Goal: Transaction & Acquisition: Obtain resource

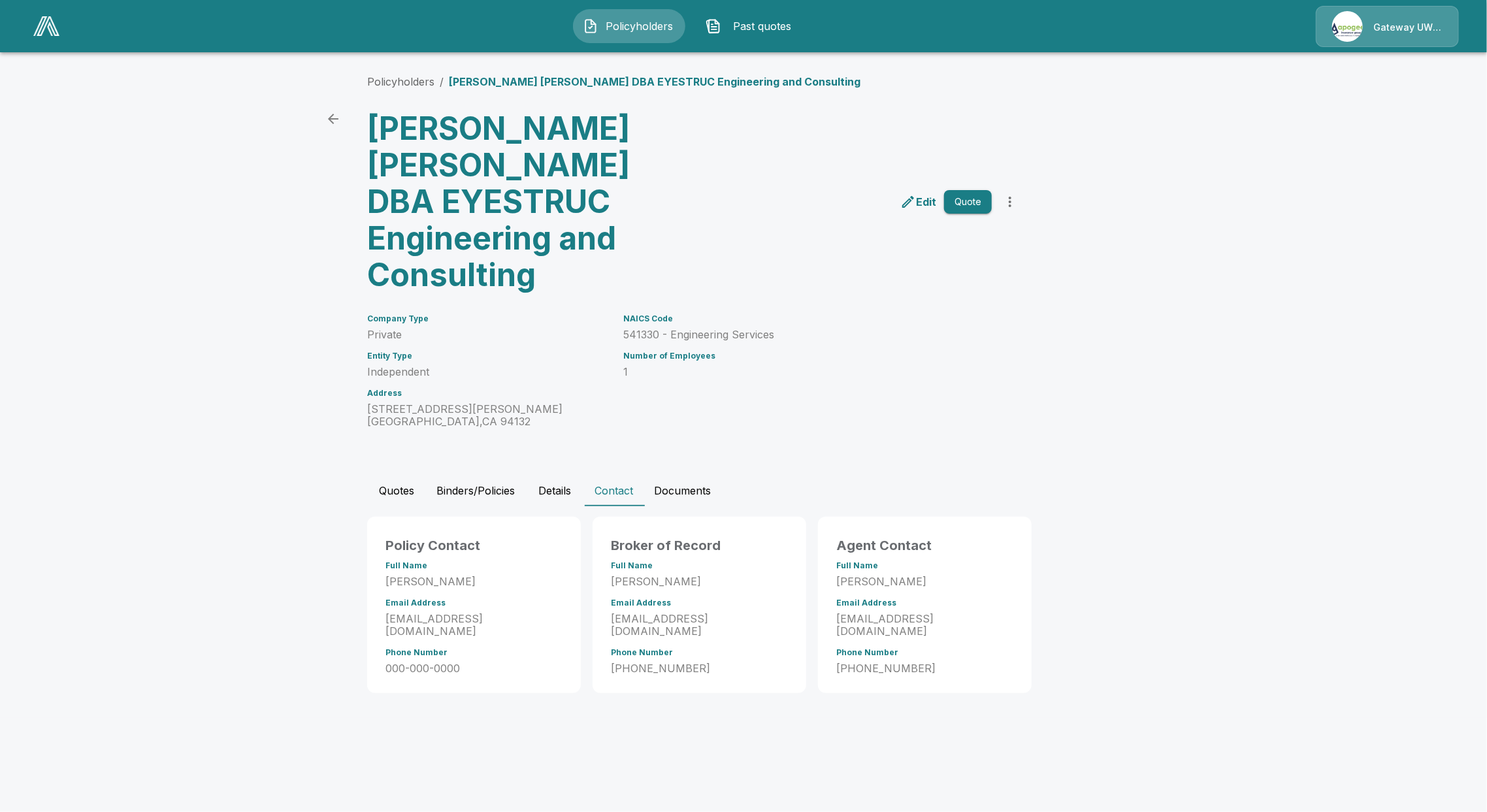
click at [50, 33] on img at bounding box center [45, 26] width 26 height 20
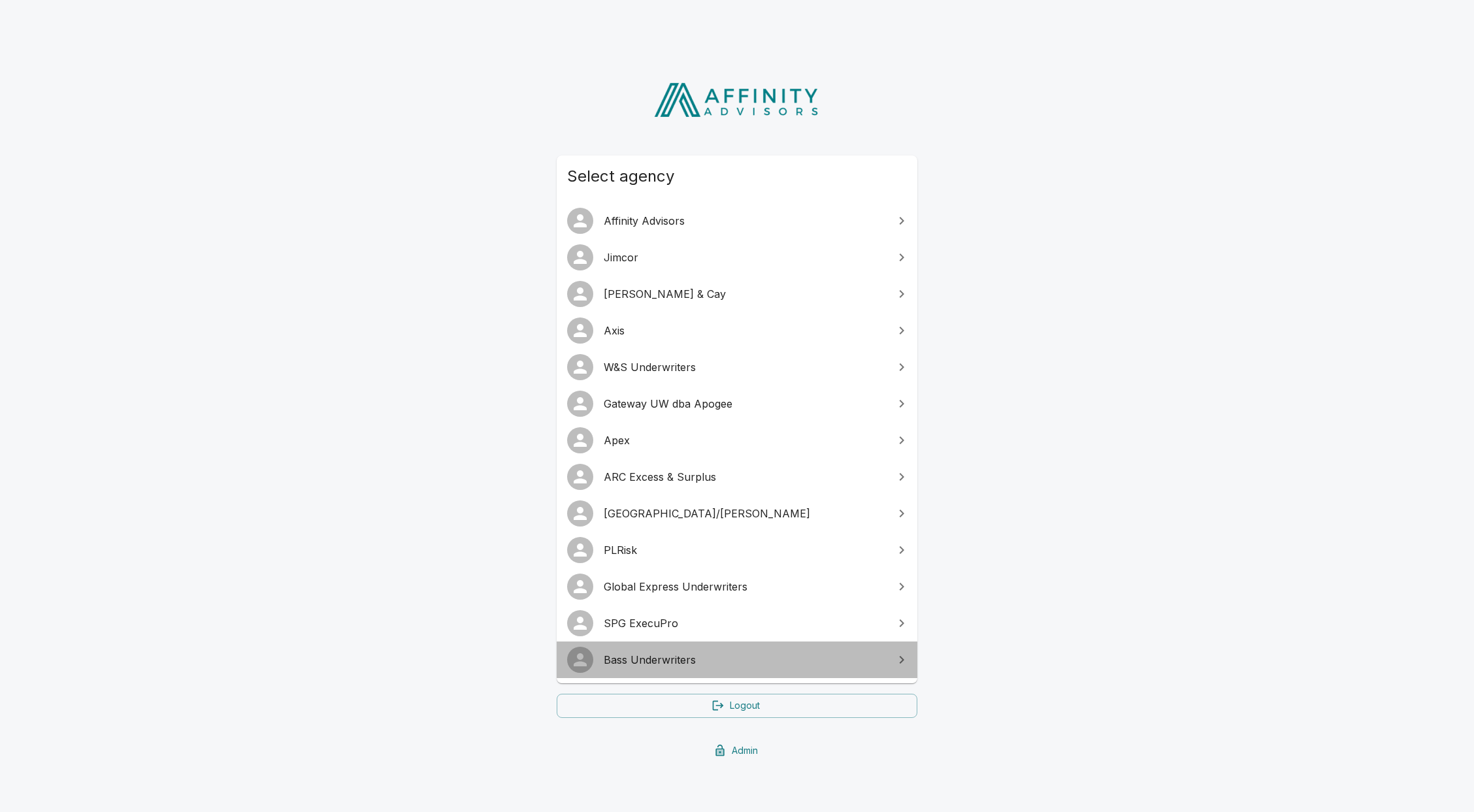
click at [628, 658] on span "Bass Underwriters" at bounding box center [745, 660] width 282 height 16
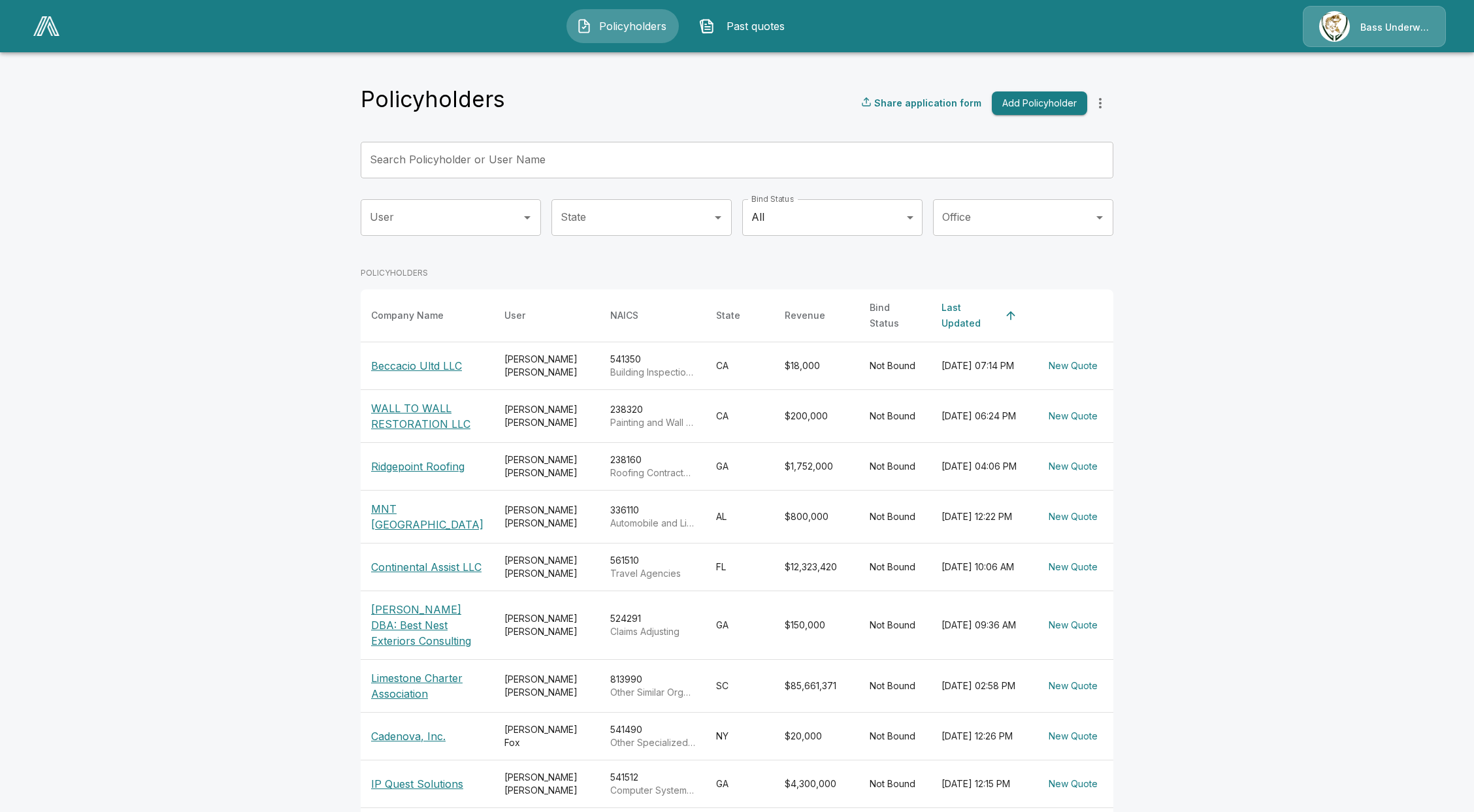
click at [423, 432] on p "WALL TO WALL RESTORATION LLC" at bounding box center [428, 416] width 112 height 31
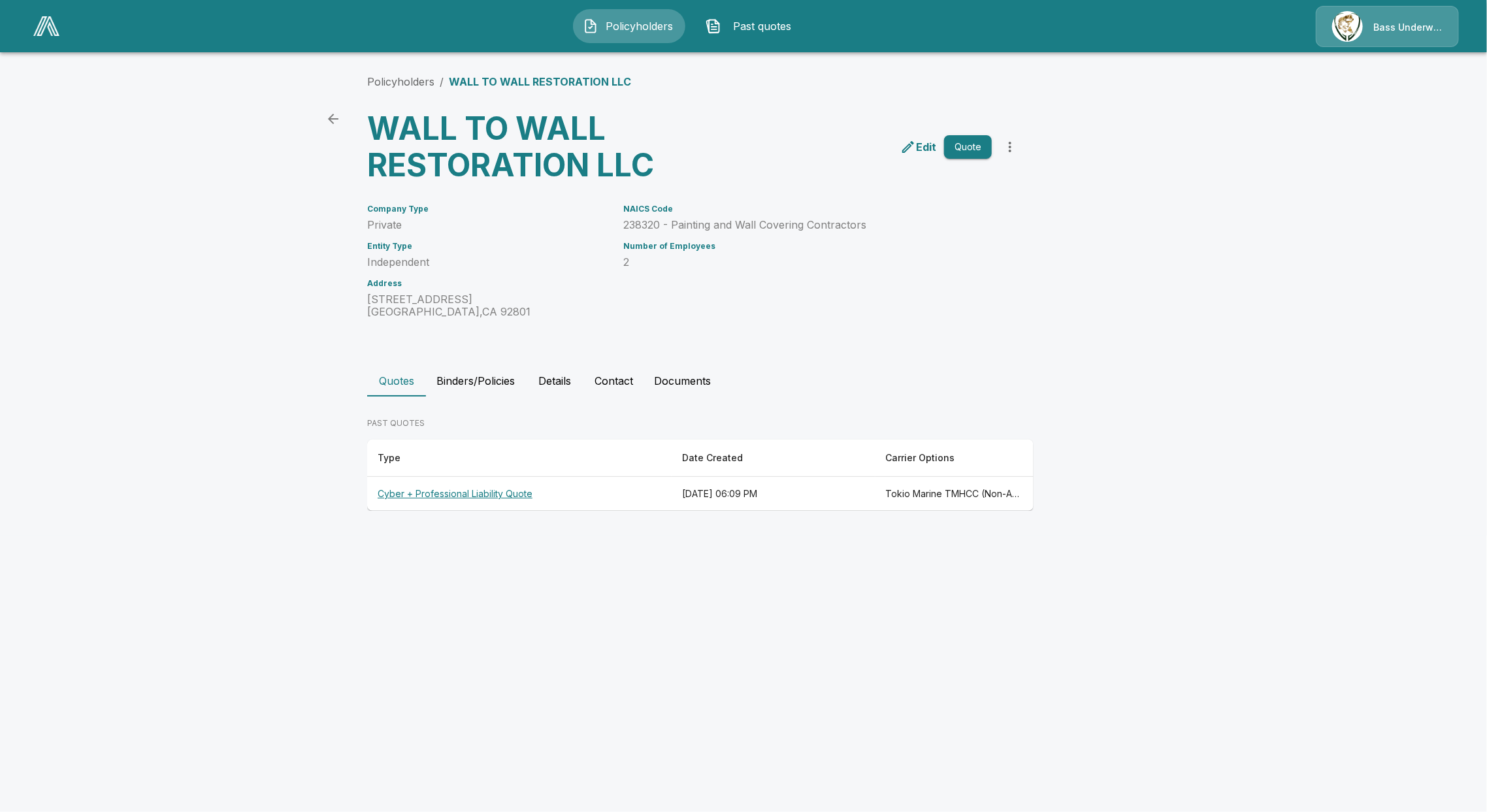
click at [444, 494] on th "Cyber + Professional Liability Quote" at bounding box center [519, 494] width 305 height 35
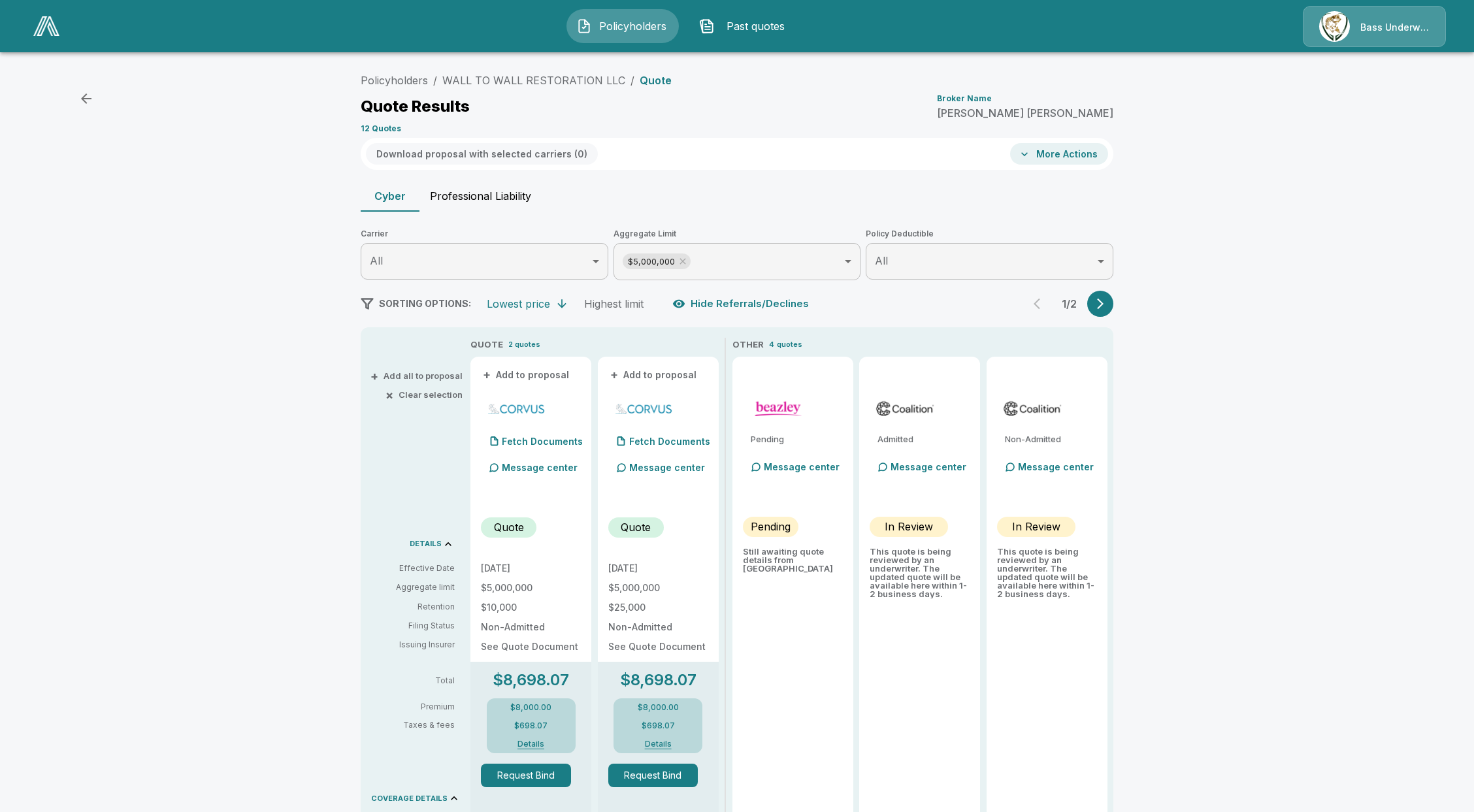
click at [462, 202] on button "Professional Liability" at bounding box center [480, 195] width 122 height 31
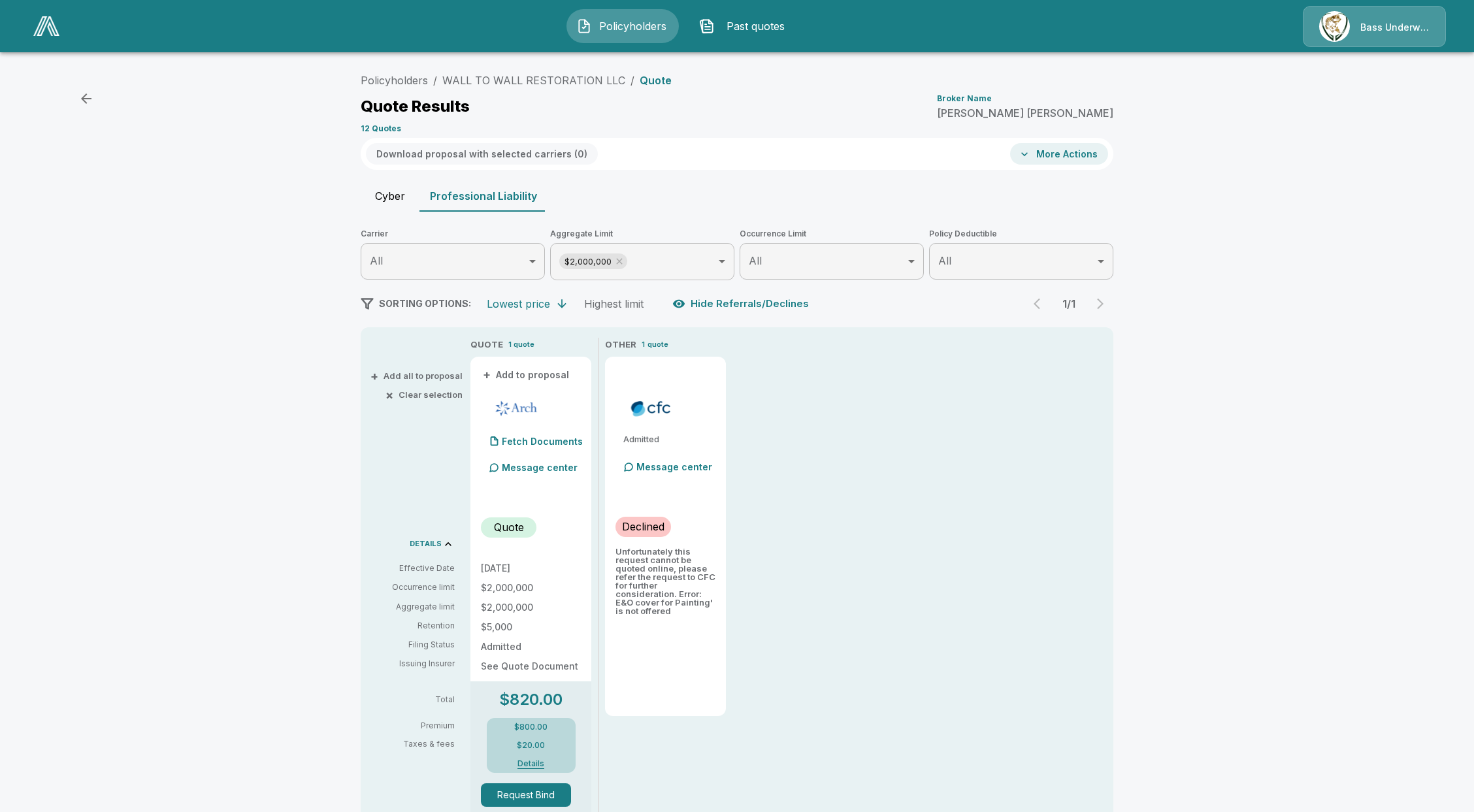
click at [413, 201] on button "Cyber" at bounding box center [390, 195] width 59 height 31
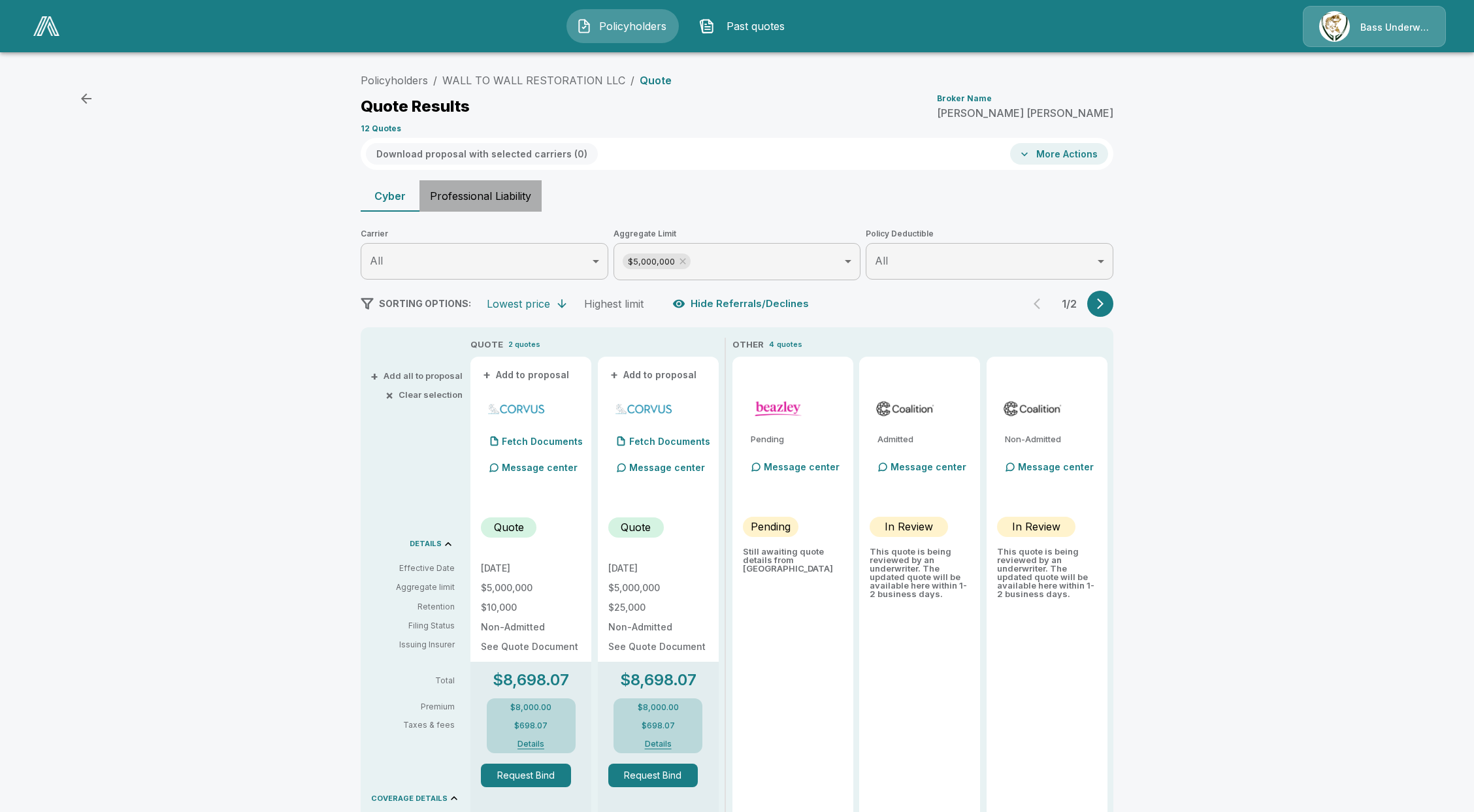
click at [486, 191] on button "Professional Liability" at bounding box center [480, 195] width 122 height 31
type input "*******"
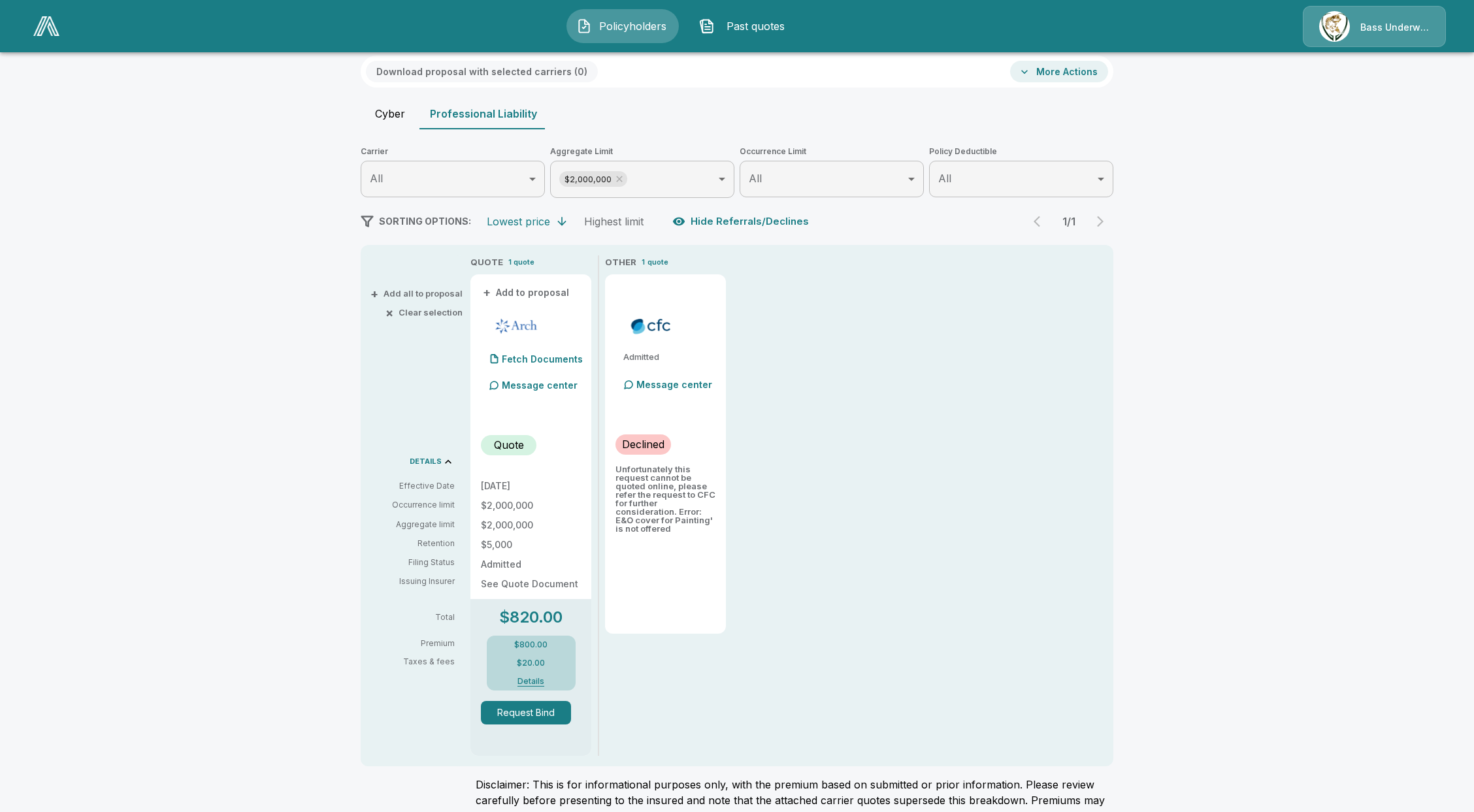
scroll to position [87, 0]
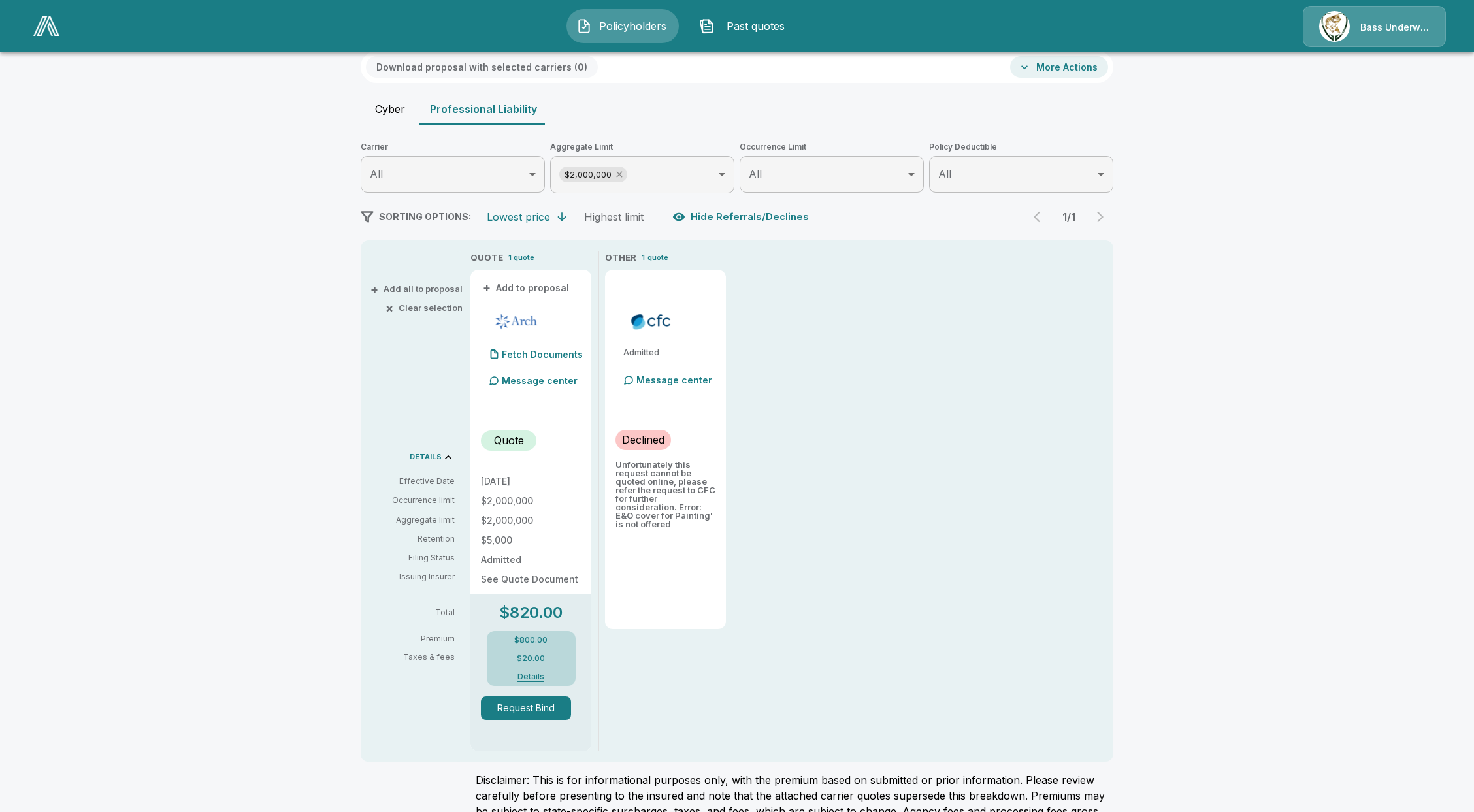
click at [624, 175] on icon at bounding box center [620, 175] width 11 height 11
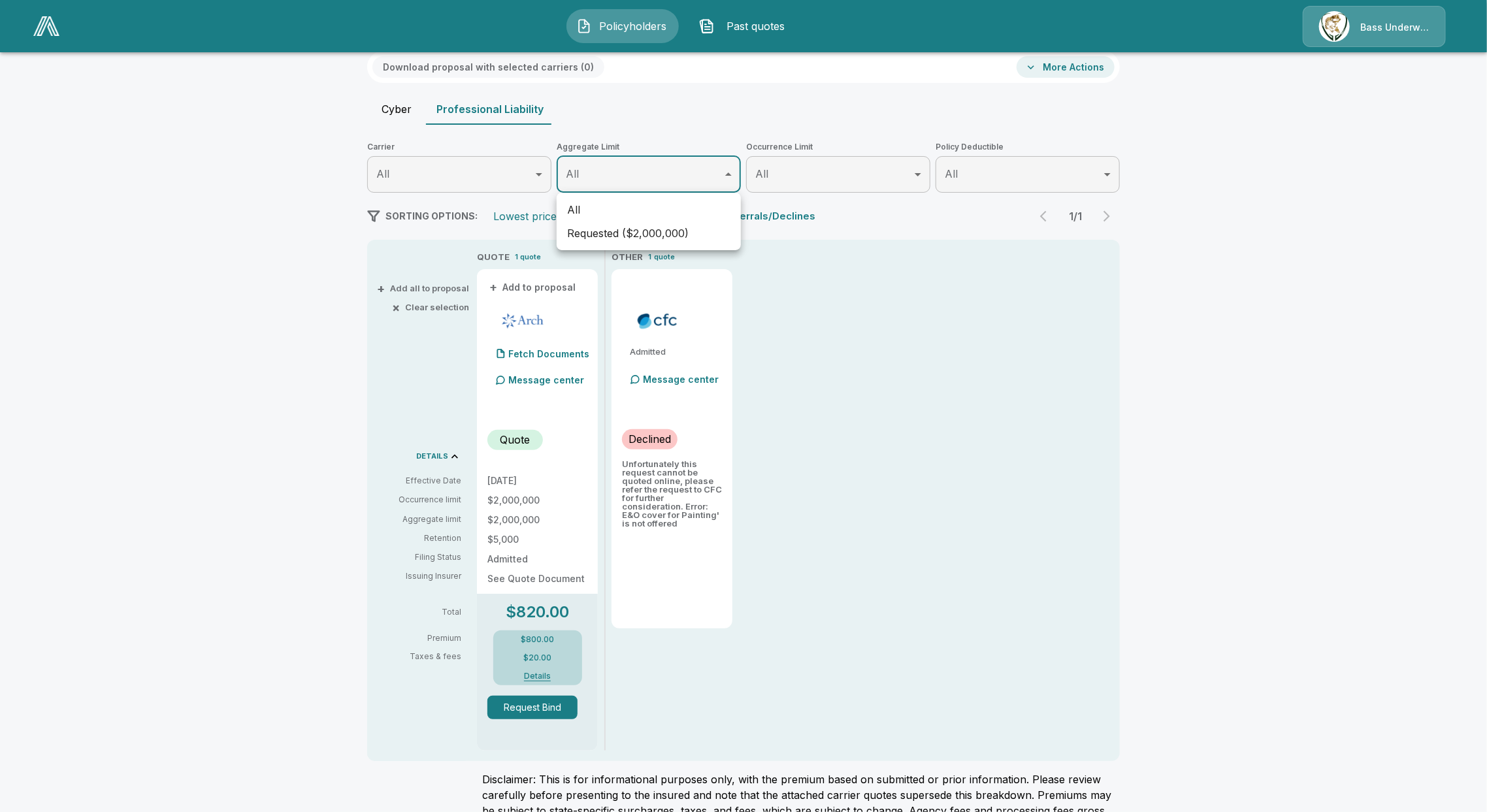
click at [630, 175] on body "Policyholders Past quotes Bass Underwriters Policyholders / WALL TO WALL RESTOR…" at bounding box center [744, 428] width 1487 height 1031
click at [842, 226] on div at bounding box center [744, 406] width 1487 height 812
click at [646, 173] on body "Policyholders Past quotes Bass Underwriters Policyholders / WALL TO WALL RESTOR…" at bounding box center [744, 428] width 1487 height 1031
click at [646, 173] on div at bounding box center [744, 406] width 1487 height 812
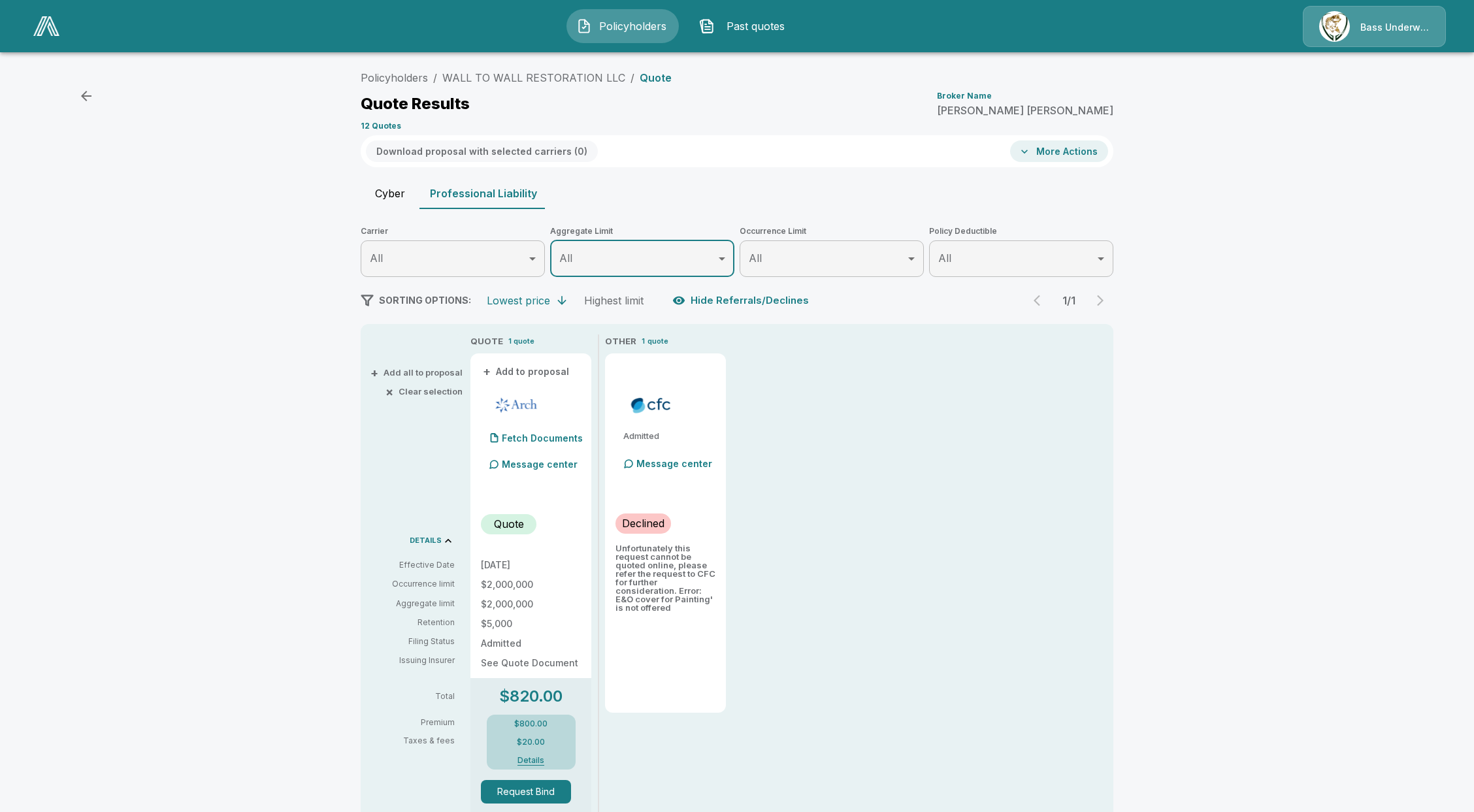
scroll to position [0, 0]
click at [524, 82] on link "WALL TO WALL RESTORATION LLC" at bounding box center [533, 80] width 183 height 13
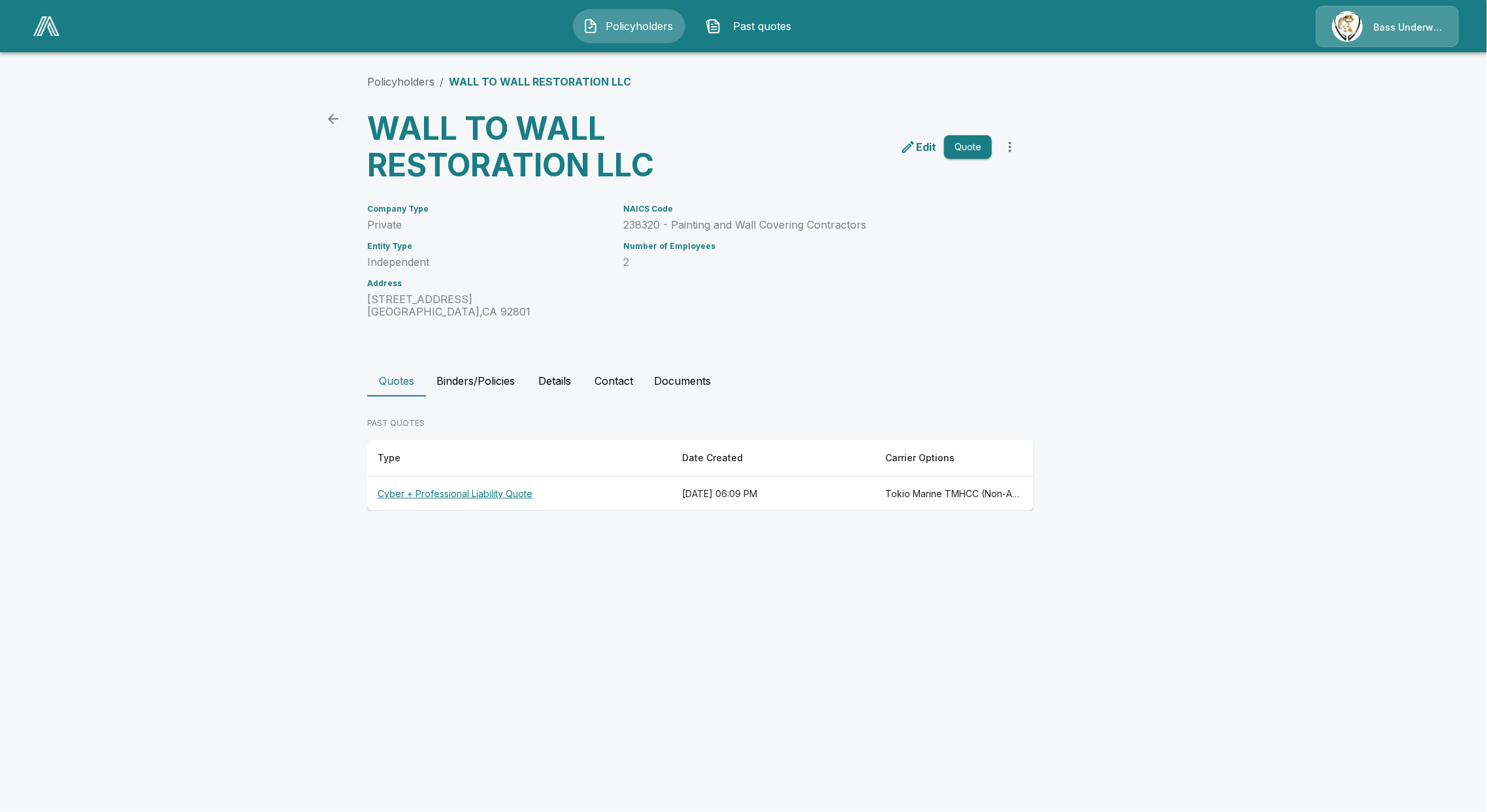
click at [454, 489] on th "Cyber + Professional Liability Quote" at bounding box center [519, 494] width 305 height 35
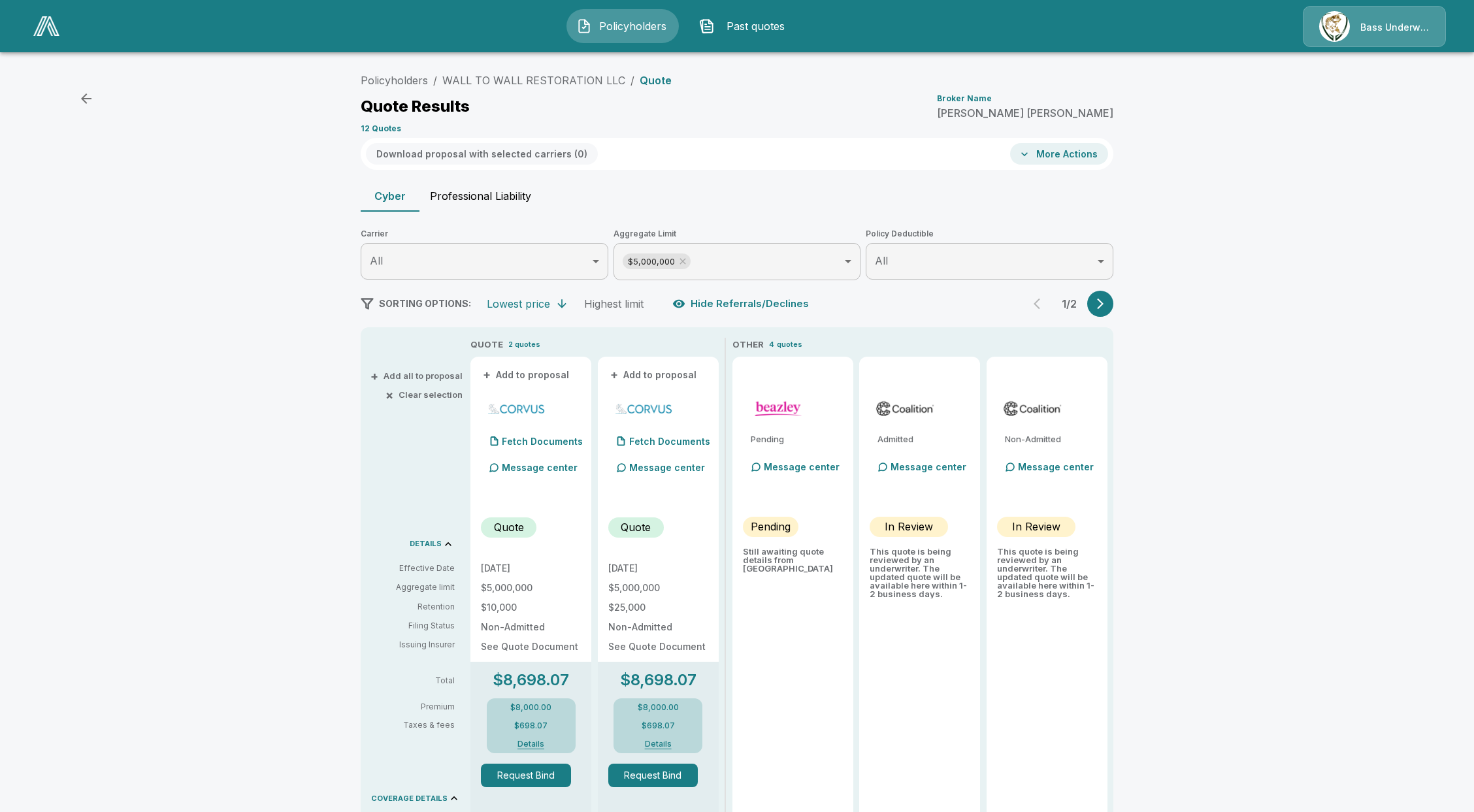
click at [460, 205] on button "Professional Liability" at bounding box center [480, 195] width 122 height 31
type input "*******"
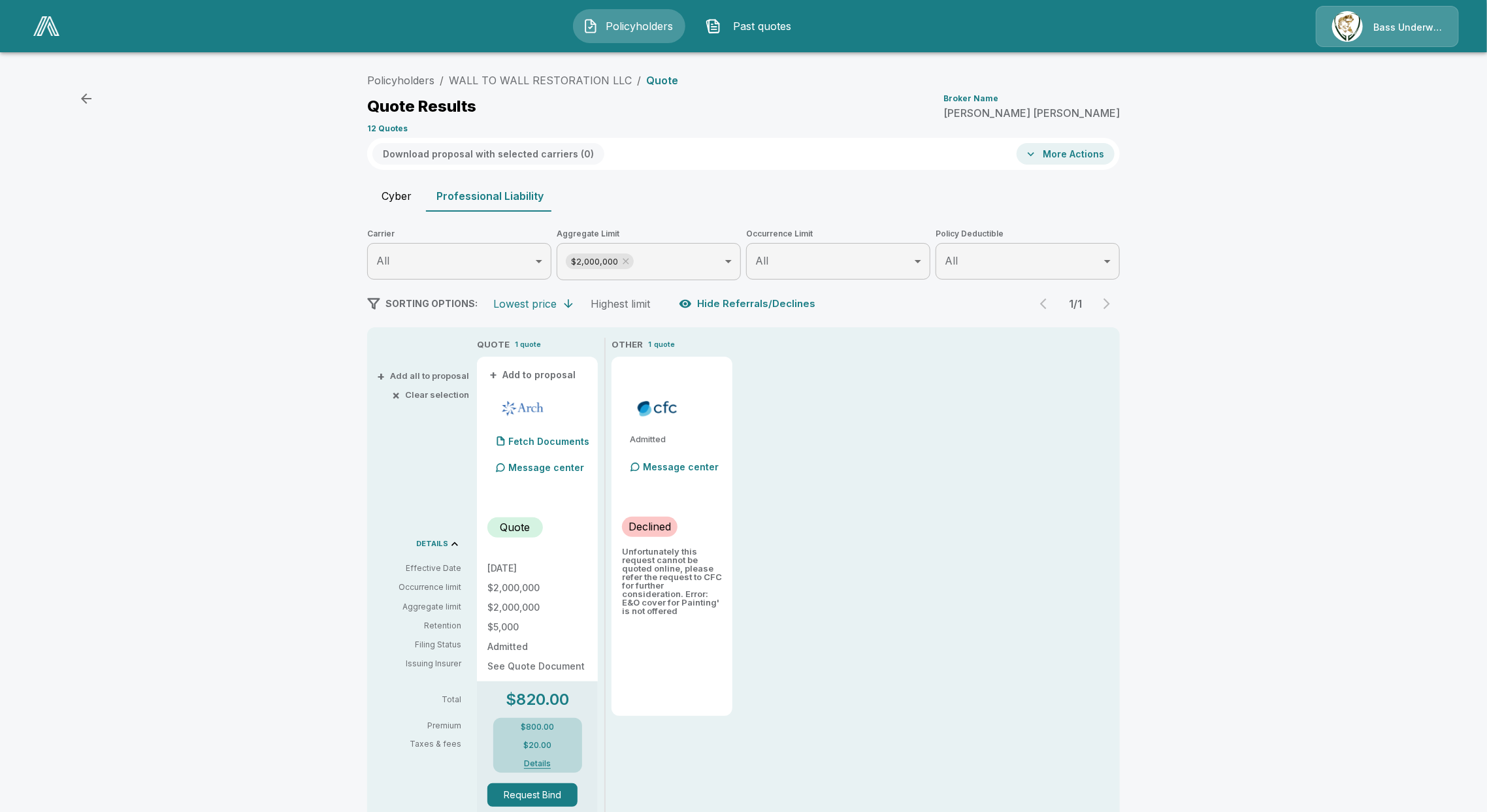
click at [676, 260] on body "Policyholders Past quotes Bass Underwriters Policyholders / WALL TO WALL RESTOR…" at bounding box center [744, 516] width 1487 height 1031
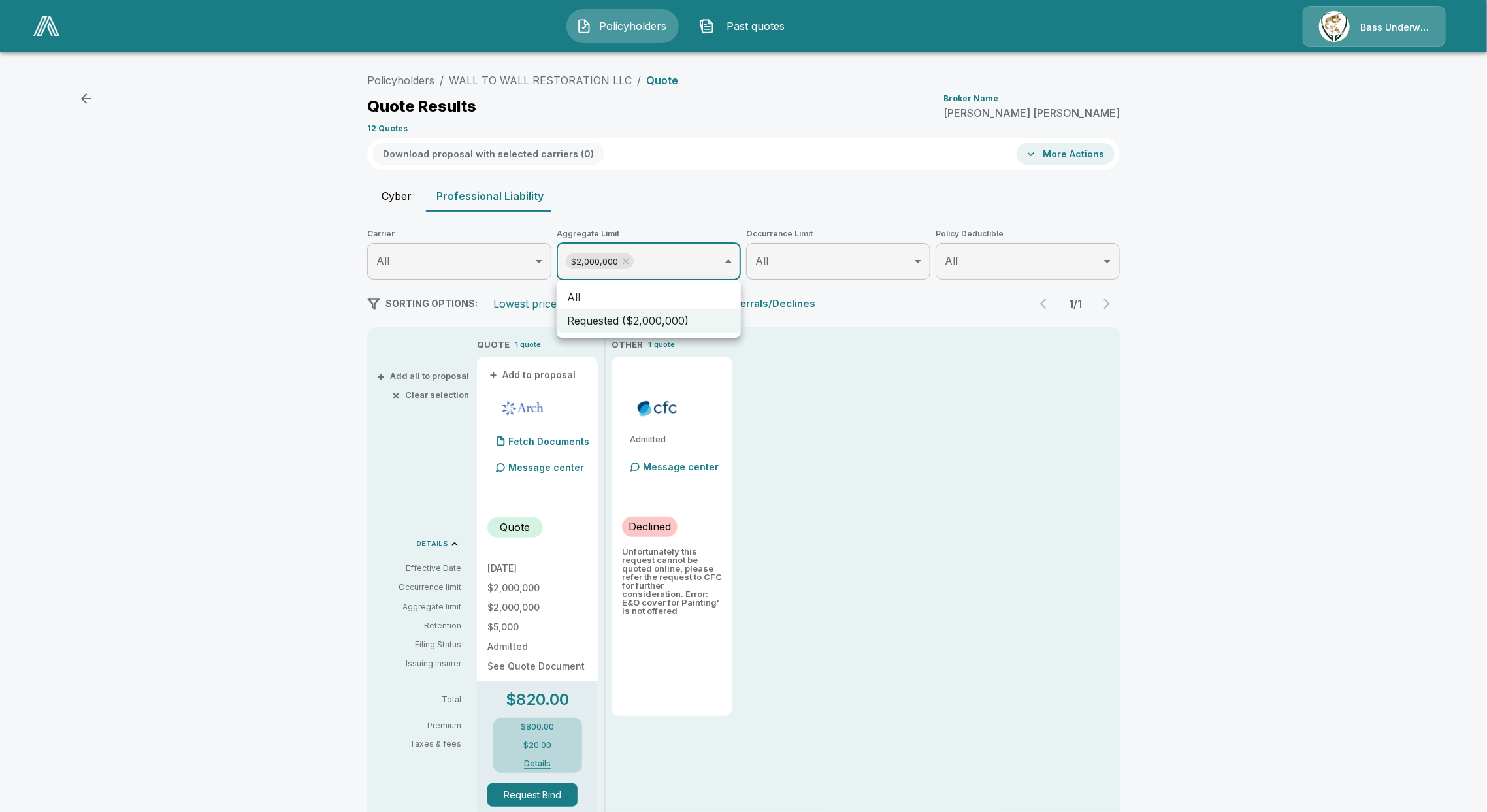
click at [683, 264] on div at bounding box center [744, 406] width 1487 height 812
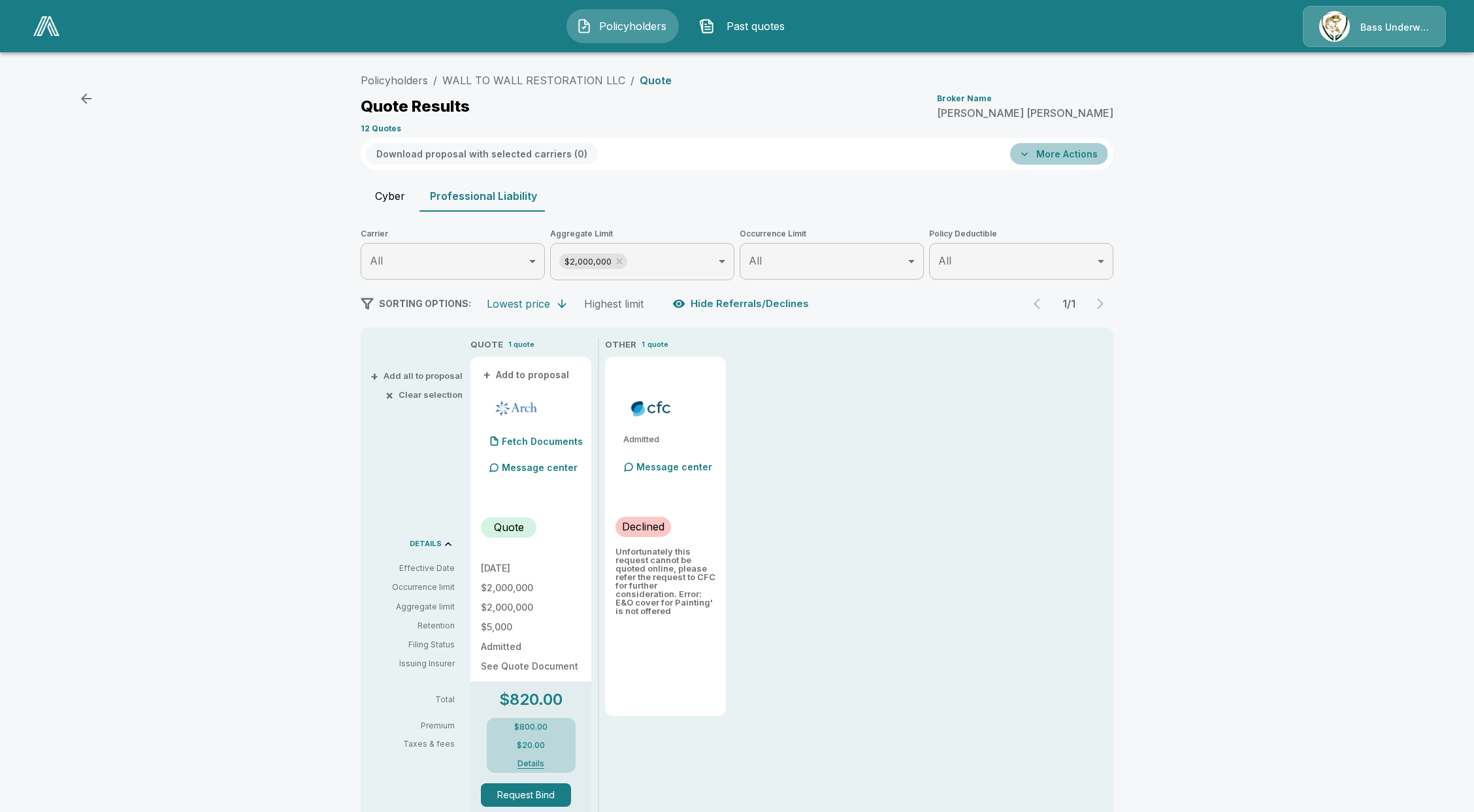
click at [1064, 154] on button "More Actions" at bounding box center [1059, 154] width 98 height 21
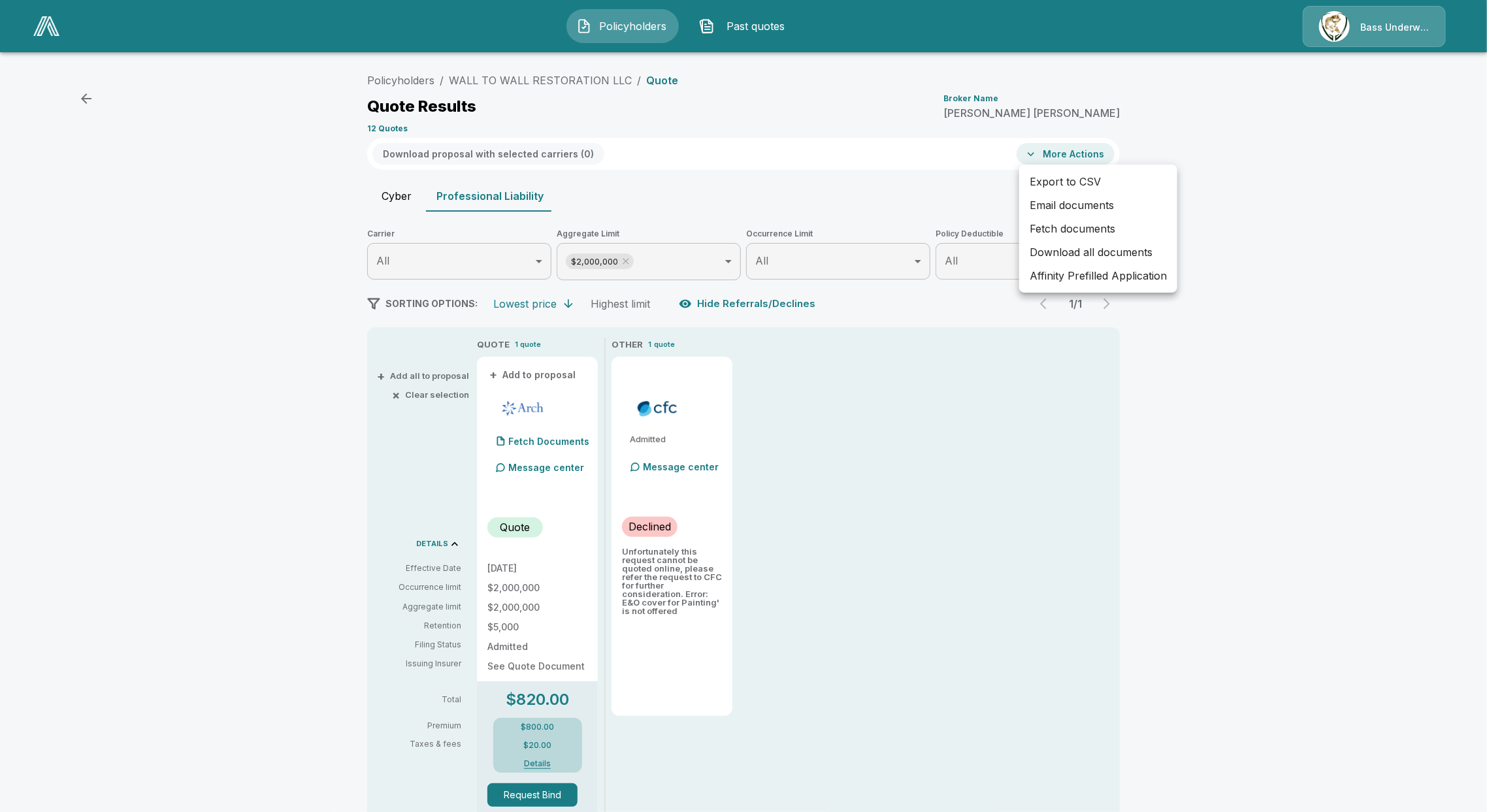
click at [1109, 280] on li "Affinity Prefilled Application" at bounding box center [1098, 275] width 158 height 23
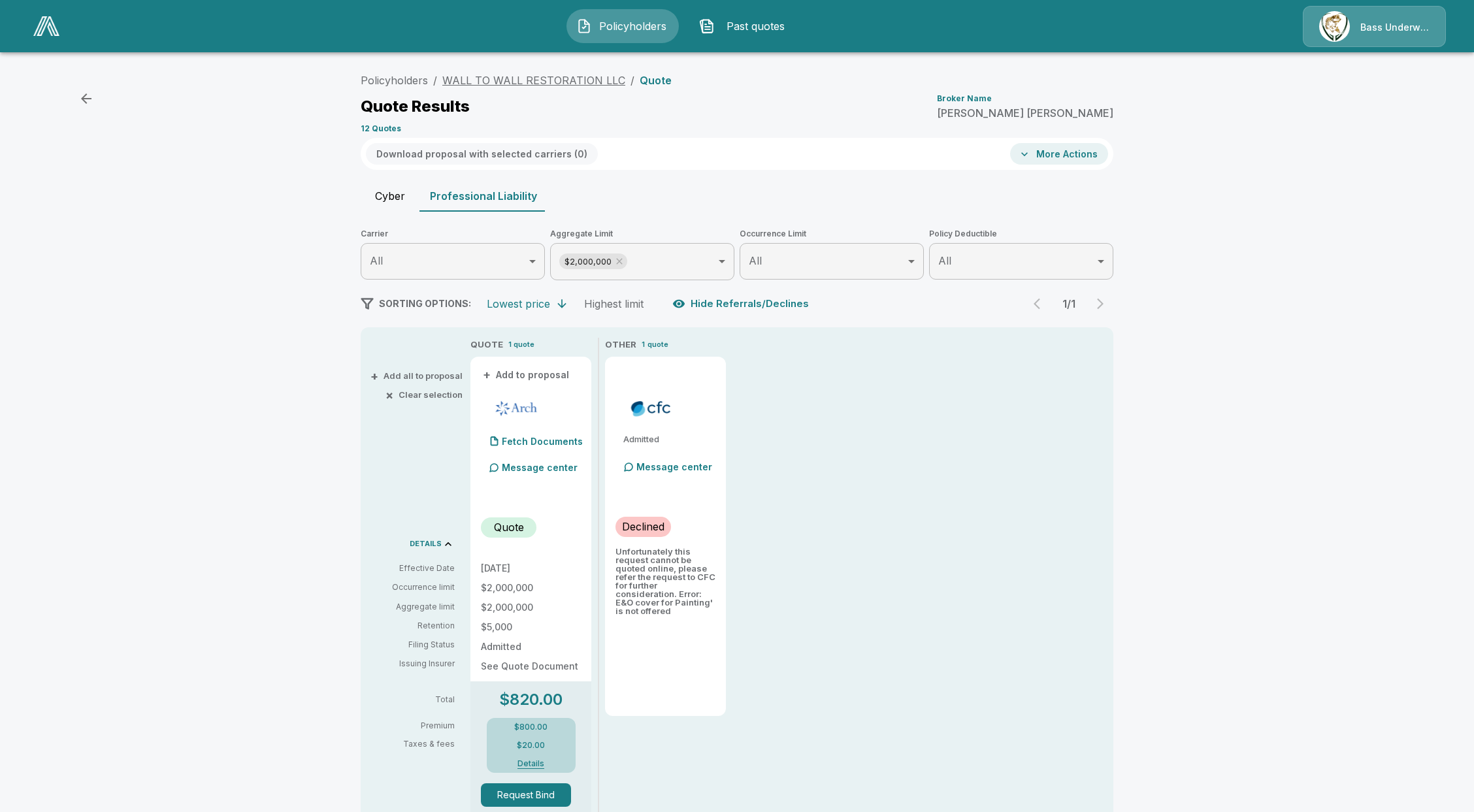
click at [553, 82] on link "WALL TO WALL RESTORATION LLC" at bounding box center [533, 80] width 183 height 13
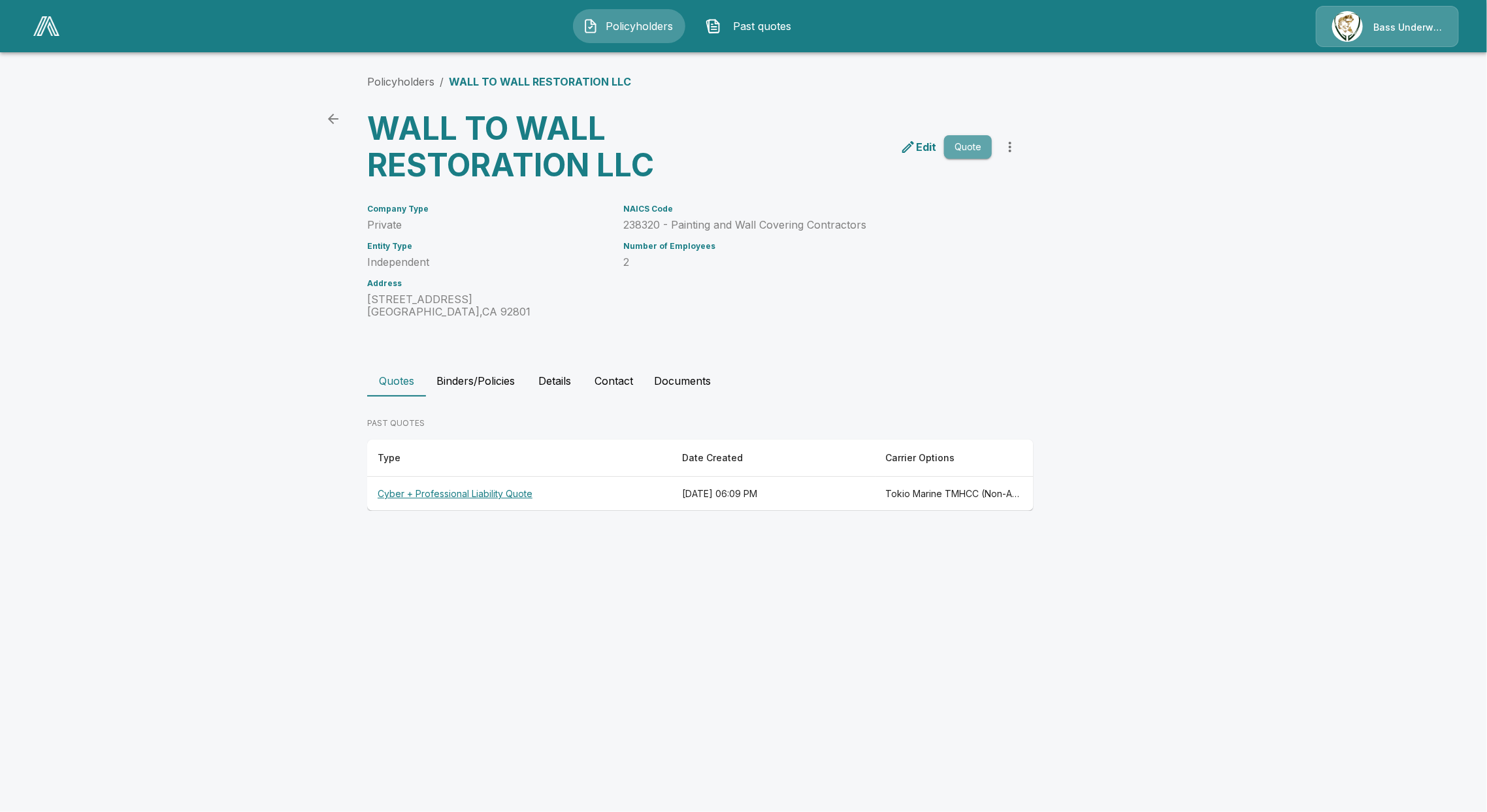
click at [972, 144] on button "Quote" at bounding box center [968, 147] width 48 height 24
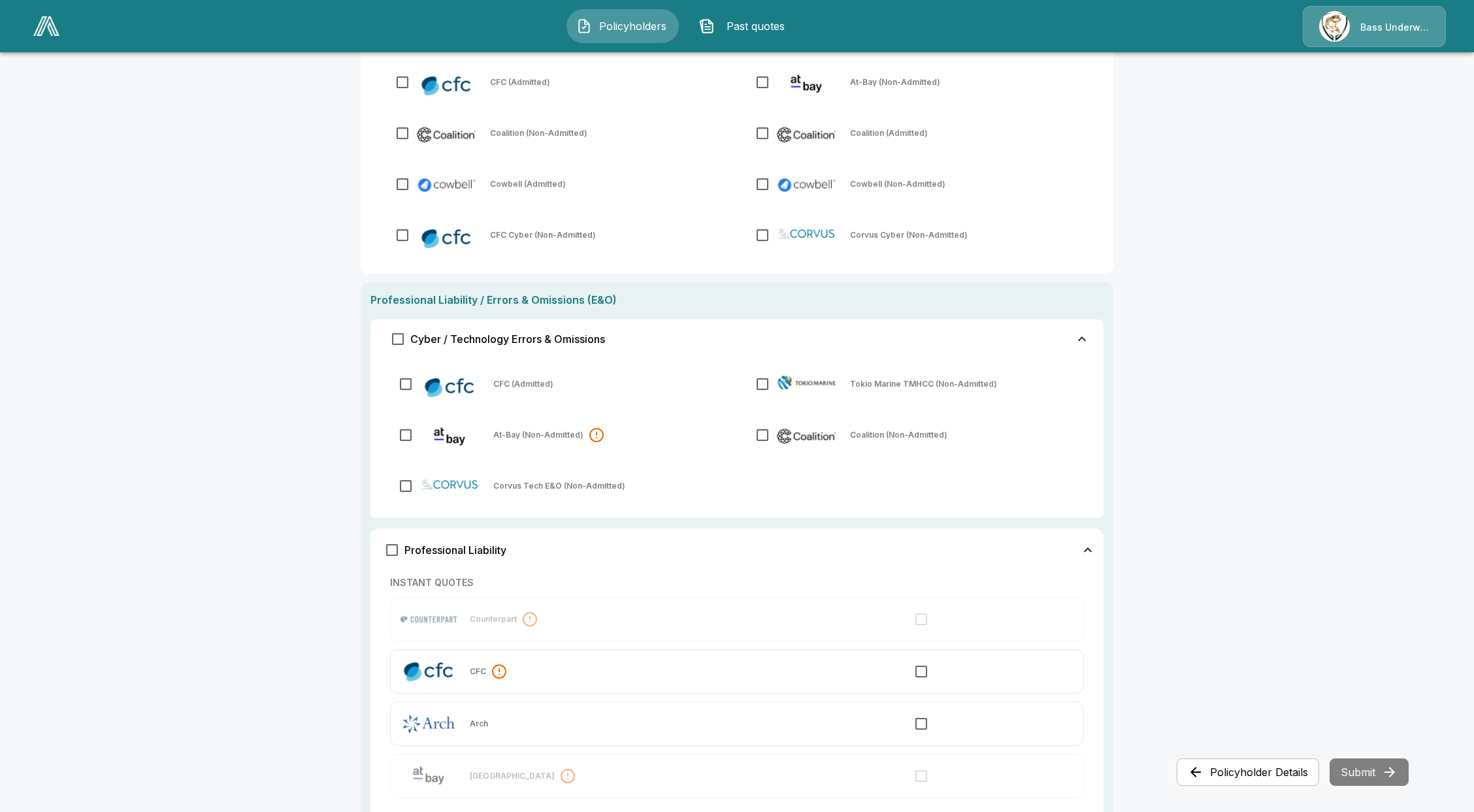
scroll to position [609, 0]
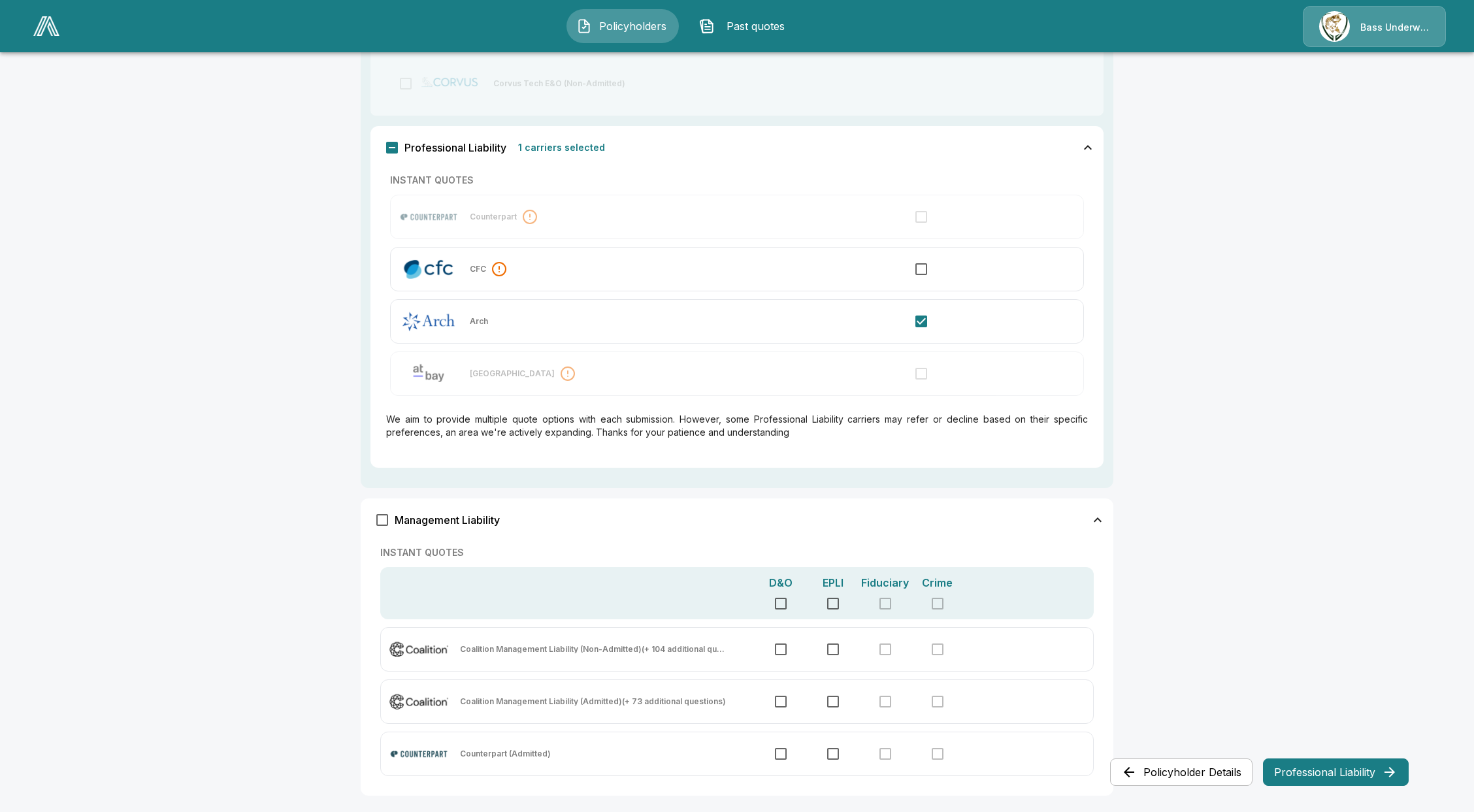
click at [1378, 775] on button "Professional Liability" at bounding box center [1336, 772] width 146 height 28
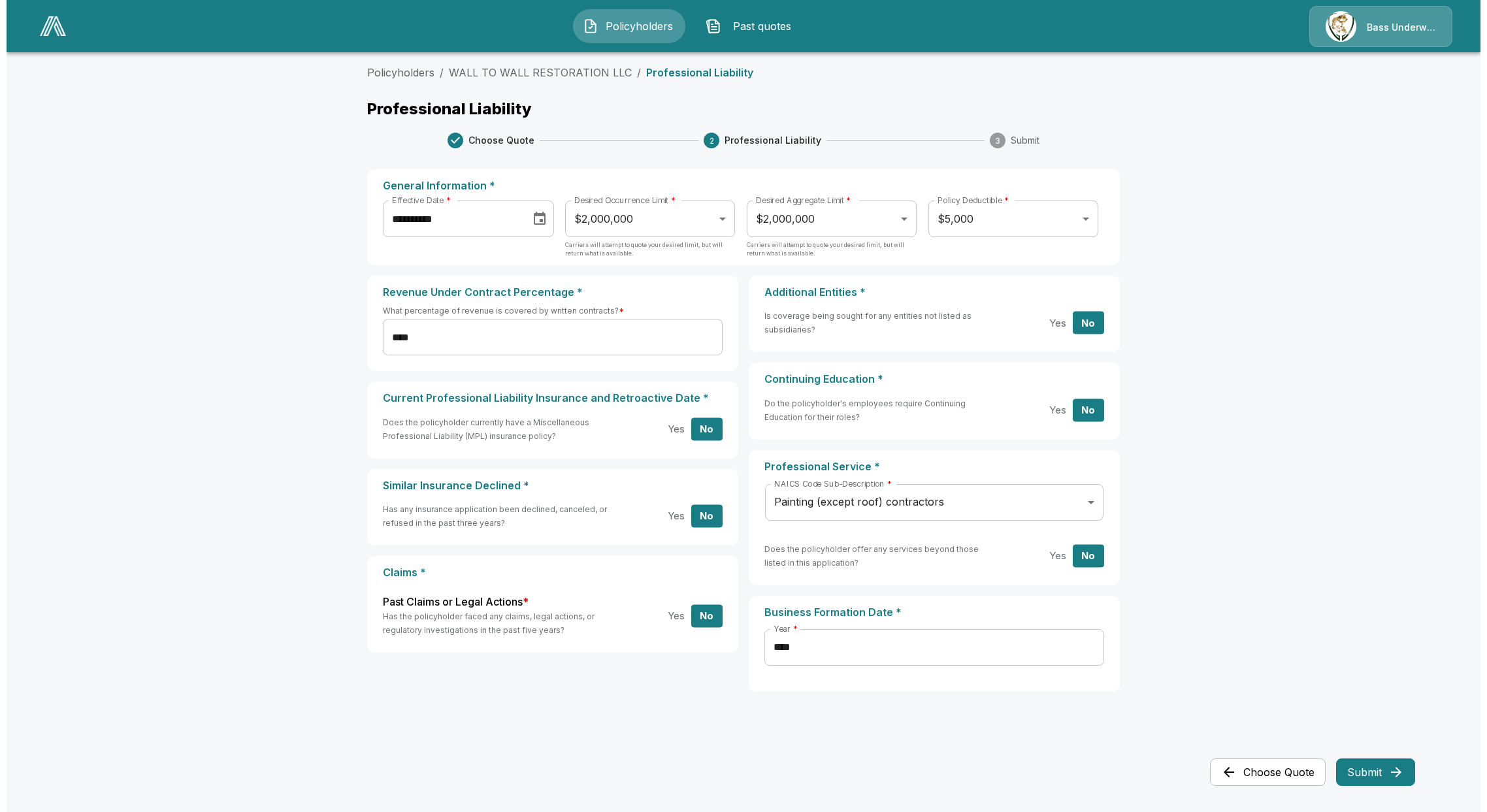
scroll to position [0, 0]
click at [666, 218] on body "**********" at bounding box center [744, 377] width 1487 height 754
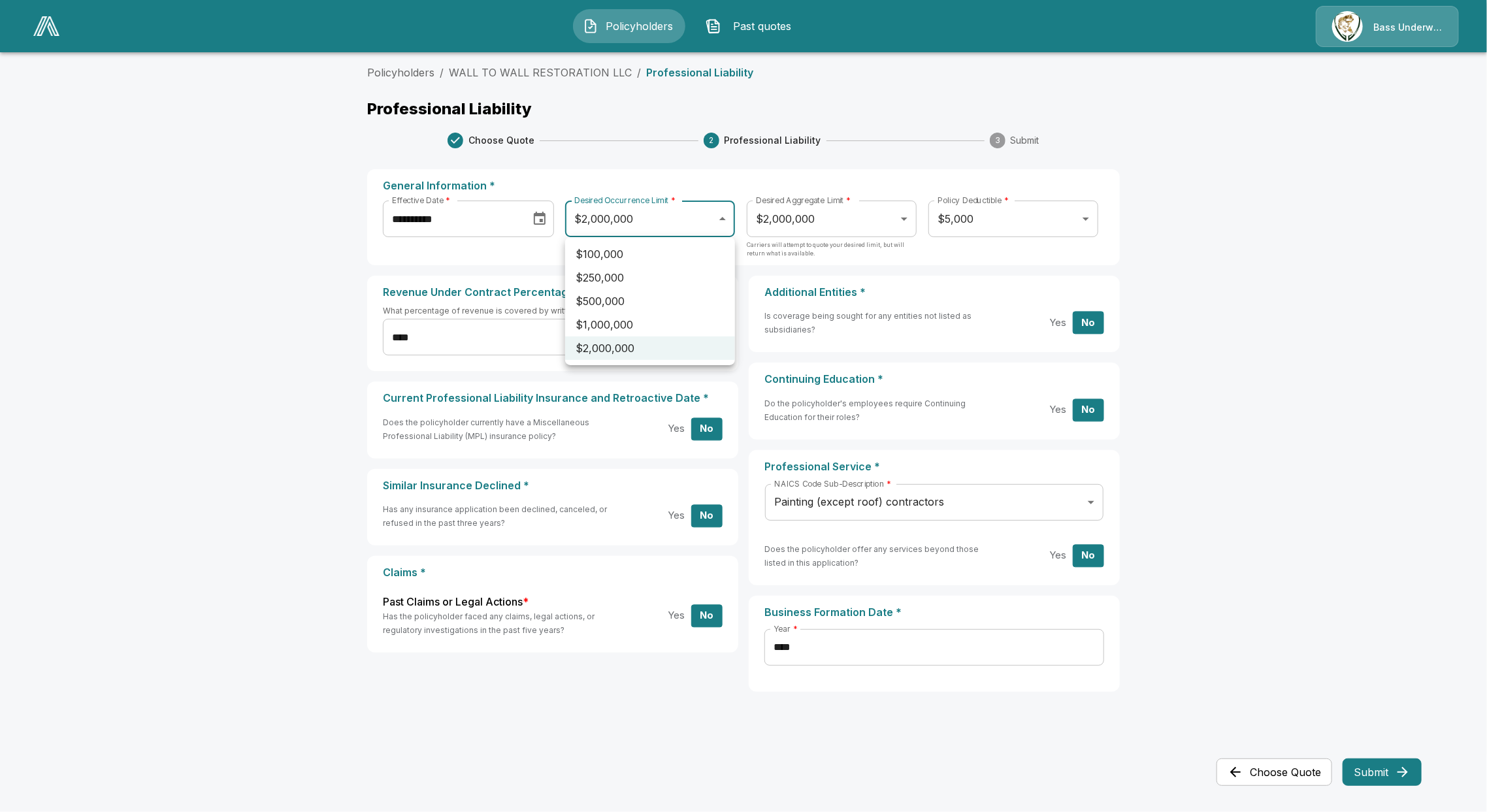
click at [676, 210] on div at bounding box center [744, 406] width 1487 height 812
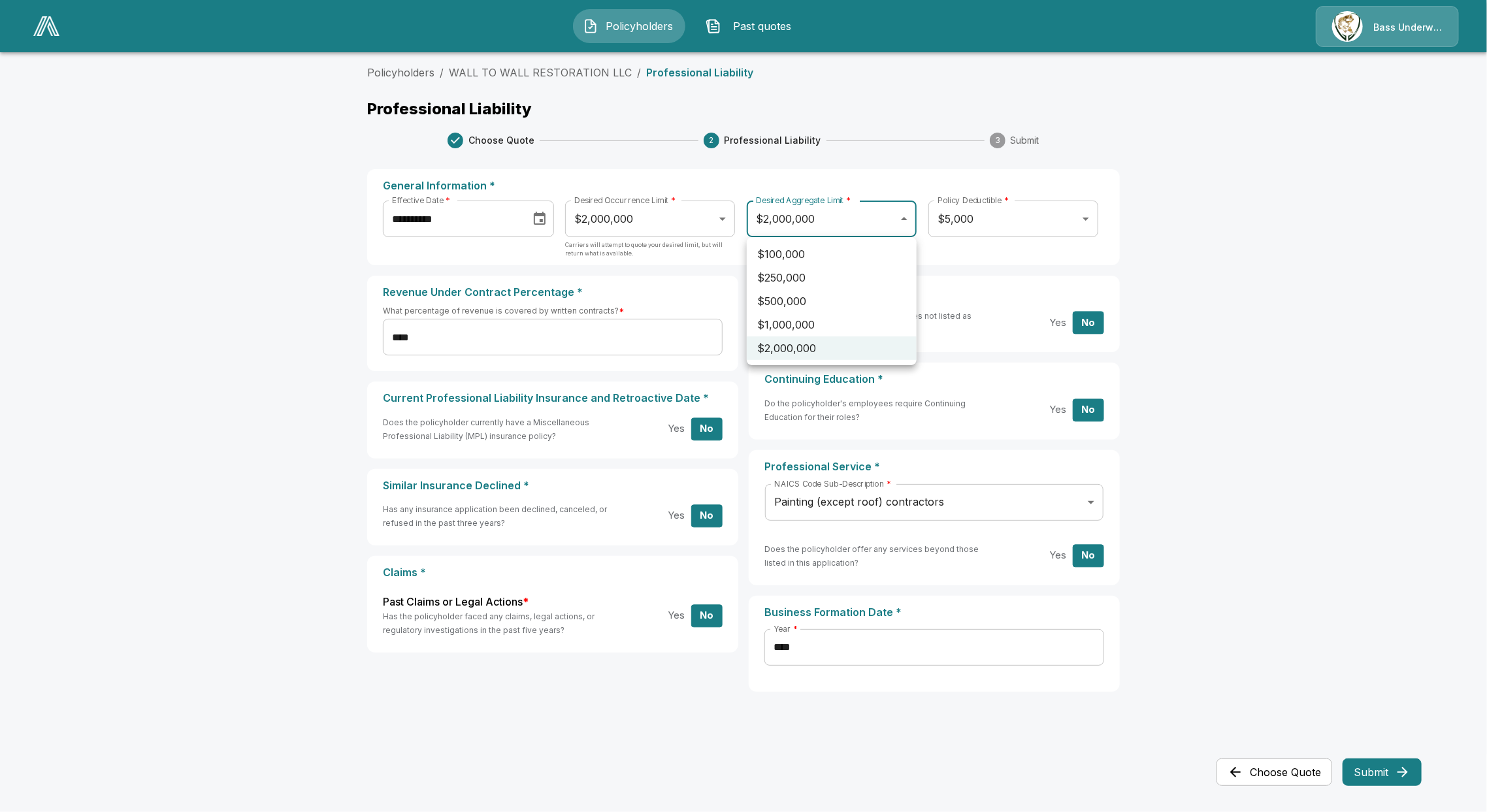
click at [904, 211] on body "**********" at bounding box center [744, 377] width 1487 height 754
click at [904, 208] on div at bounding box center [744, 406] width 1487 height 812
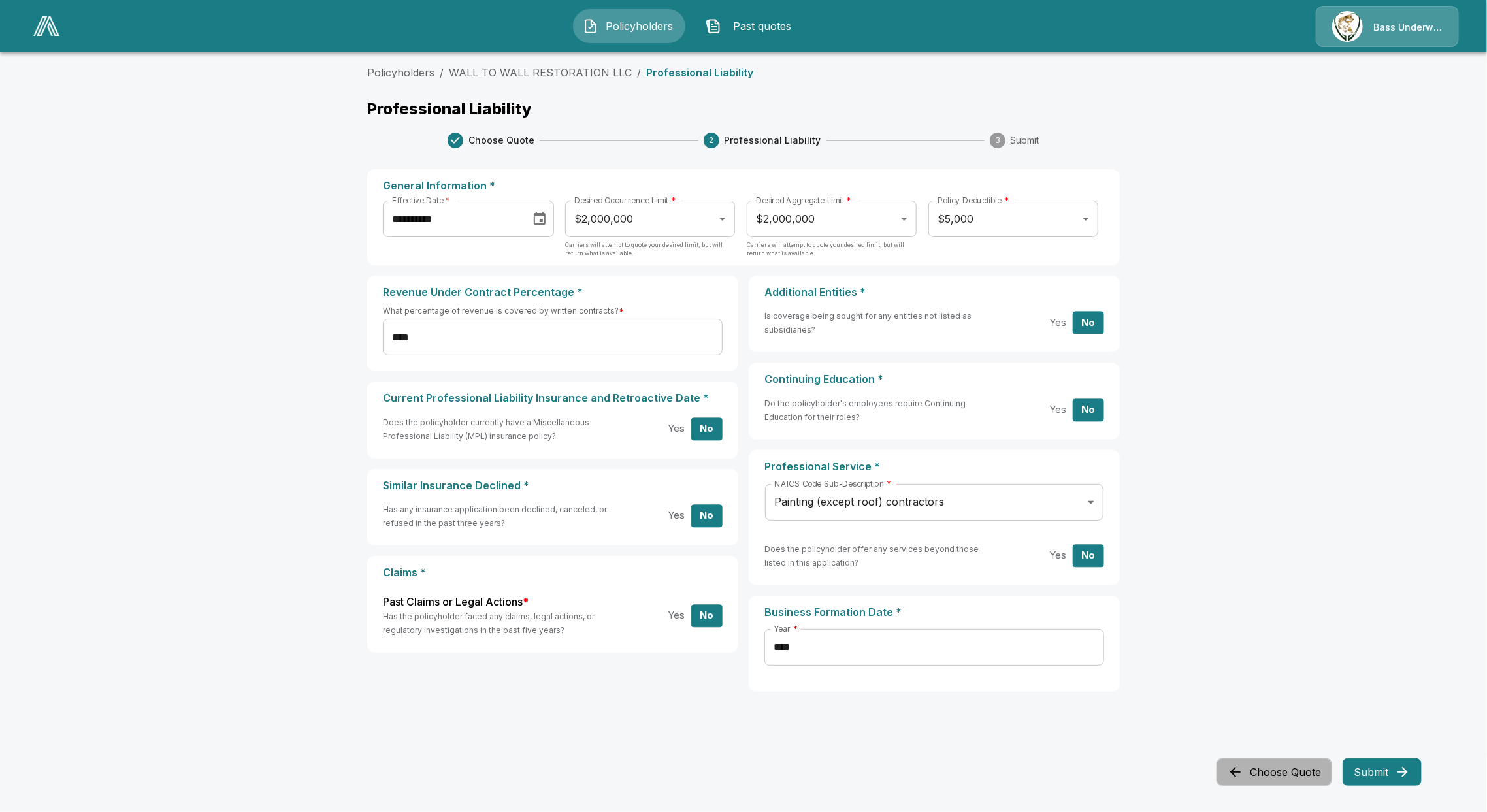
click at [1291, 776] on button "Choose Quote" at bounding box center [1274, 772] width 116 height 28
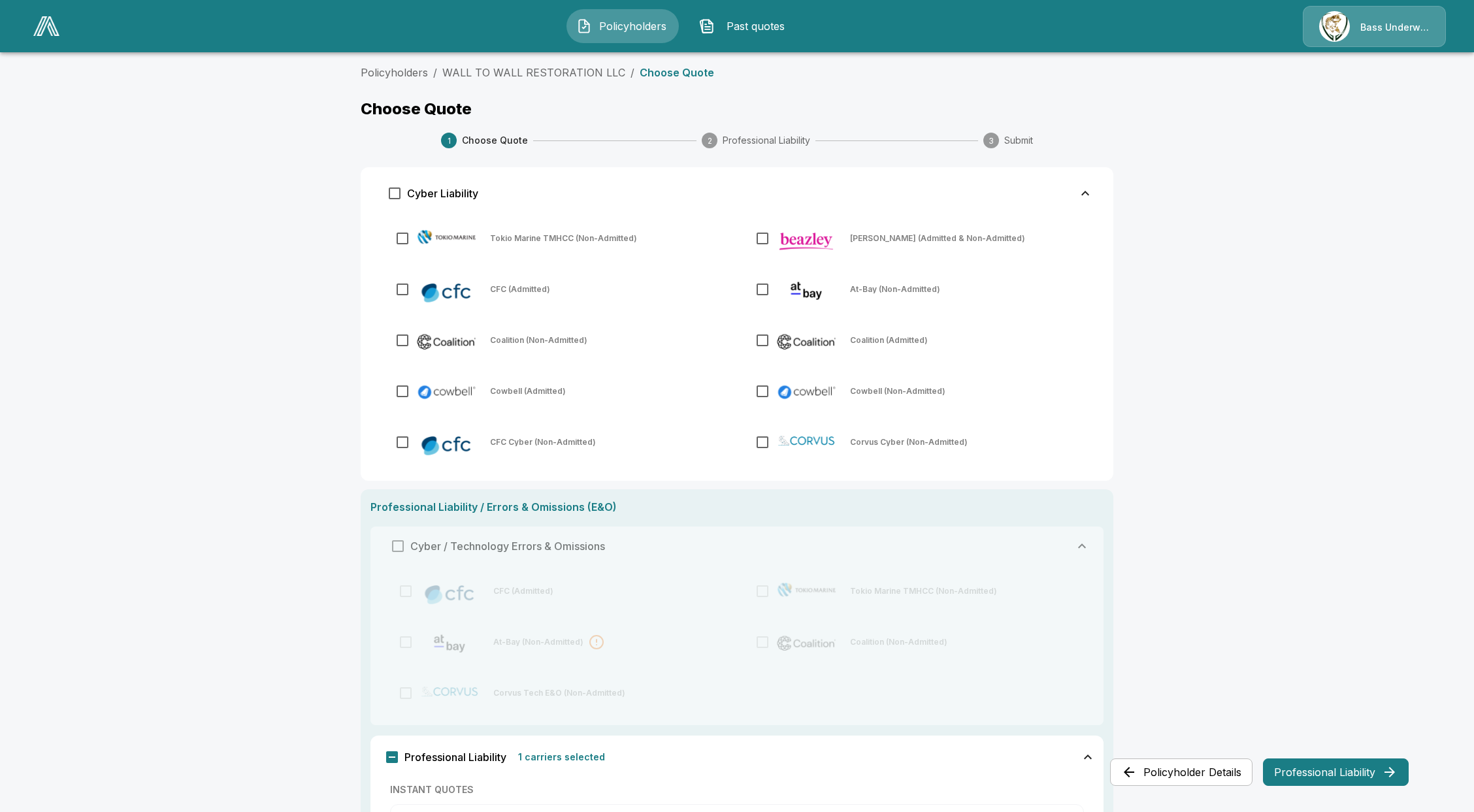
click at [1218, 766] on button "Policyholder Details" at bounding box center [1181, 772] width 143 height 28
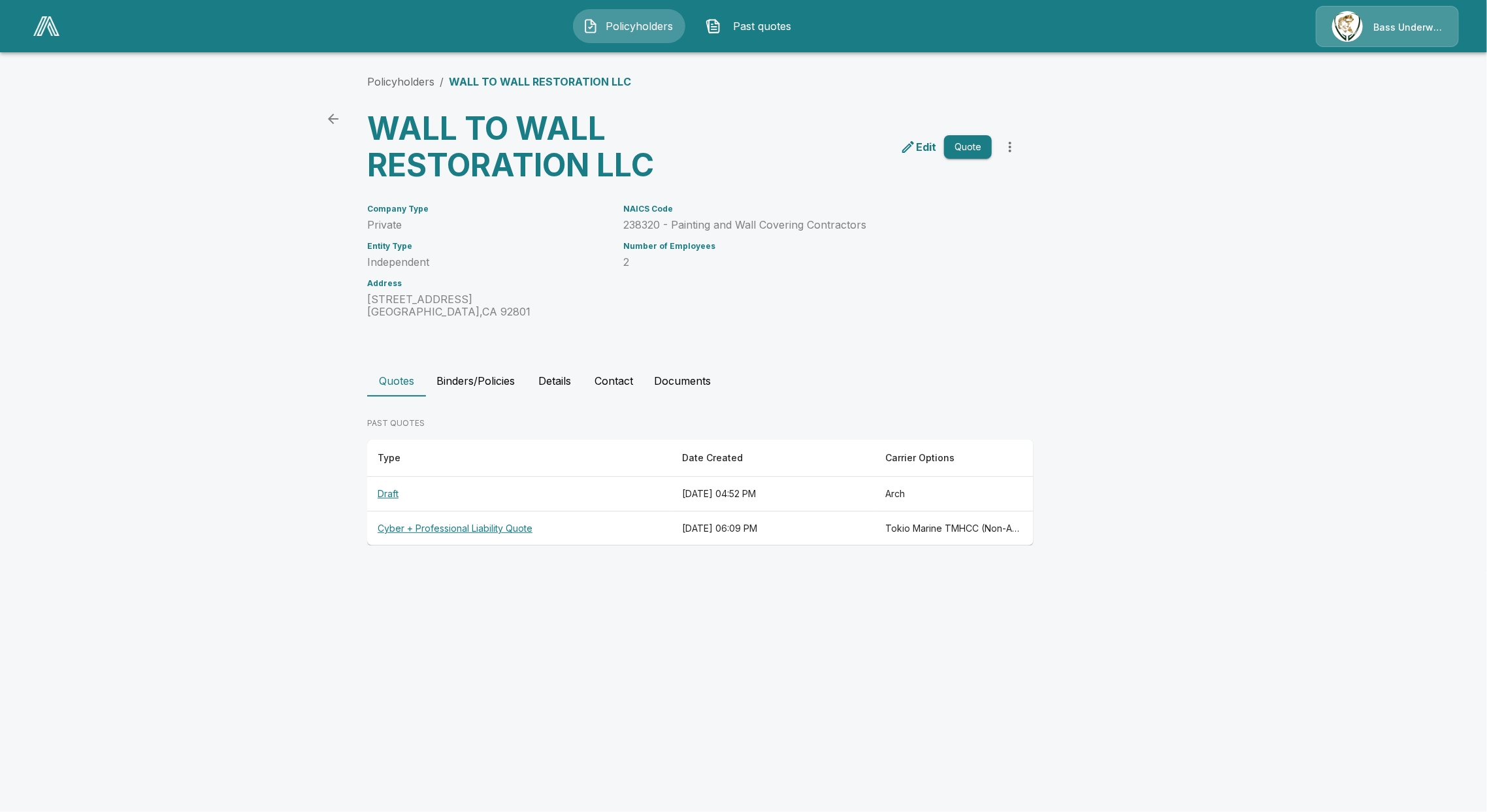
click at [498, 528] on th "Cyber + Professional Liability Quote" at bounding box center [519, 528] width 305 height 35
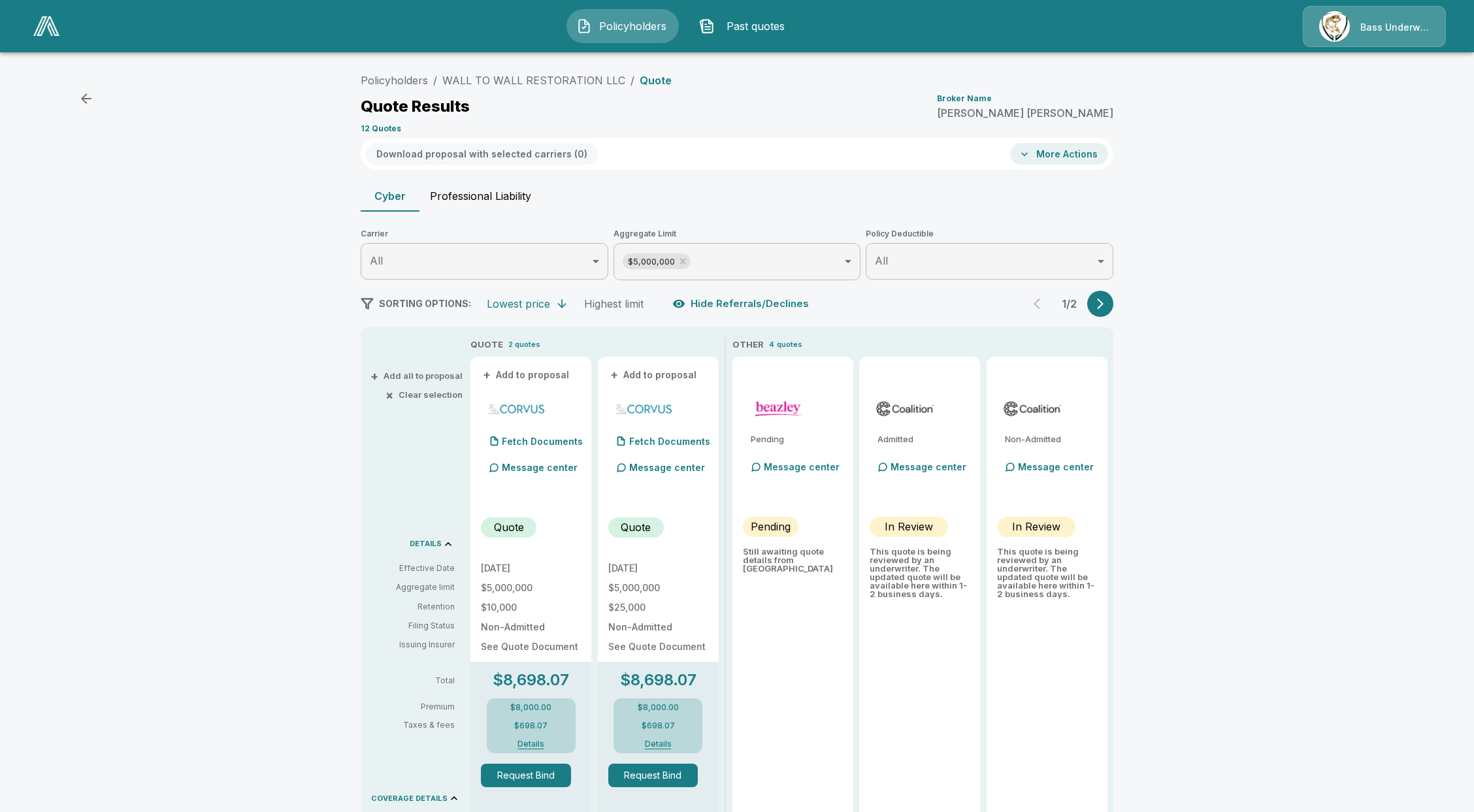
click at [722, 299] on button "Hide Referrals/Declines" at bounding box center [742, 304] width 144 height 25
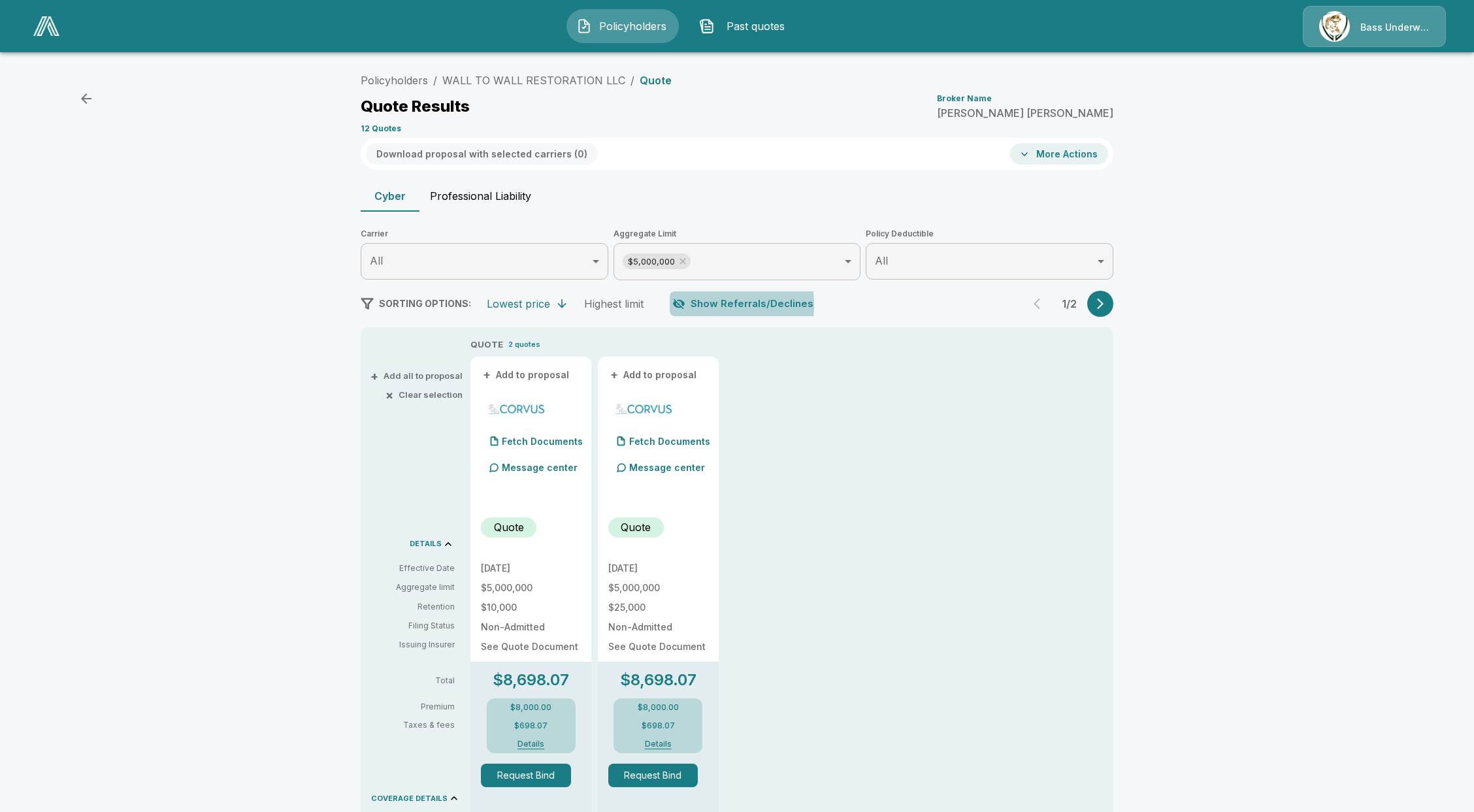
drag, startPoint x: 702, startPoint y: 305, endPoint x: 695, endPoint y: 272, distance: 33.7
click at [700, 299] on button "Show Referrals/Declines" at bounding box center [744, 304] width 149 height 25
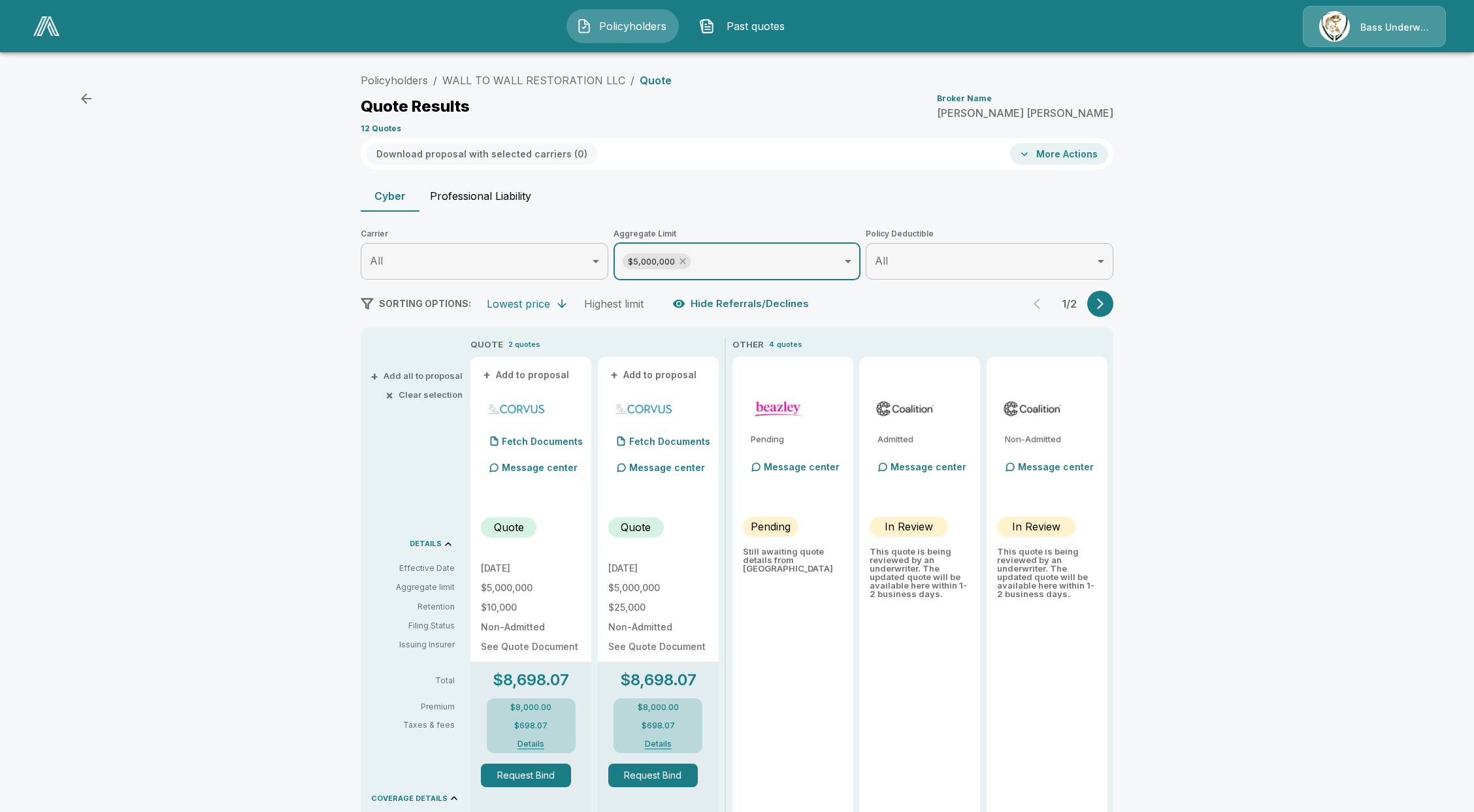
click at [688, 264] on icon at bounding box center [683, 262] width 11 height 11
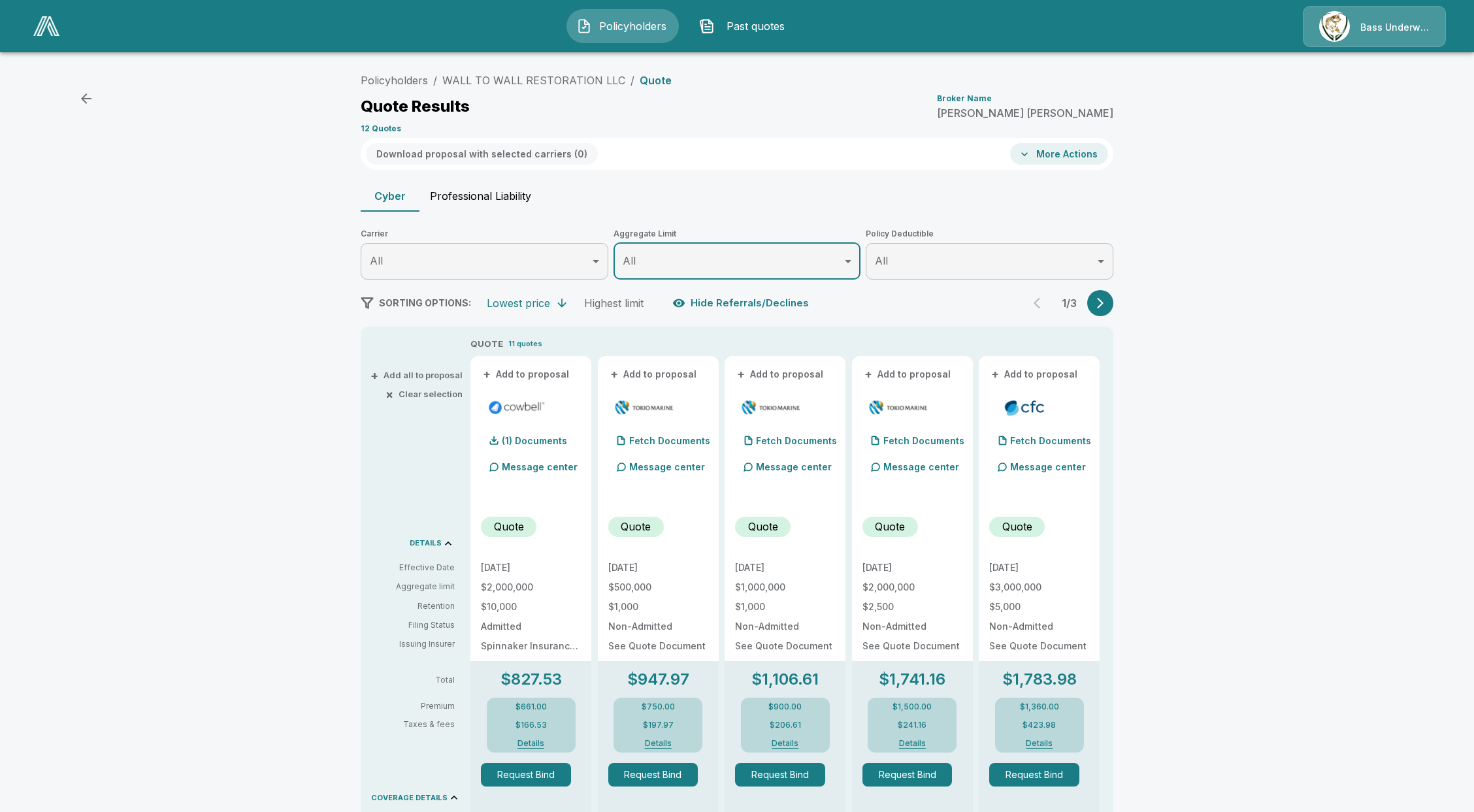
click at [1097, 304] on button "button" at bounding box center [1100, 303] width 26 height 26
click at [1113, 305] on button "button" at bounding box center [1100, 303] width 26 height 26
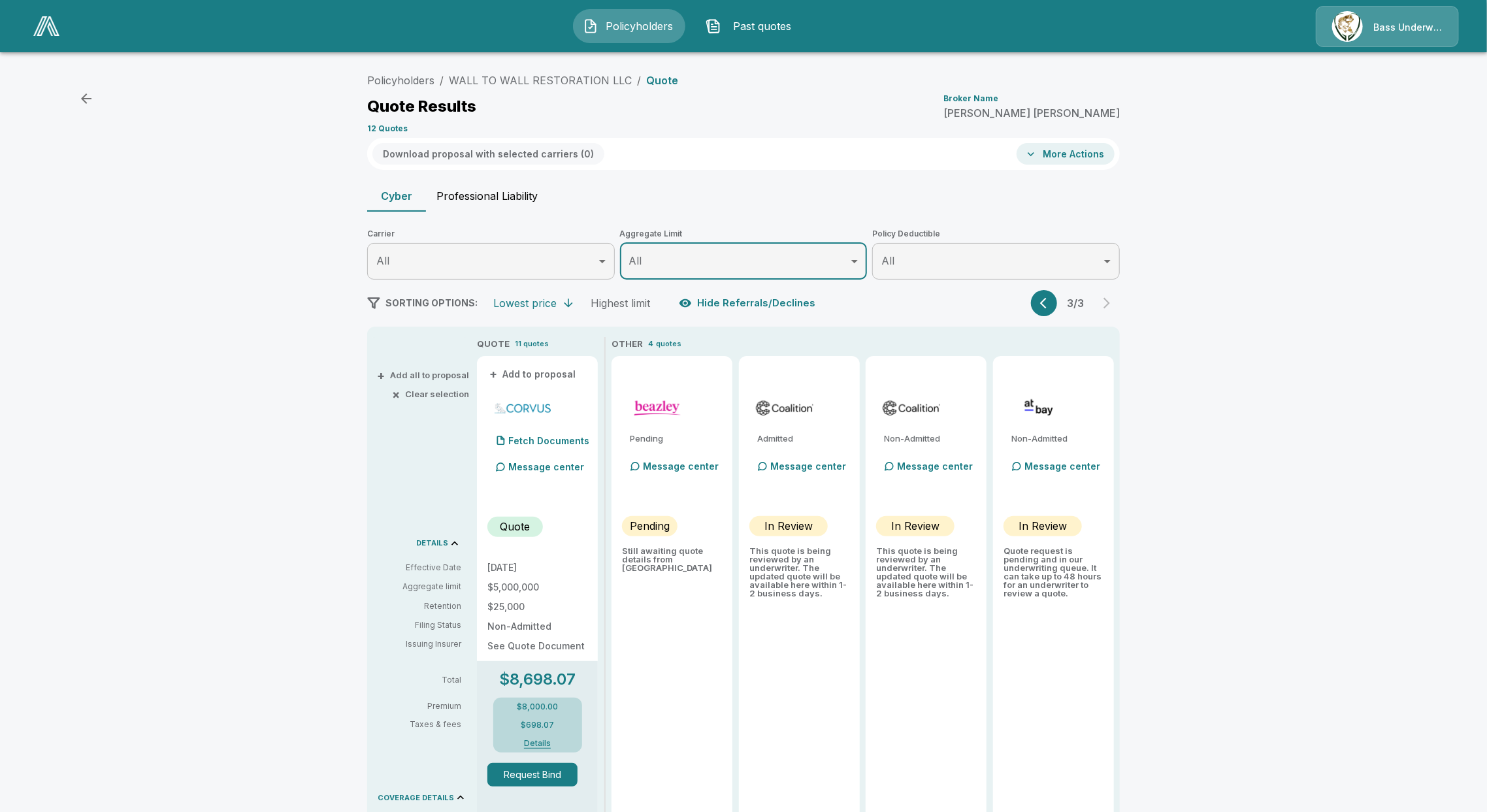
click at [825, 270] on body "Policyholders Past quotes Bass Underwriters Policyholders / WALL TO WALL RESTOR…" at bounding box center [744, 686] width 1487 height 1374
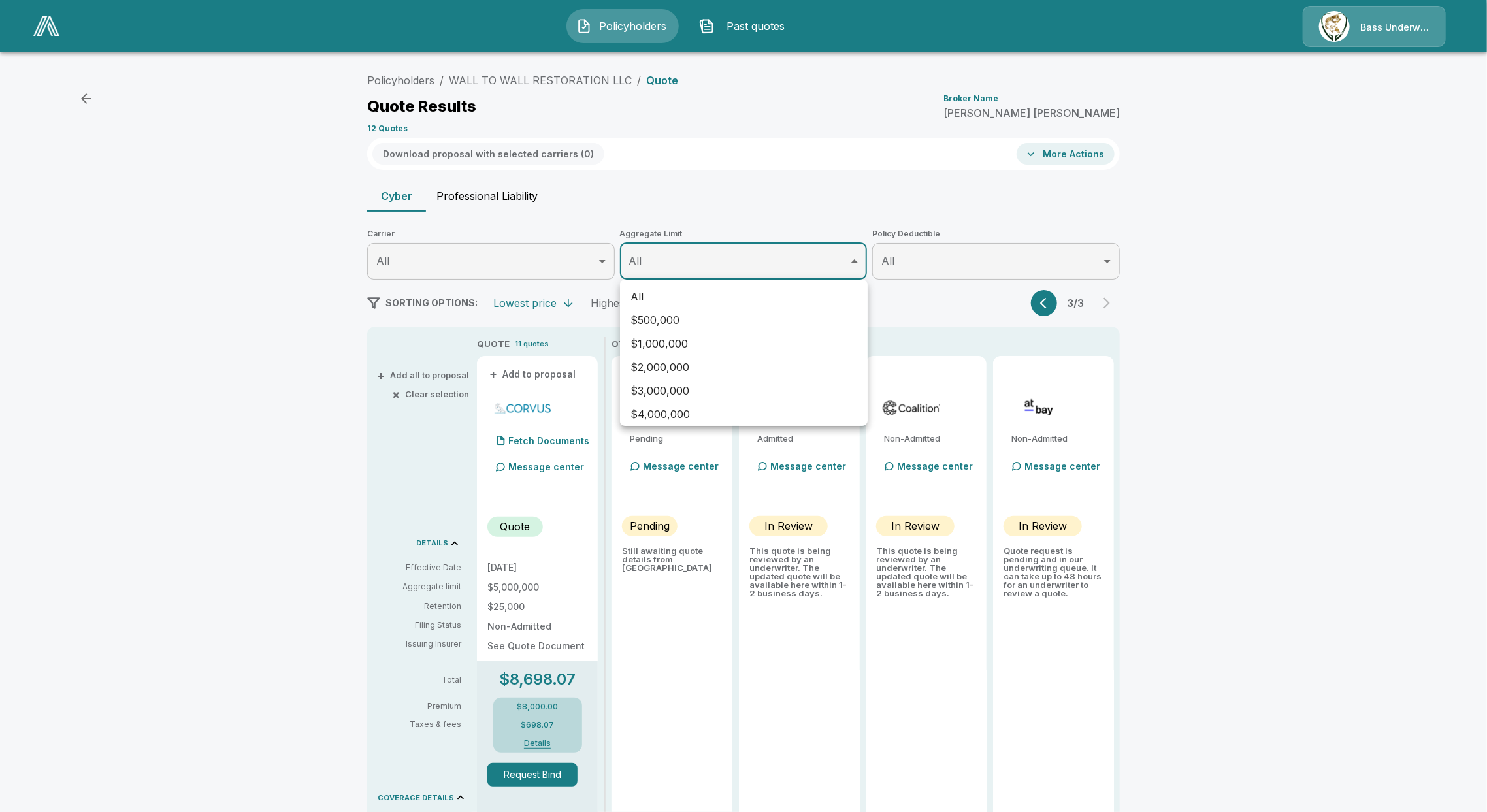
click at [1040, 305] on div at bounding box center [744, 406] width 1487 height 812
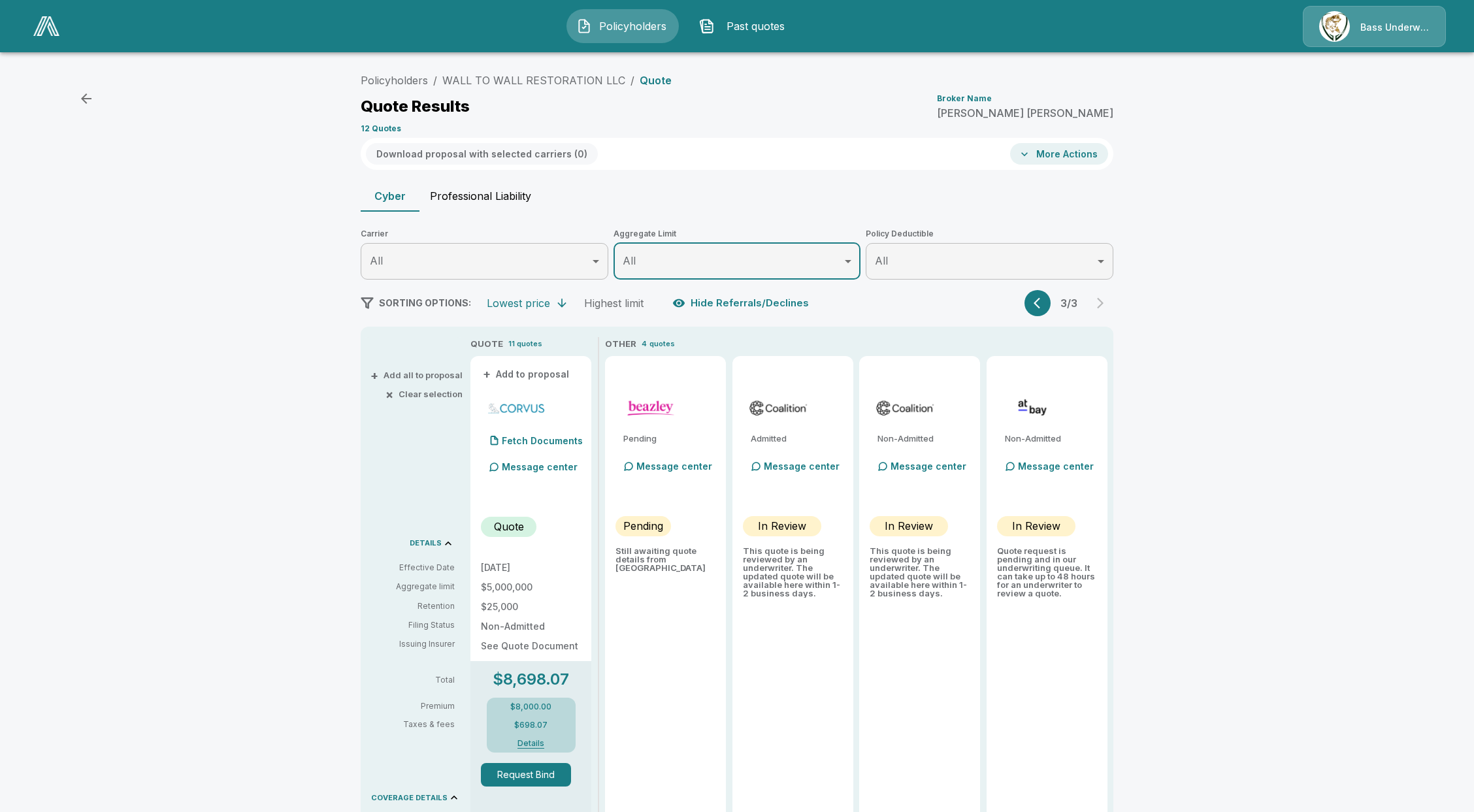
click at [1042, 305] on icon "button" at bounding box center [1040, 303] width 13 height 13
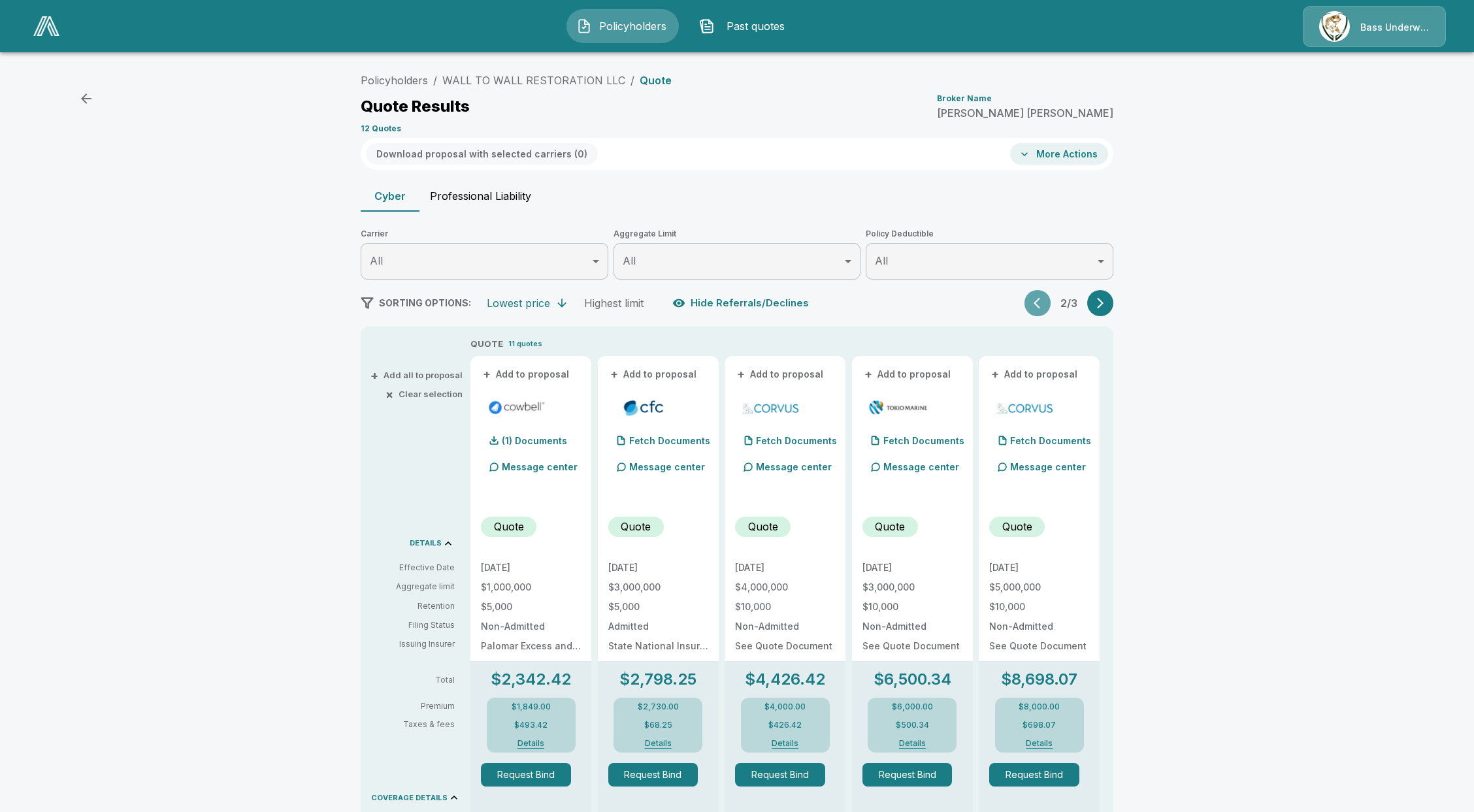
click at [1043, 303] on icon "button" at bounding box center [1040, 303] width 13 height 13
drag, startPoint x: 1114, startPoint y: 320, endPoint x: 1112, endPoint y: 304, distance: 16.1
click at [1113, 320] on div "Policyholders / WALL TO WALL RESTORATION LLC / Quote Quote Results Broker Name …" at bounding box center [737, 720] width 784 height 1306
click at [1107, 300] on icon "button" at bounding box center [1100, 303] width 13 height 13
click at [1113, 307] on button "button" at bounding box center [1100, 303] width 26 height 26
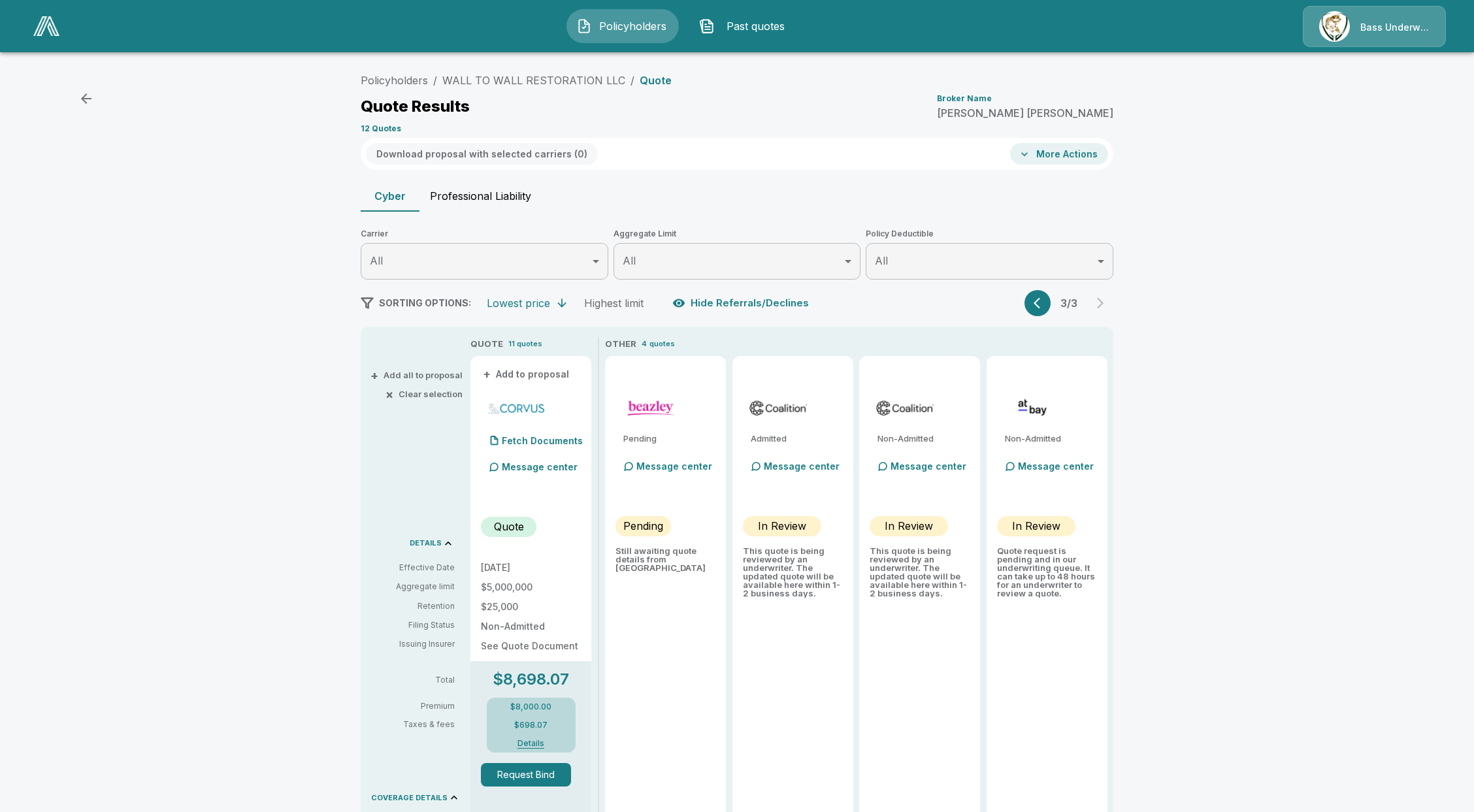
click at [1038, 298] on button "button" at bounding box center [1037, 303] width 26 height 26
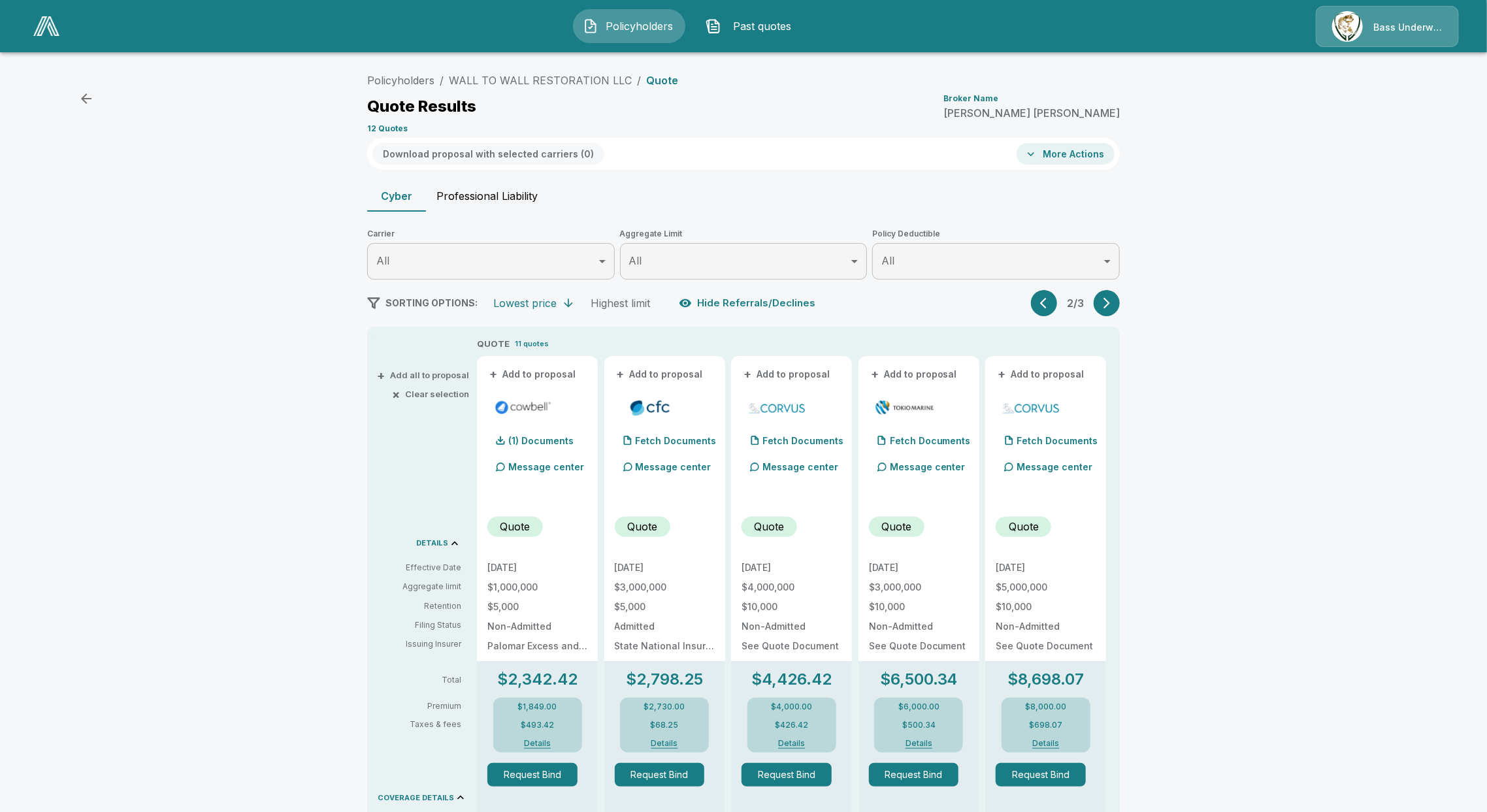
click at [791, 254] on body "Policyholders Past quotes Bass Underwriters Policyholders / WALL TO WALL RESTOR…" at bounding box center [744, 686] width 1487 height 1374
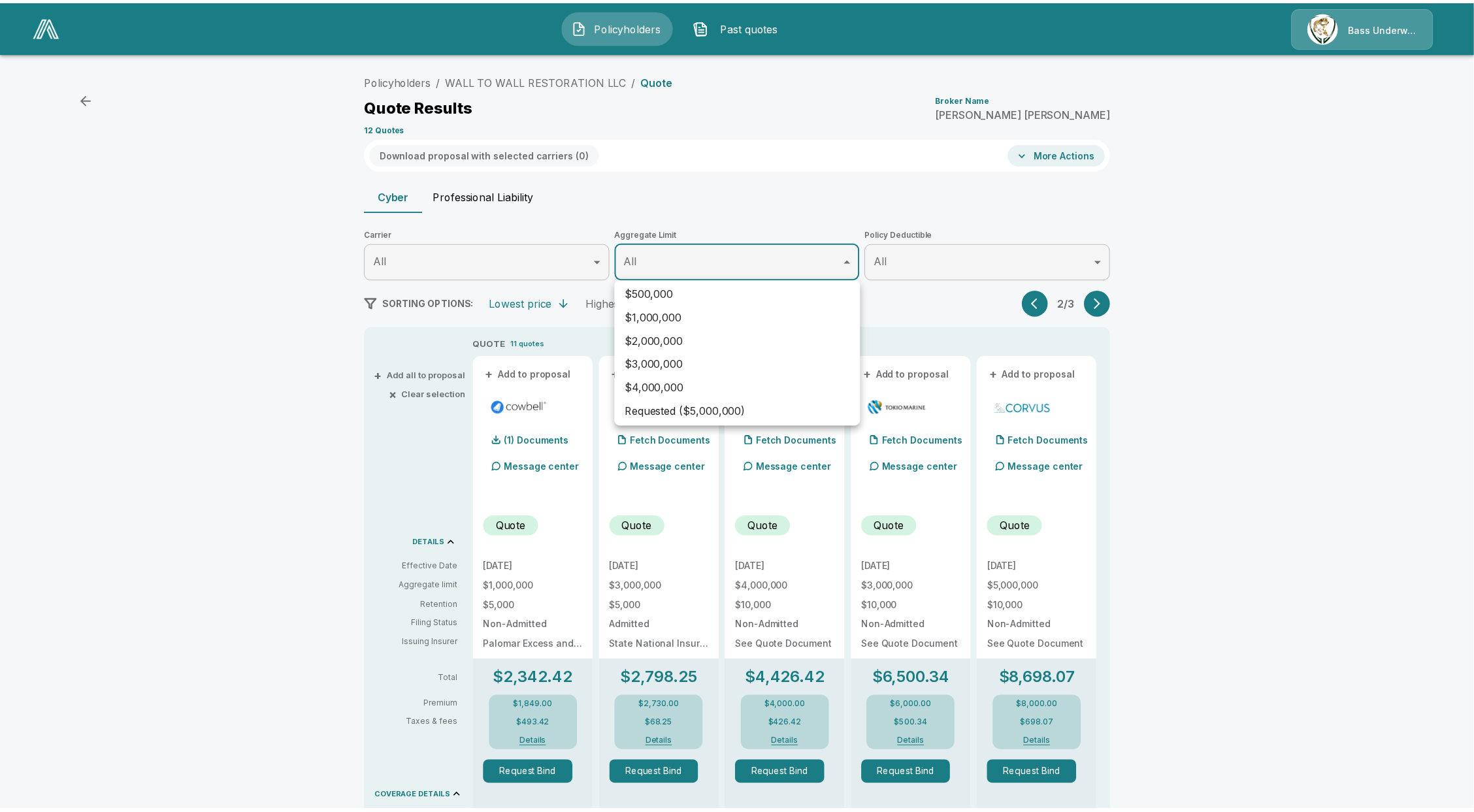
scroll to position [28, 0]
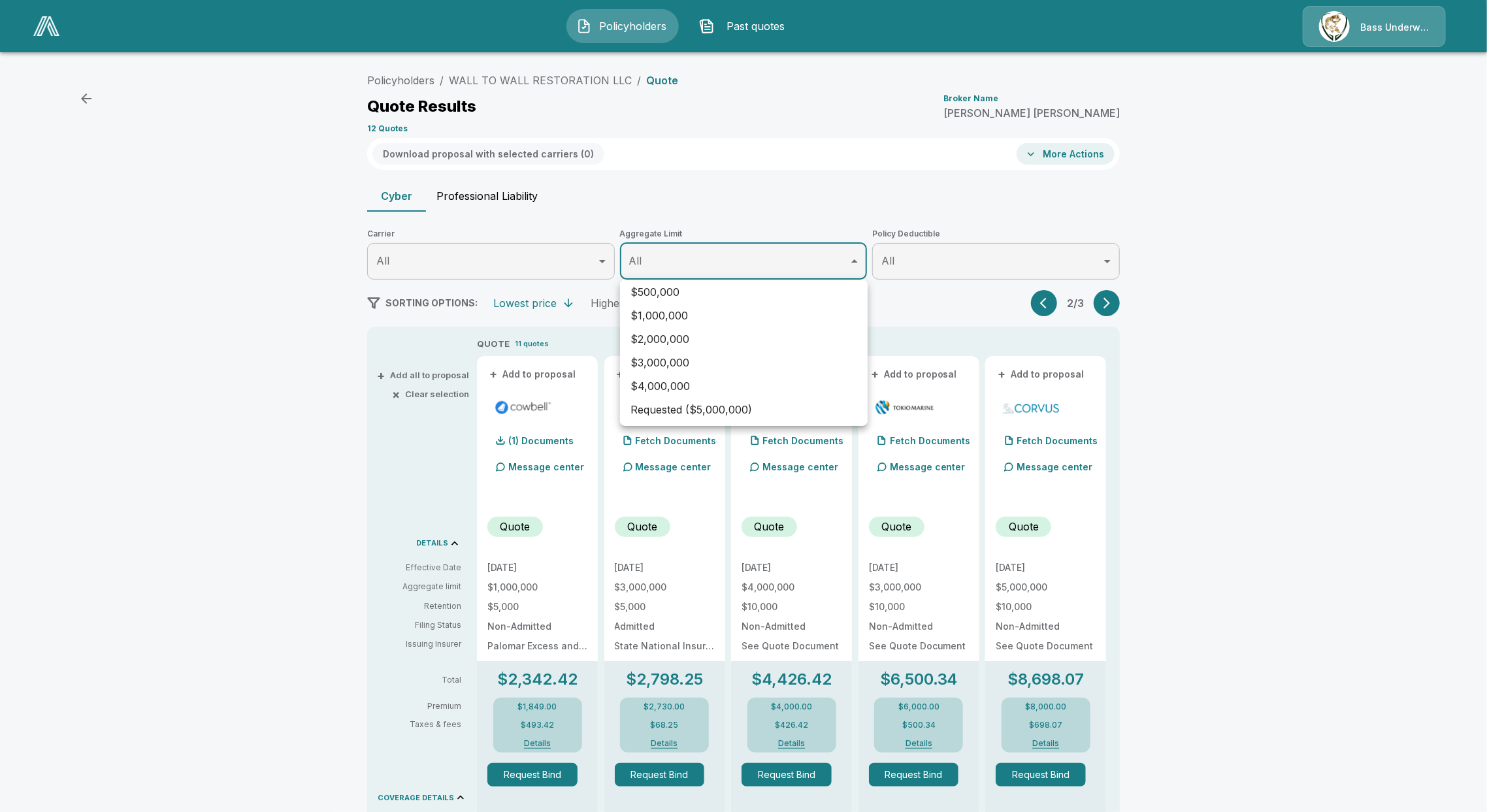
click at [736, 405] on li "Requested ($5,000,000)" at bounding box center [744, 410] width 248 height 23
type input "*******"
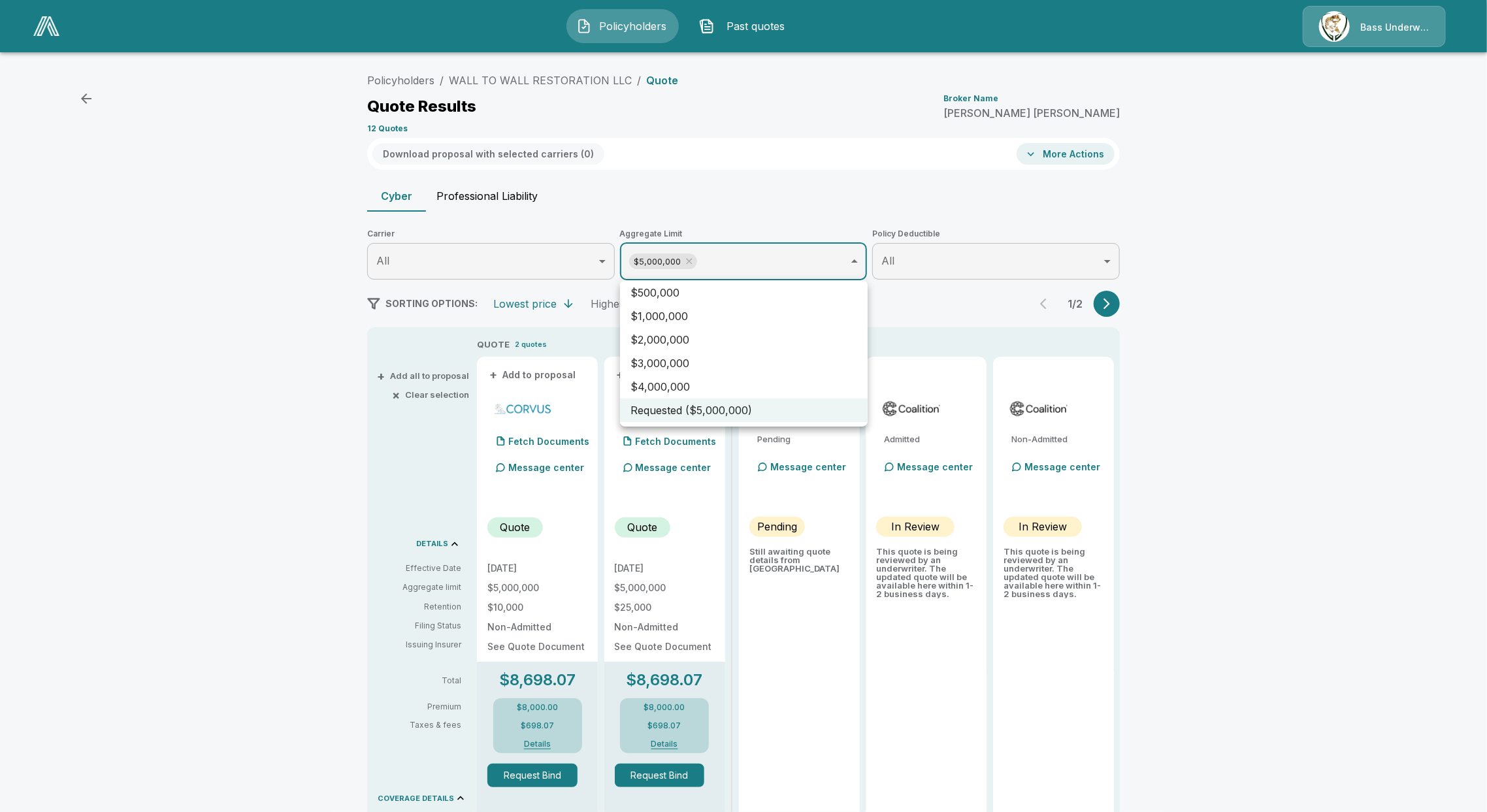
click at [1255, 418] on div at bounding box center [744, 406] width 1487 height 812
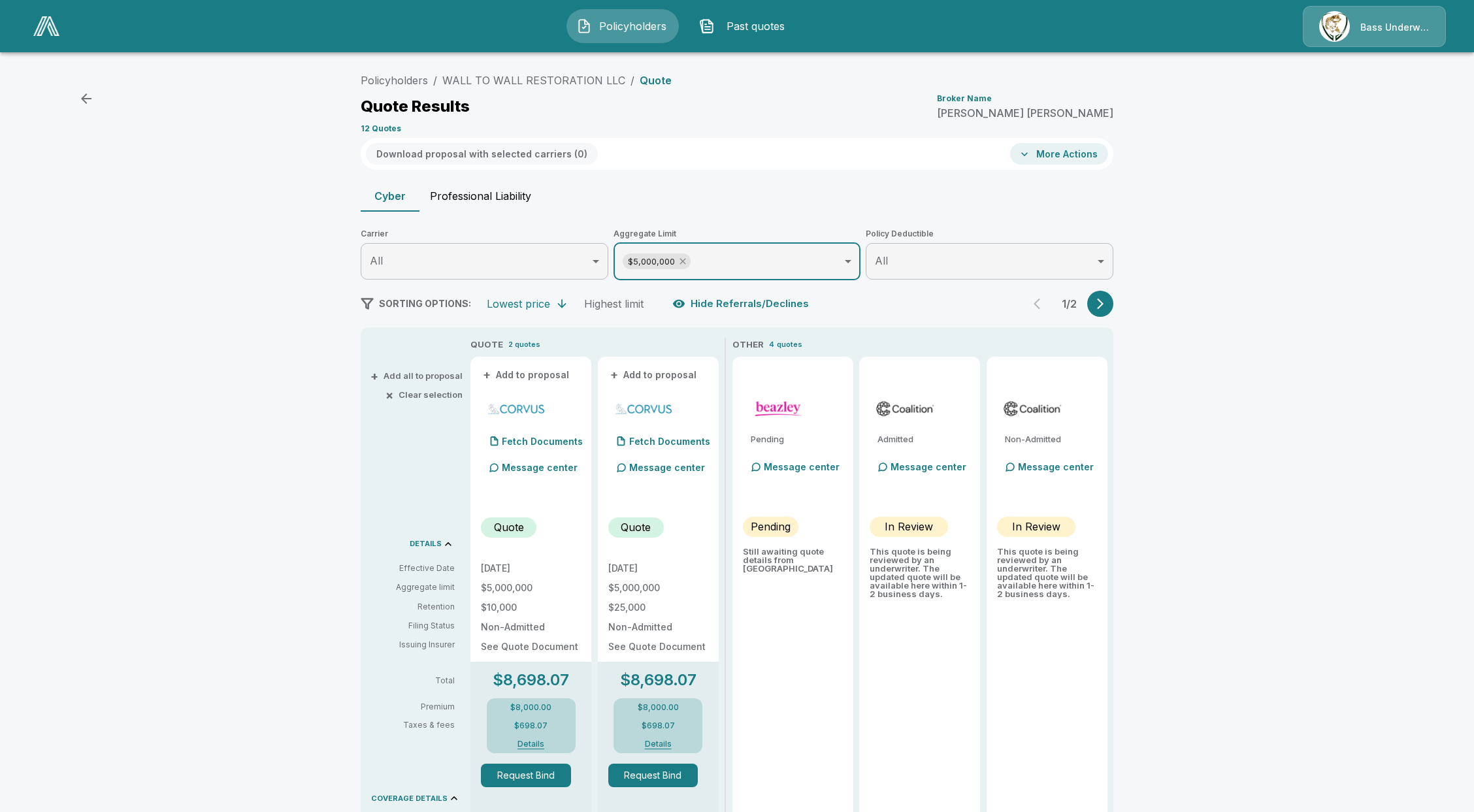
click at [688, 258] on icon at bounding box center [683, 262] width 11 height 11
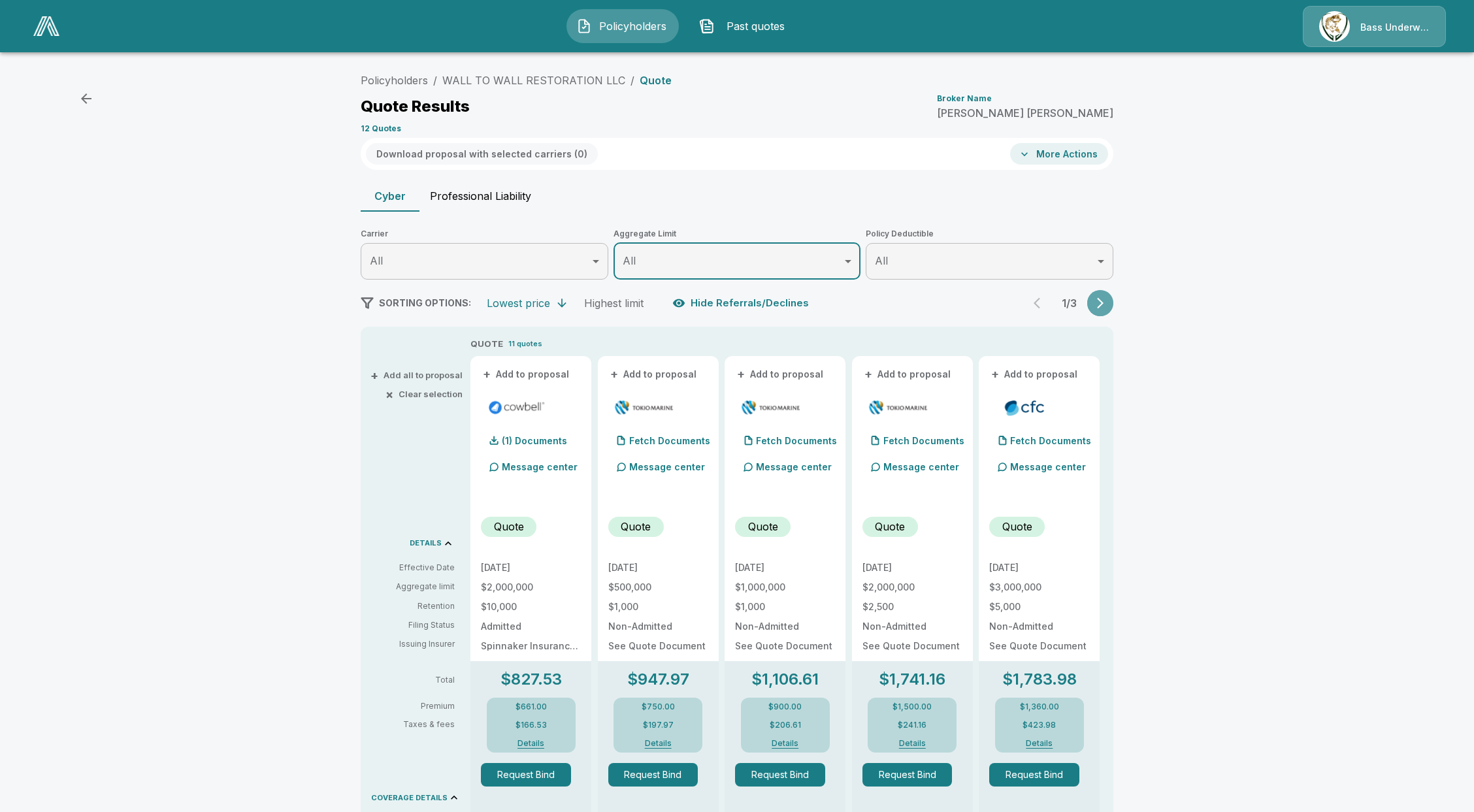
click at [1113, 292] on button "button" at bounding box center [1100, 303] width 26 height 26
click at [890, 302] on div "SORTING OPTIONS: Lowest price Highest limit Hide Referrals/Declines 2 / 3" at bounding box center [737, 303] width 753 height 26
click at [532, 86] on link "WALL TO WALL RESTORATION LLC" at bounding box center [533, 80] width 183 height 13
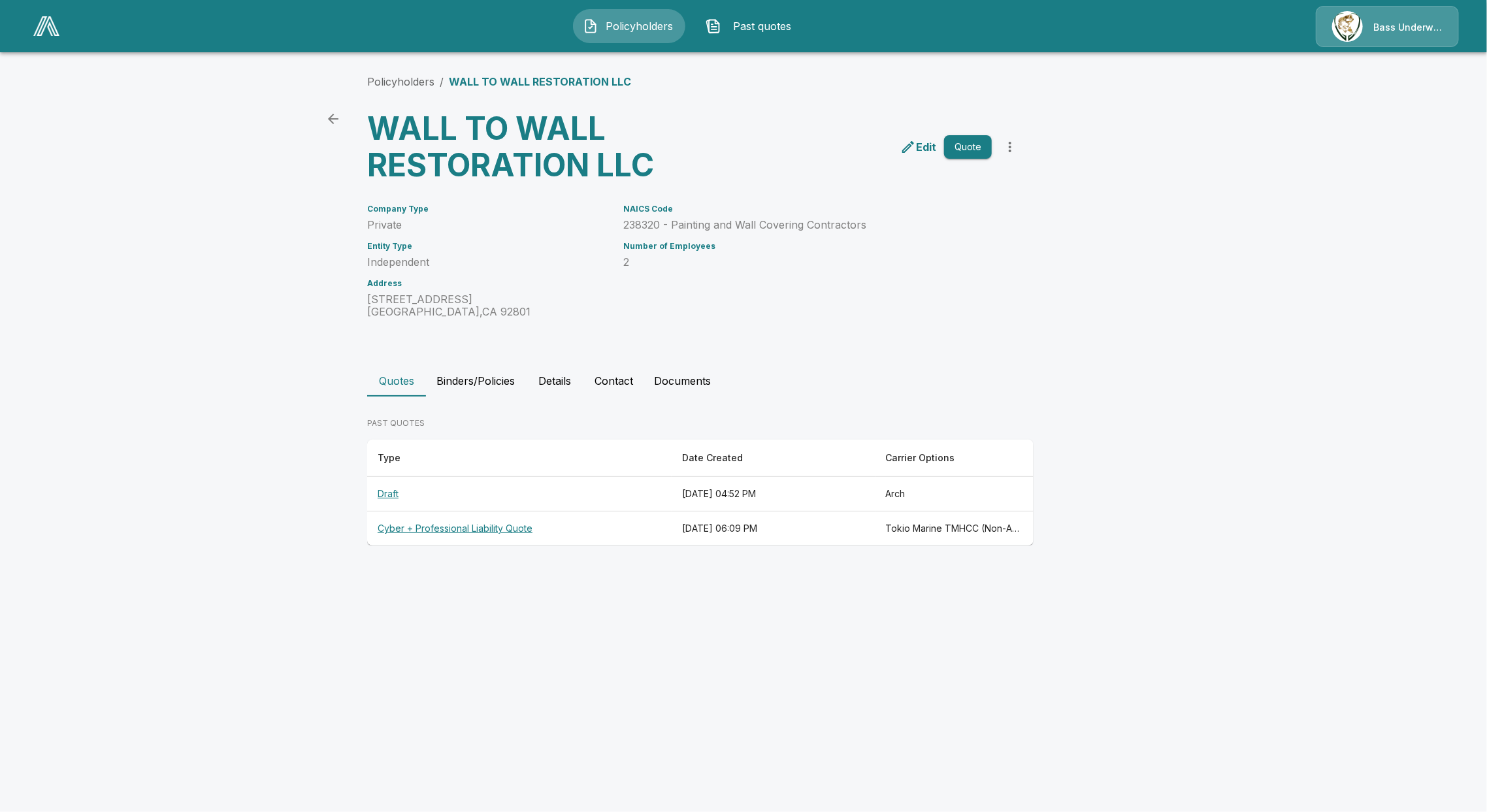
click at [394, 490] on th "Draft" at bounding box center [519, 494] width 305 height 35
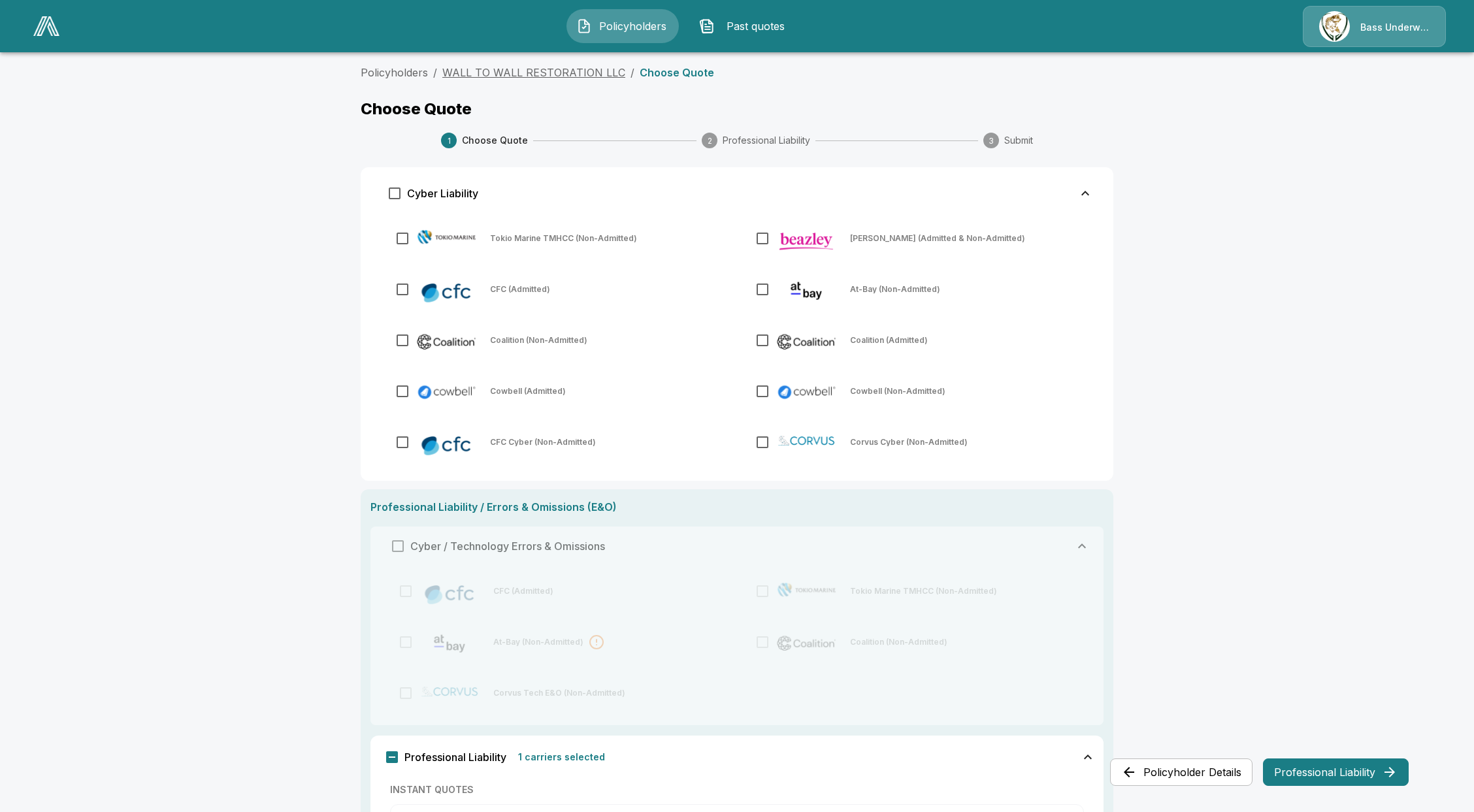
click at [519, 65] on li "WALL TO WALL RESTORATION LLC" at bounding box center [533, 73] width 183 height 16
click at [522, 70] on link "WALL TO WALL RESTORATION LLC" at bounding box center [533, 72] width 183 height 13
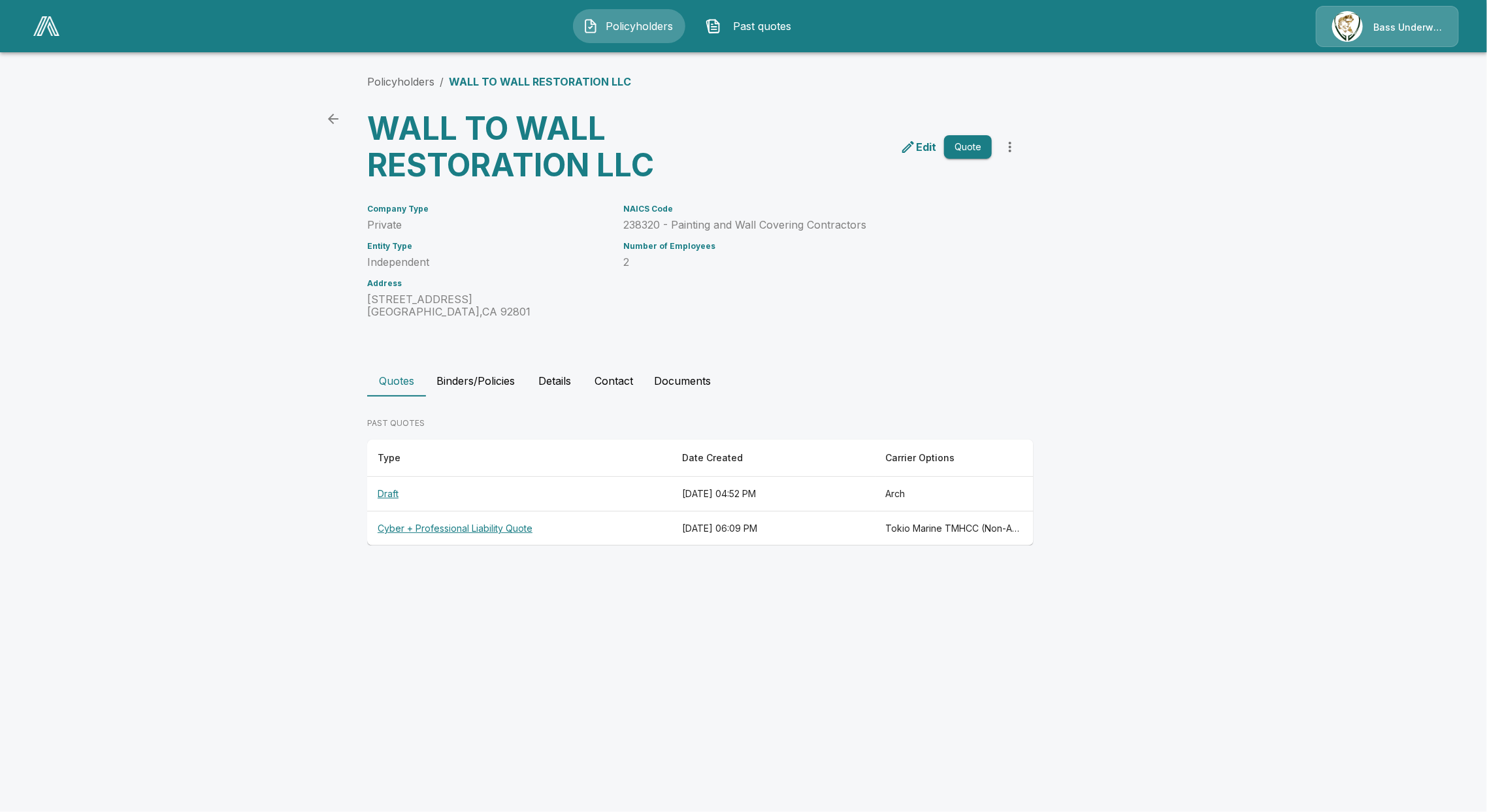
click at [391, 533] on th "Cyber + Professional Liability Quote" at bounding box center [519, 528] width 305 height 35
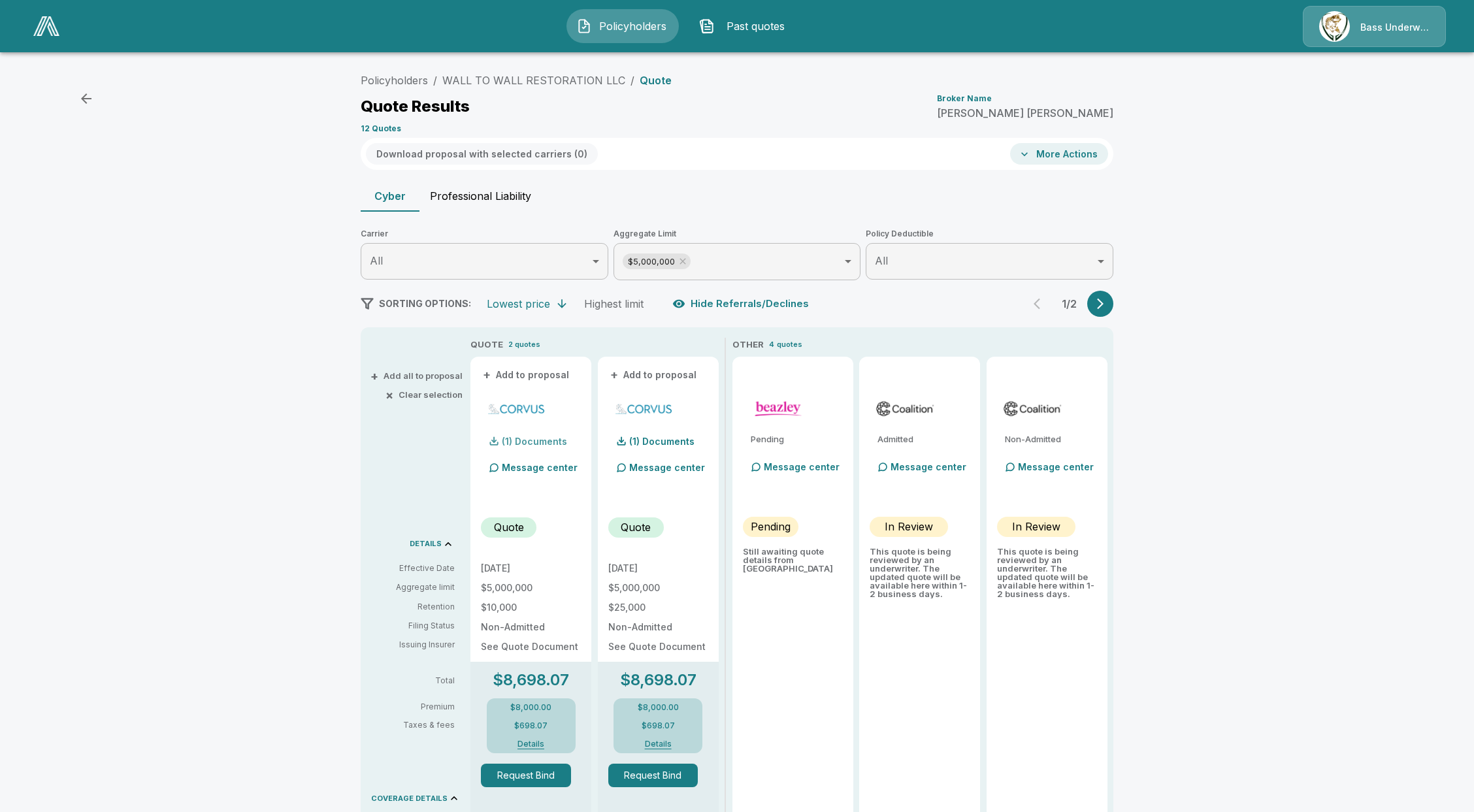
click at [539, 438] on p "(1) Documents" at bounding box center [533, 442] width 65 height 9
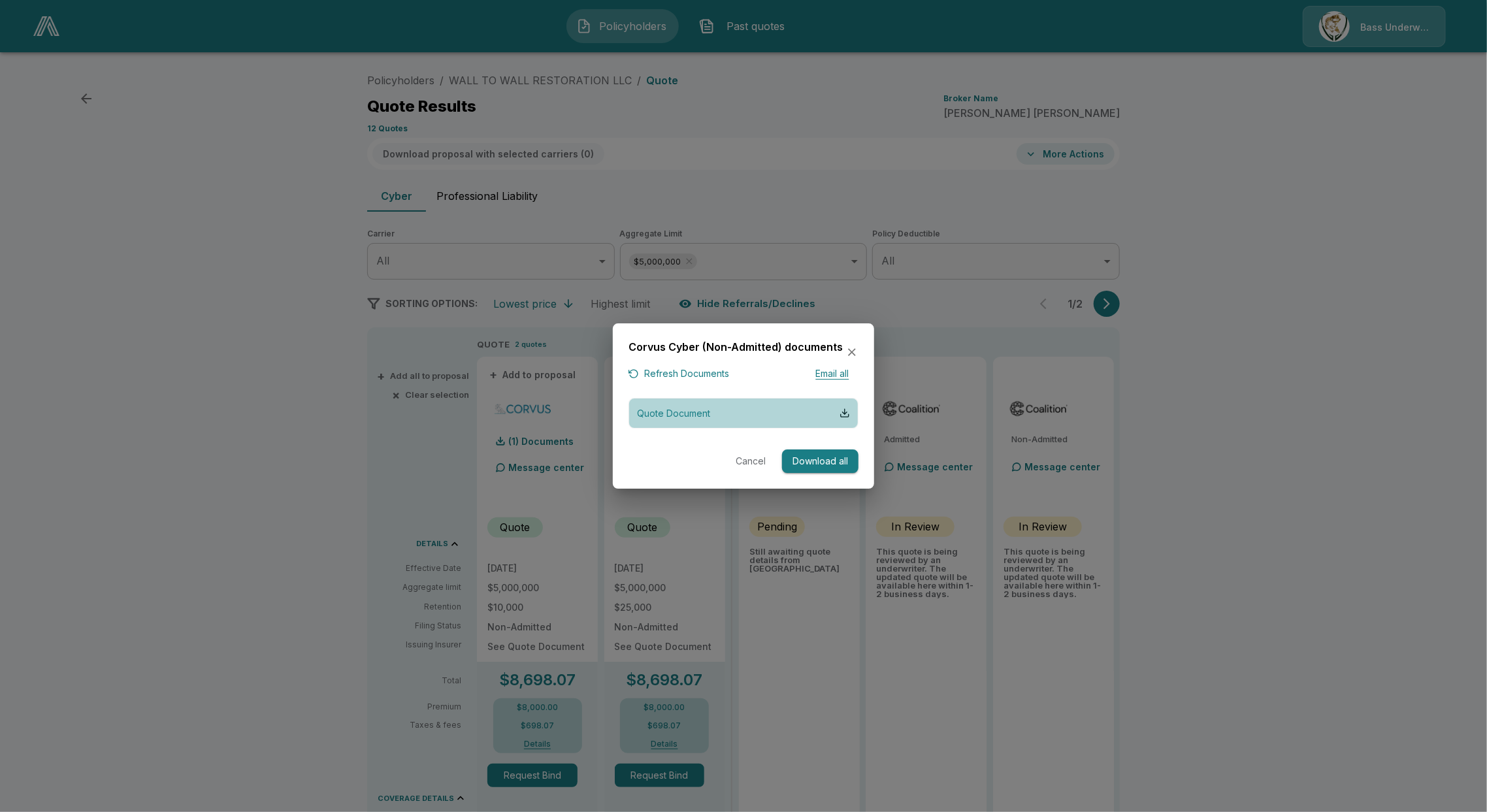
click at [703, 410] on p "Quote Document" at bounding box center [673, 412] width 73 height 13
click at [852, 349] on icon "button" at bounding box center [851, 353] width 13 height 13
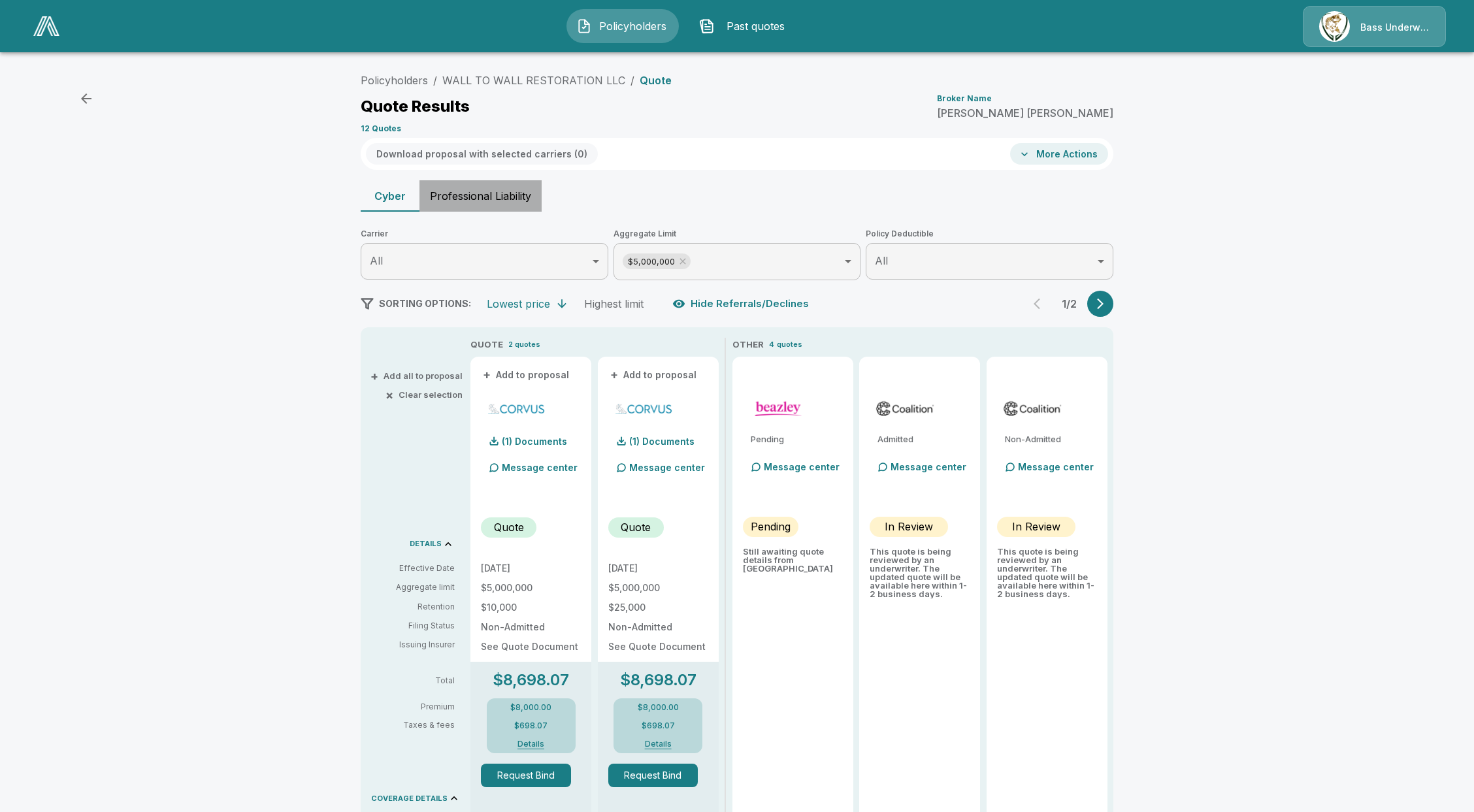
click at [476, 188] on button "Professional Liability" at bounding box center [480, 195] width 122 height 31
type input "*******"
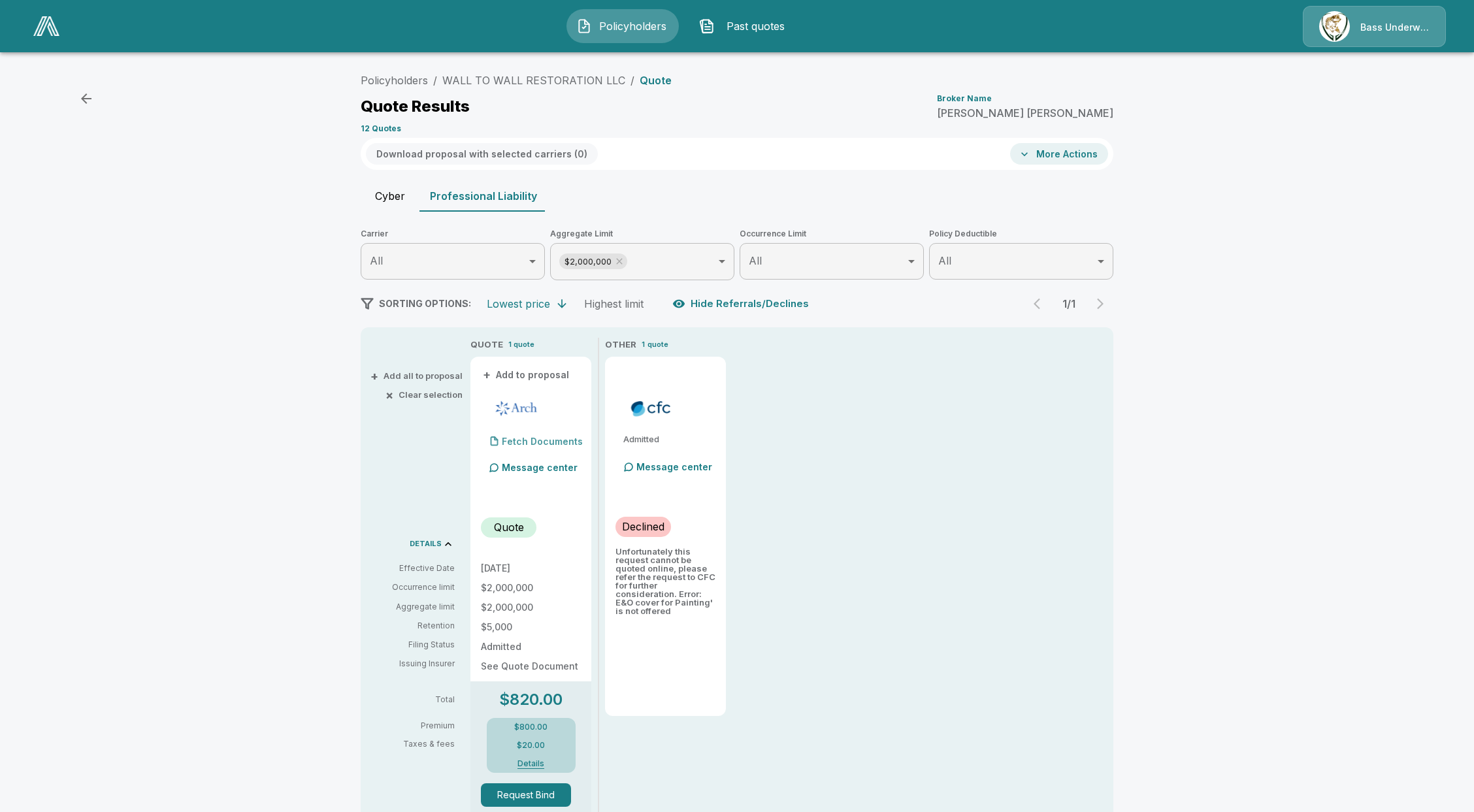
click at [546, 446] on div "Fetch Documents" at bounding box center [532, 441] width 102 height 26
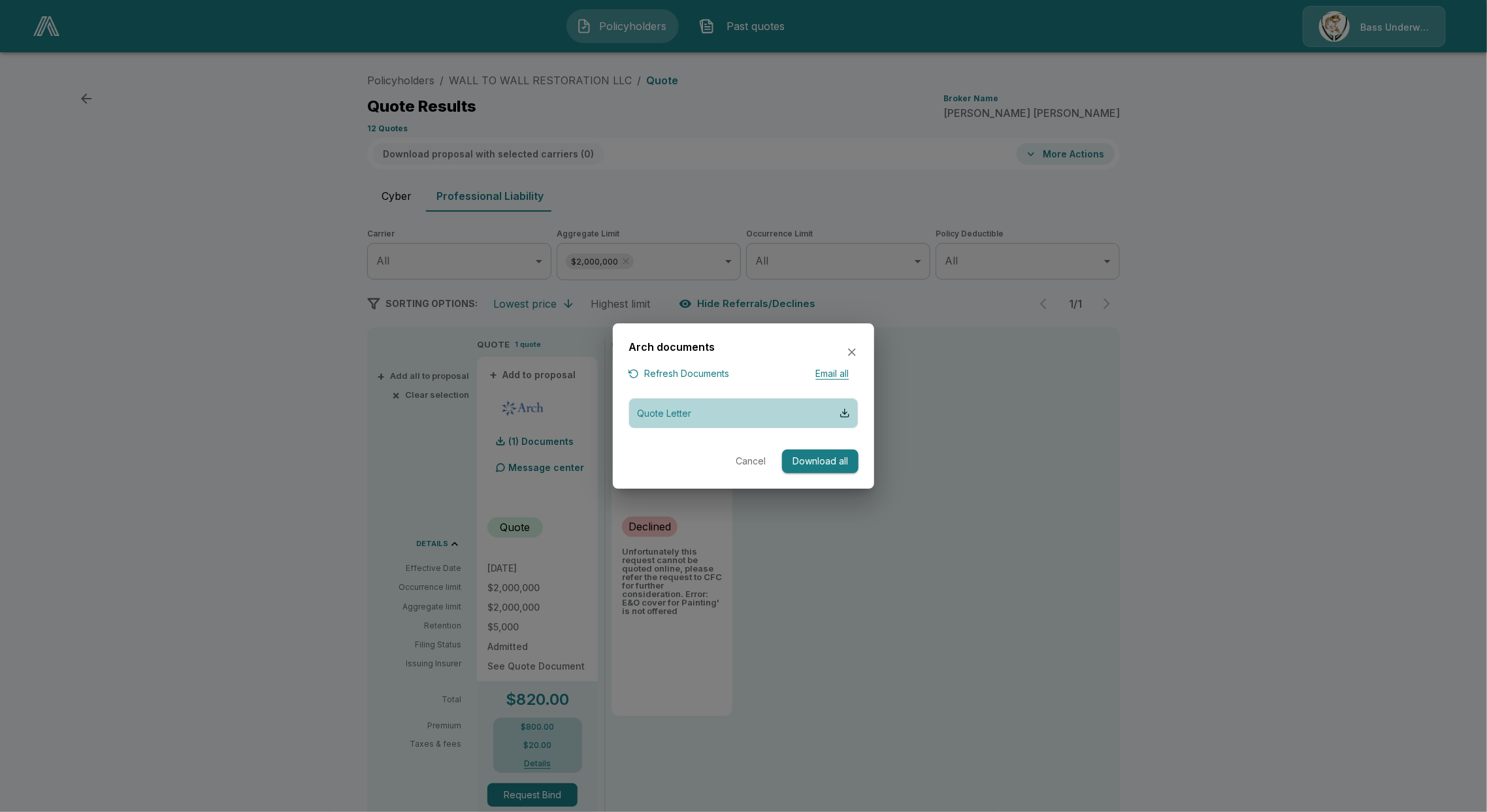
click at [718, 412] on button "Quote Letter" at bounding box center [744, 413] width 230 height 30
click at [712, 420] on button "Quote Letter" at bounding box center [744, 413] width 230 height 30
click at [1353, 125] on div at bounding box center [744, 406] width 1487 height 812
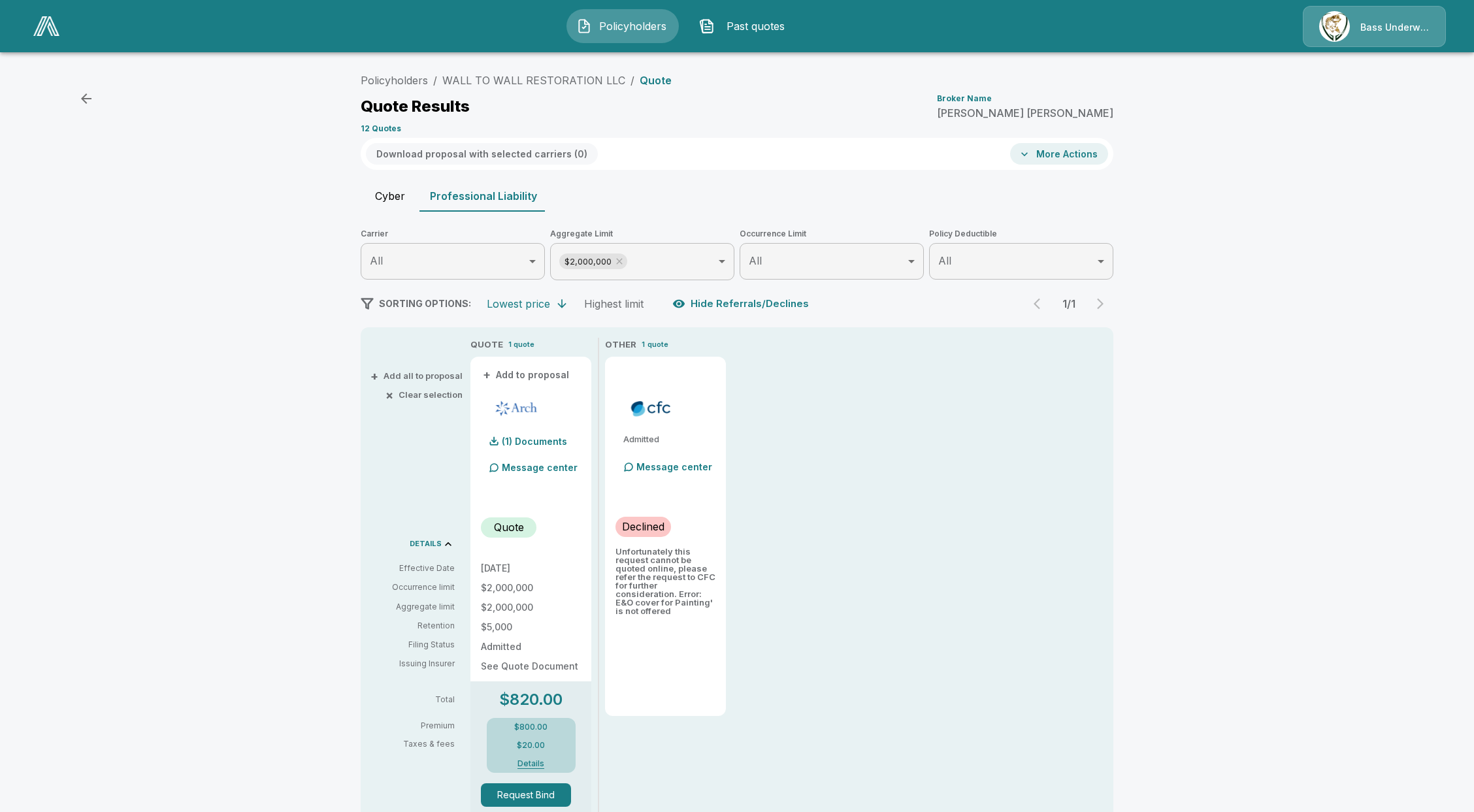
click at [1387, 9] on div "Bass Underwriters" at bounding box center [1374, 27] width 143 height 41
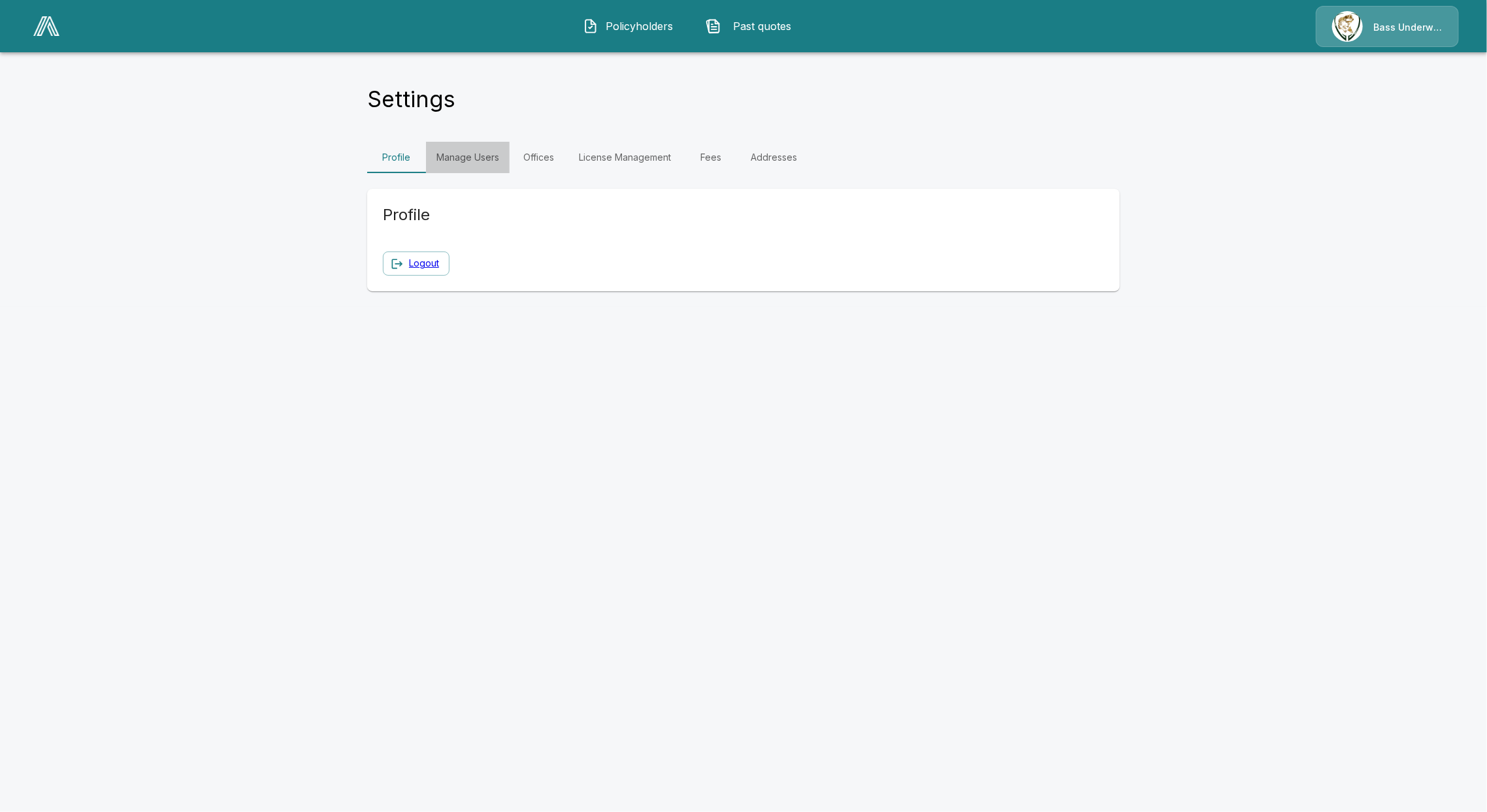
click at [476, 158] on link "Manage Users" at bounding box center [467, 157] width 84 height 31
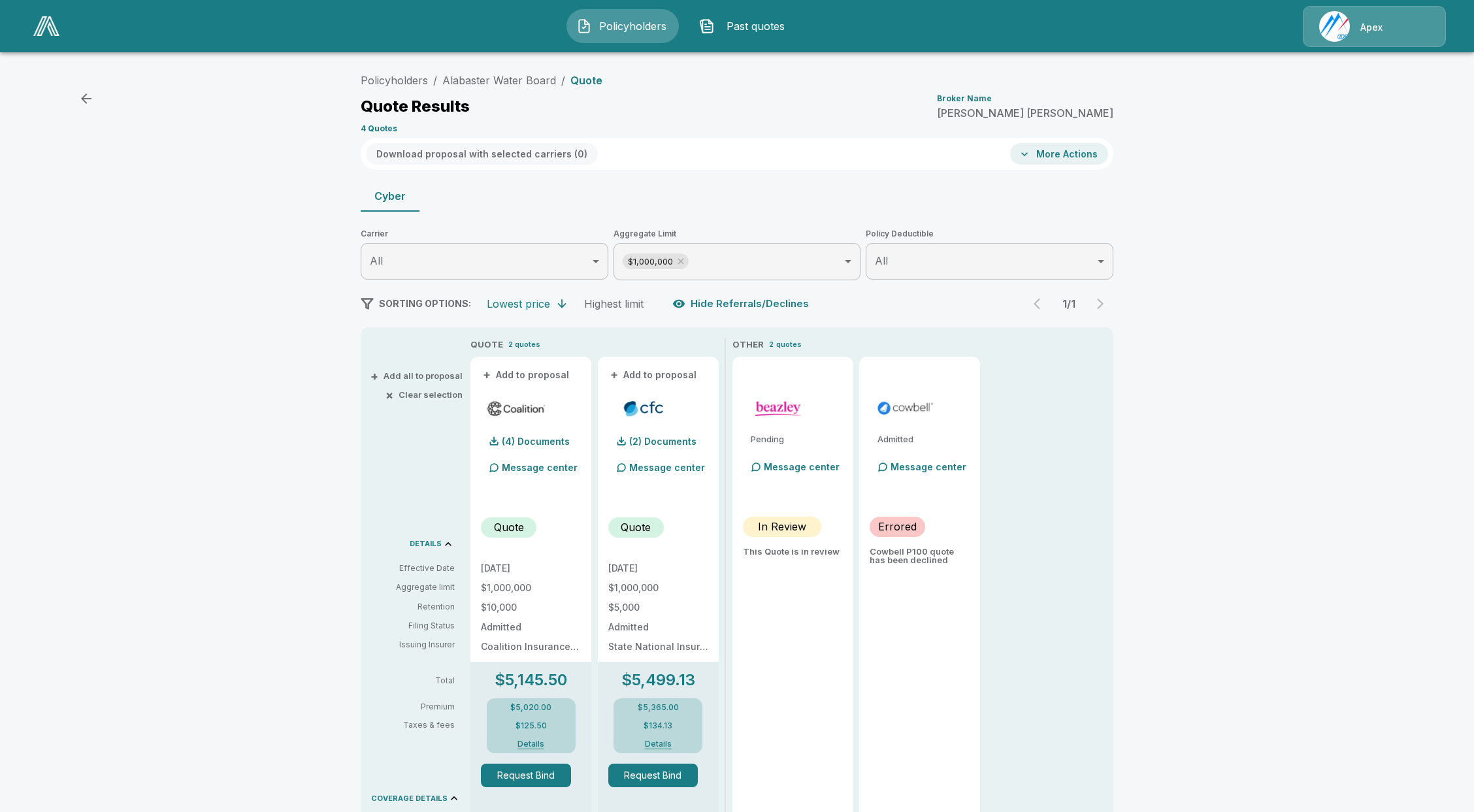
click at [51, 23] on img at bounding box center [45, 26] width 26 height 20
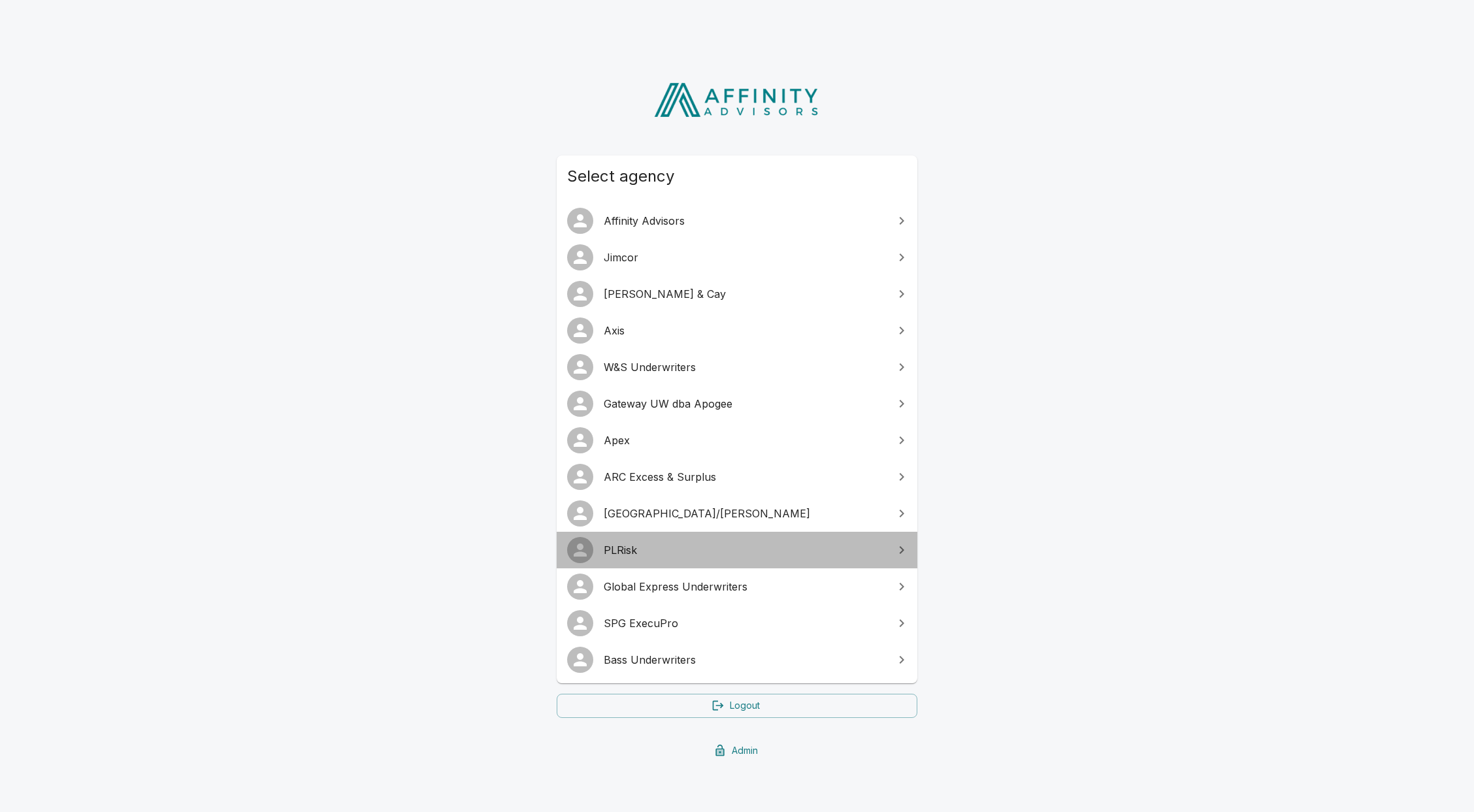
click at [672, 560] on link "PLRisk" at bounding box center [737, 549] width 361 height 37
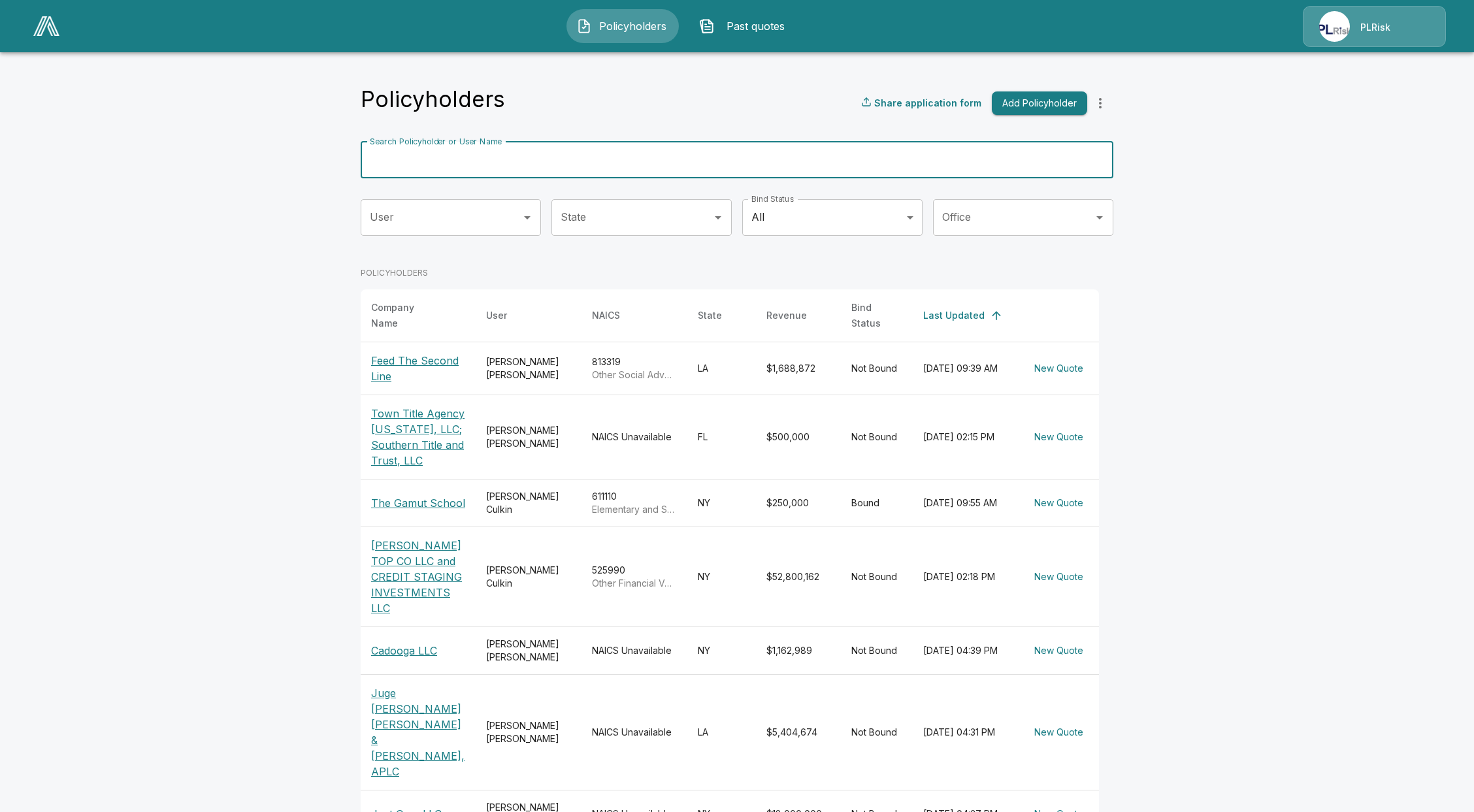
click at [596, 160] on input "Search Policyholder or User Name" at bounding box center [729, 159] width 738 height 37
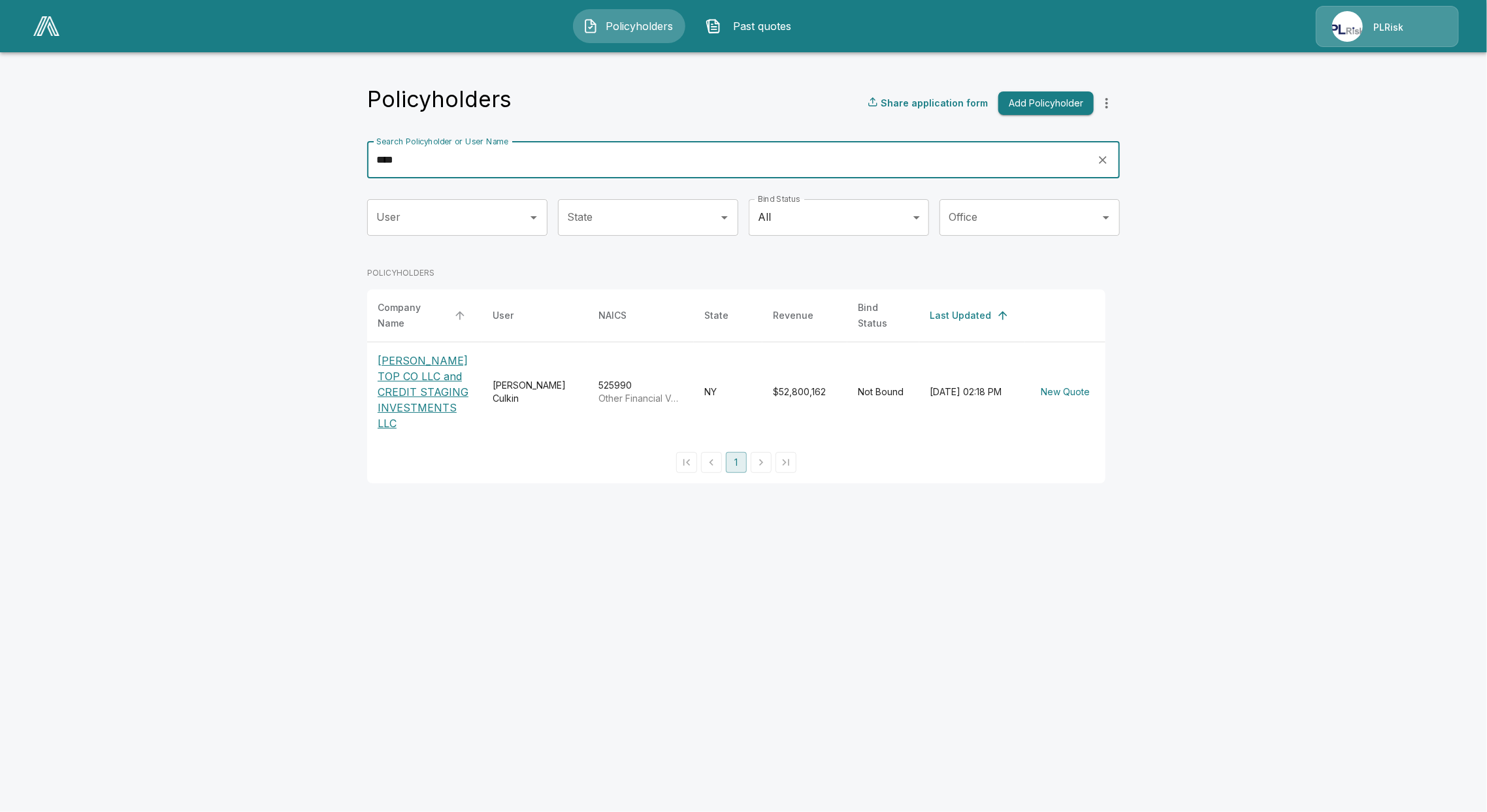
type input "****"
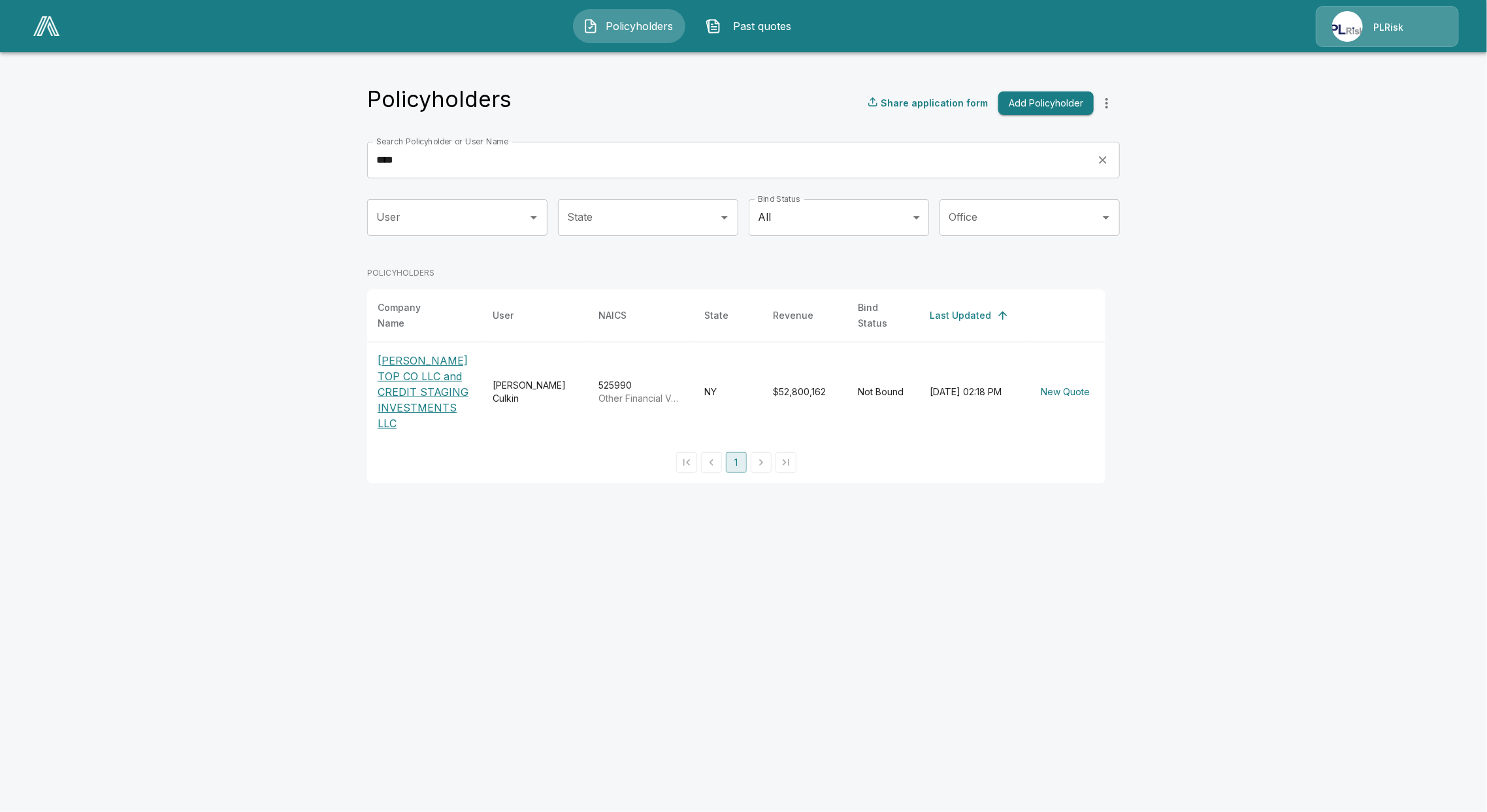
click at [404, 389] on p "[PERSON_NAME] TOP CO LLC and CREDIT STAGING INVESTMENTS LLC" at bounding box center [425, 392] width 94 height 78
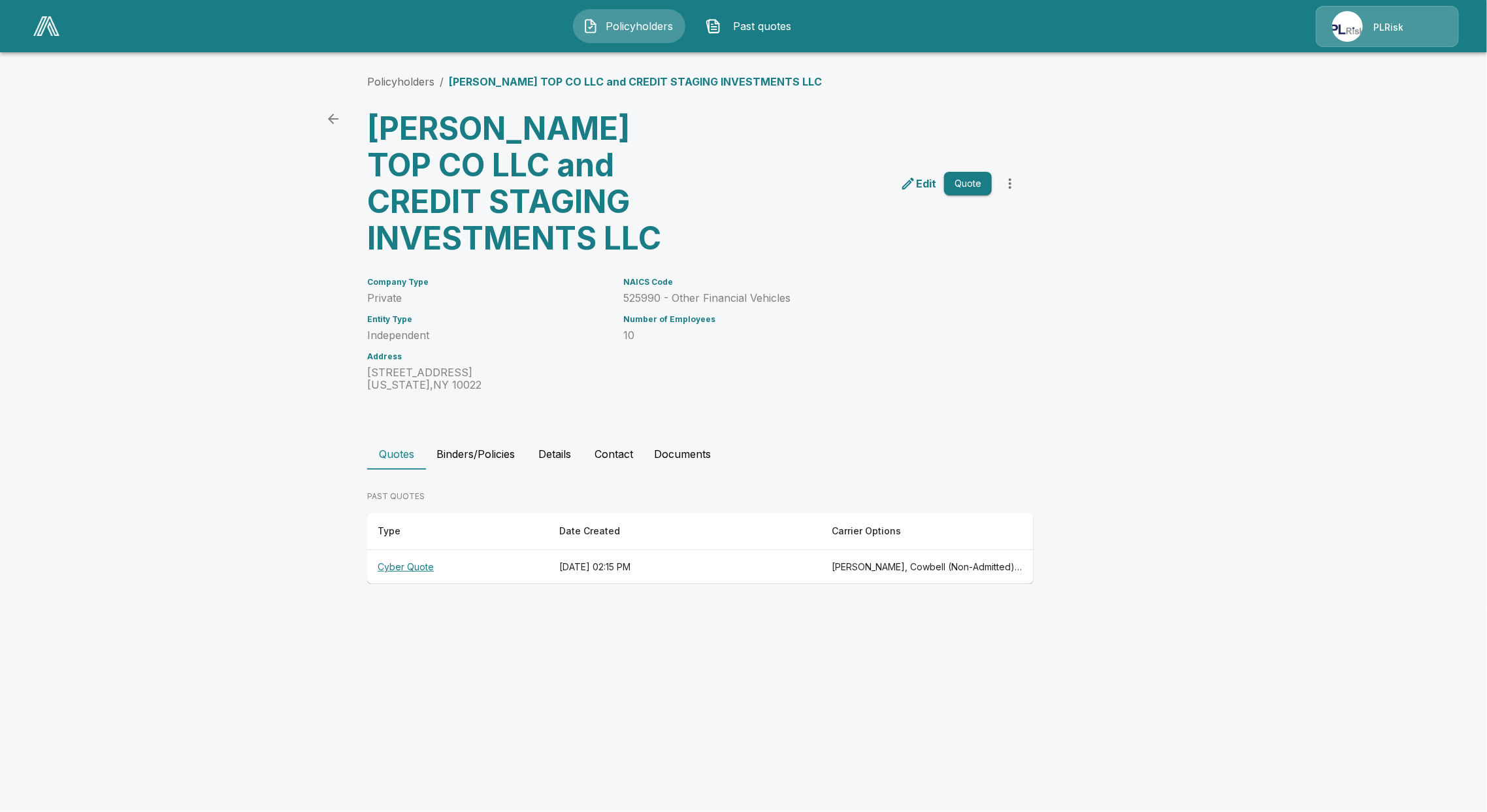
click at [415, 568] on th "Cyber Quote" at bounding box center [458, 567] width 182 height 35
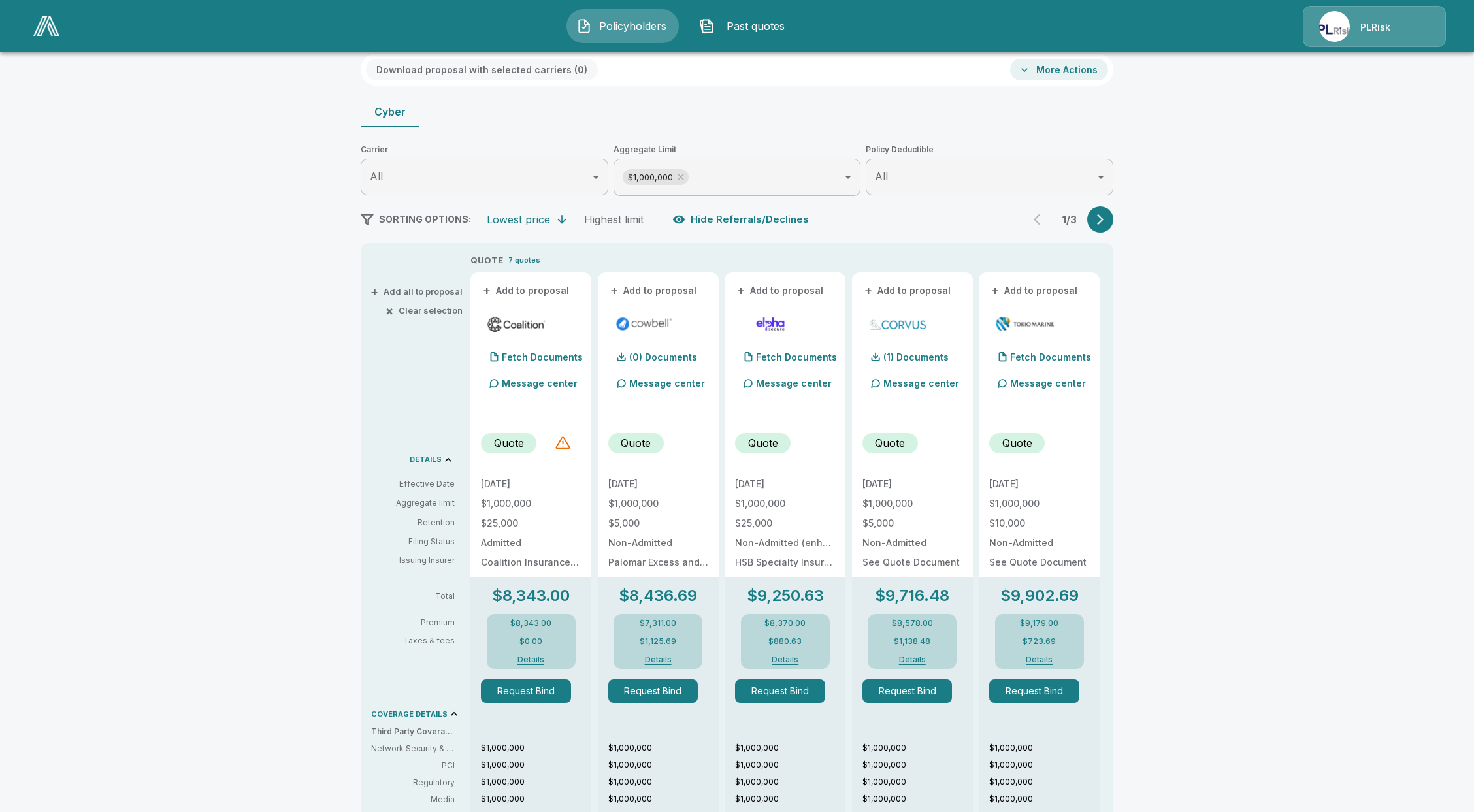
scroll to position [87, 0]
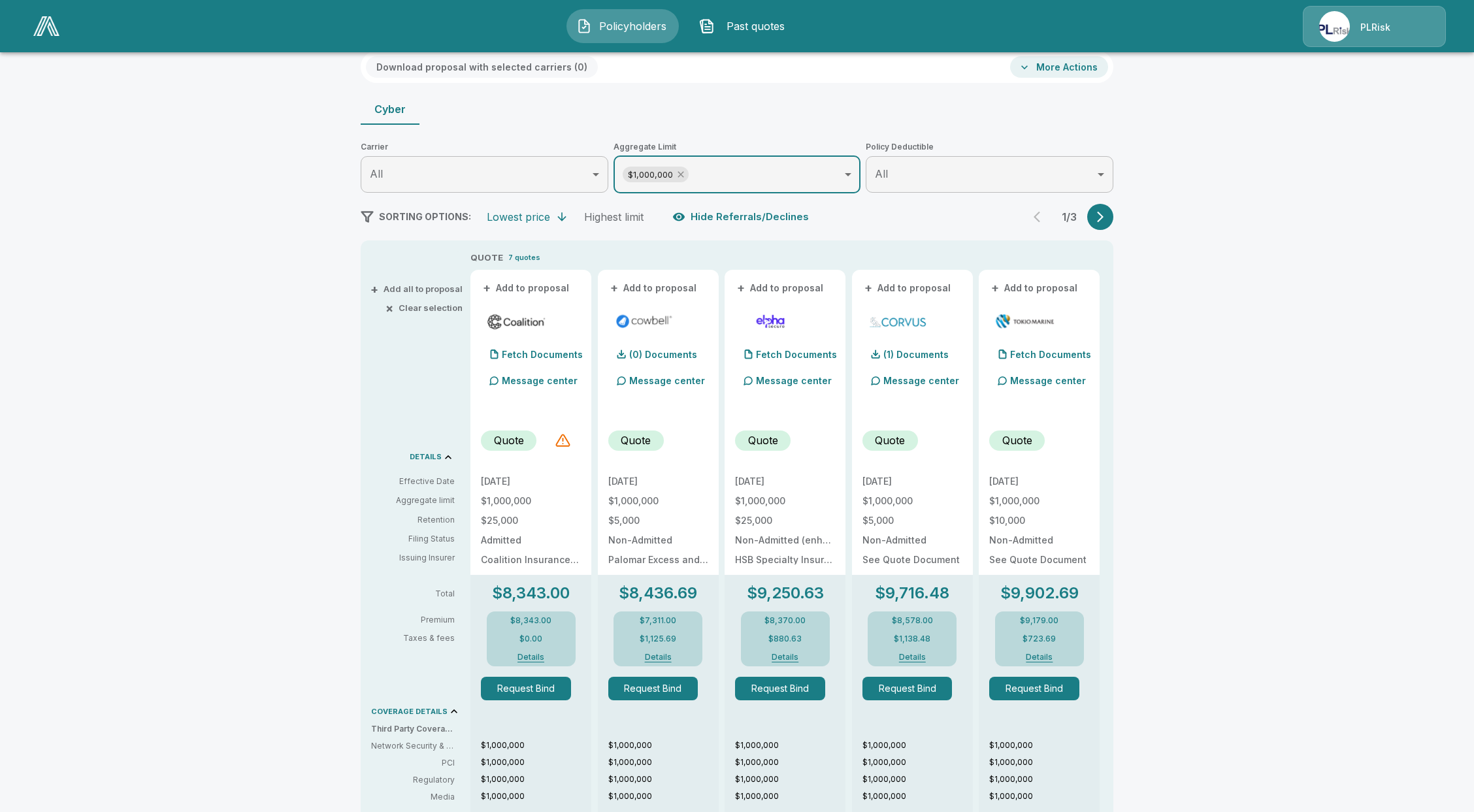
click at [686, 175] on icon at bounding box center [681, 175] width 11 height 11
click at [533, 362] on div "(1) Documents" at bounding box center [524, 353] width 86 height 26
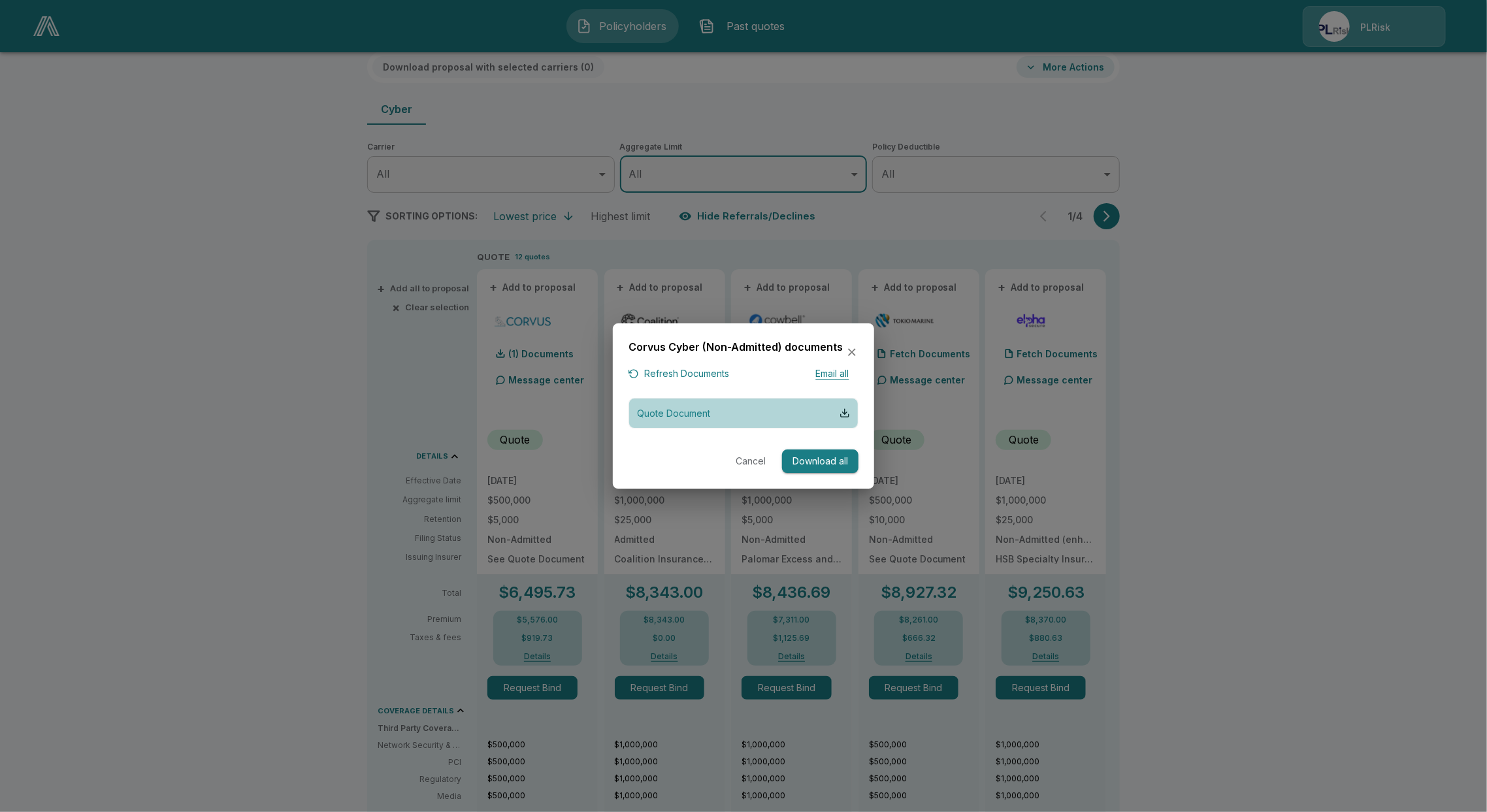
click at [735, 416] on button "Quote Document" at bounding box center [744, 413] width 230 height 30
click at [855, 355] on icon "button" at bounding box center [851, 353] width 8 height 8
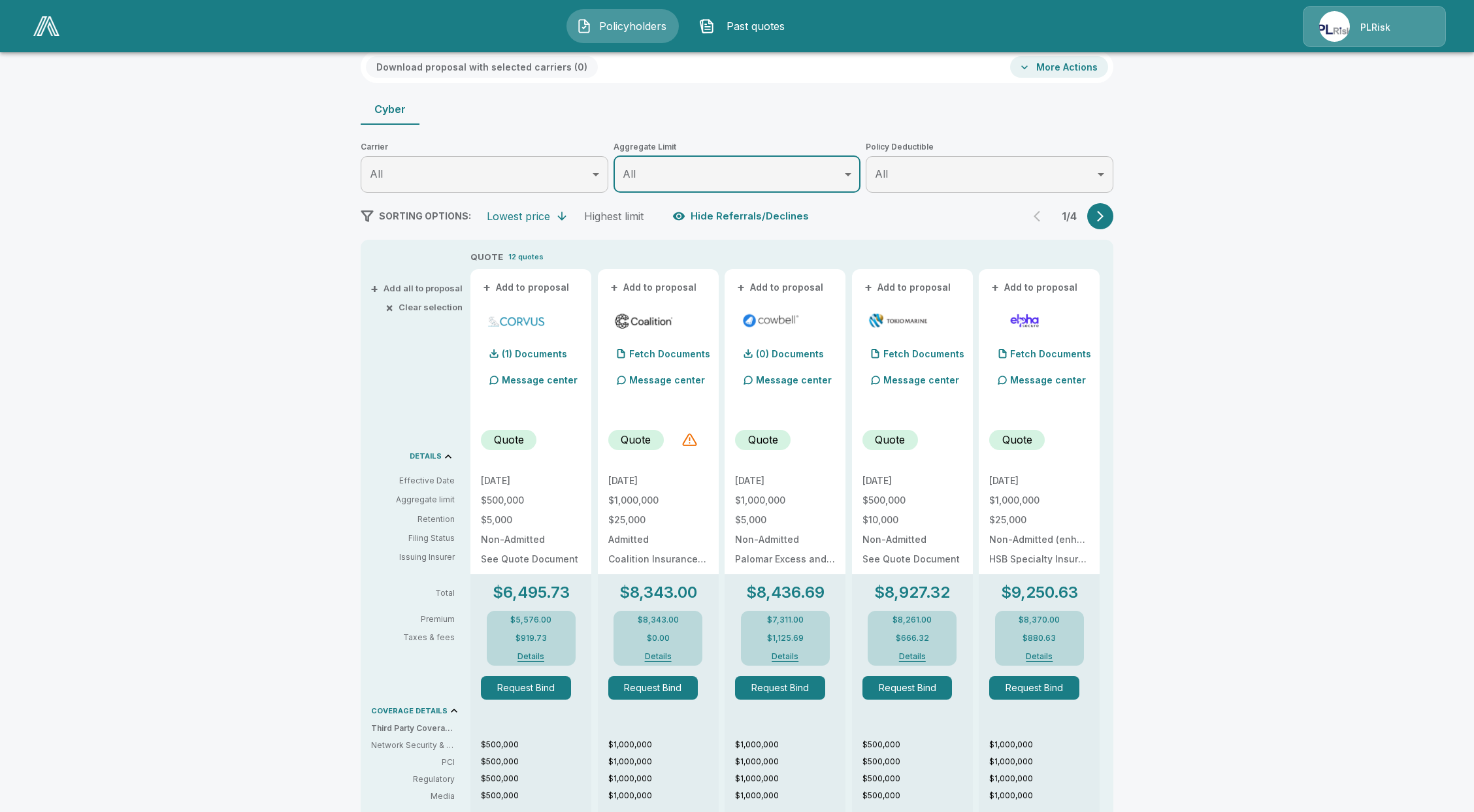
click at [1359, 39] on div "PLRisk" at bounding box center [1374, 27] width 143 height 41
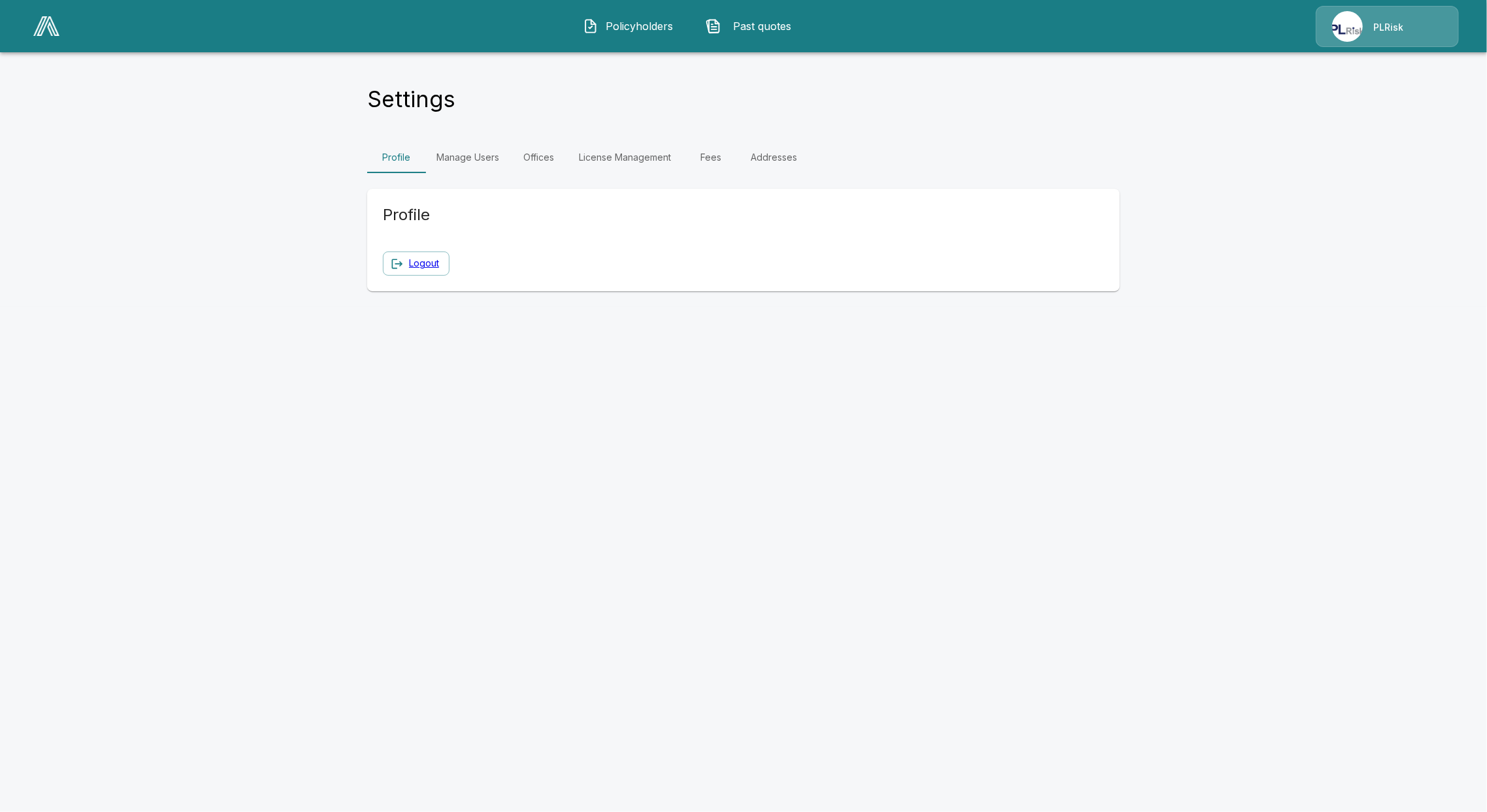
click at [703, 155] on link "Fees" at bounding box center [711, 157] width 59 height 31
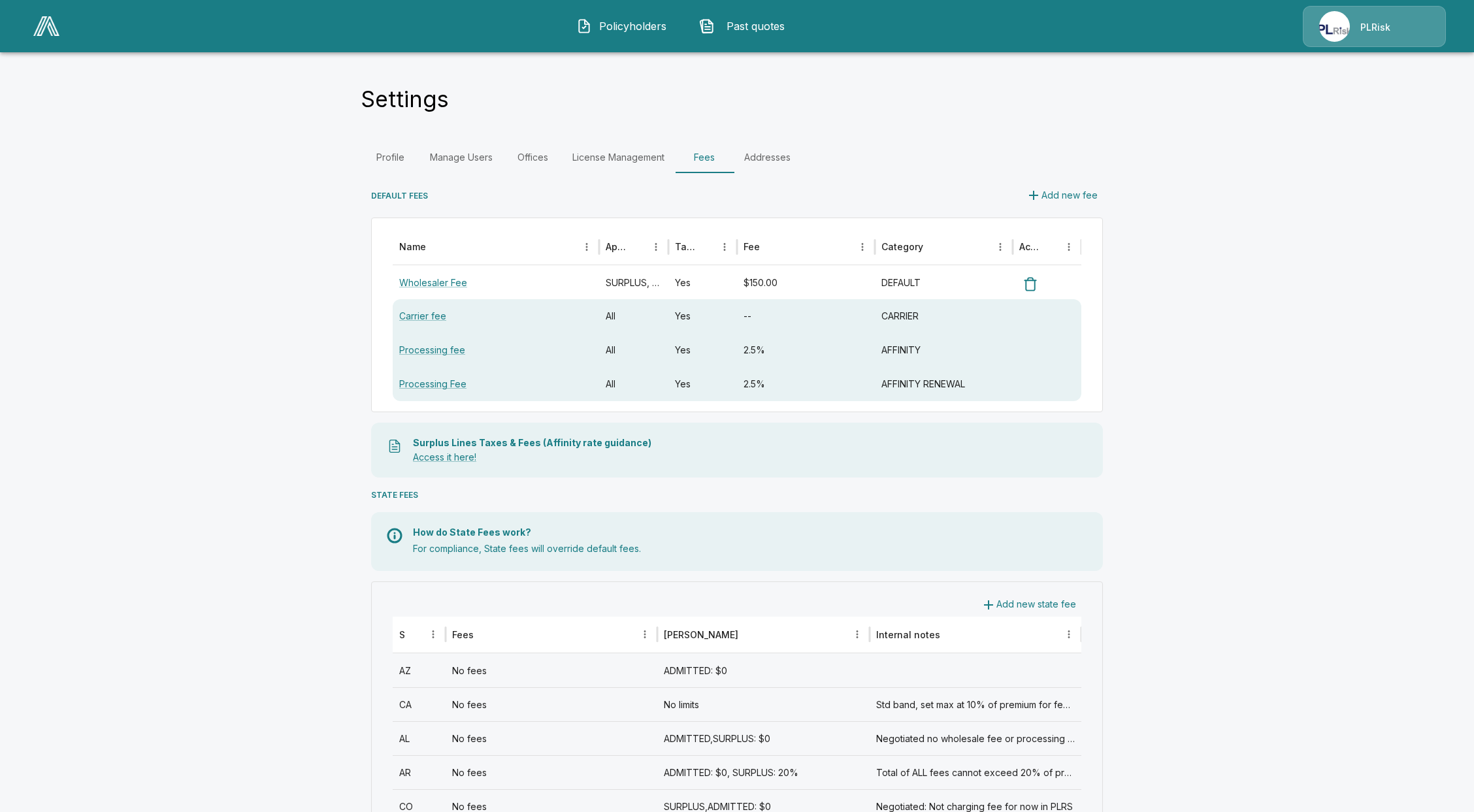
drag, startPoint x: 465, startPoint y: 177, endPoint x: 452, endPoint y: 185, distance: 15.3
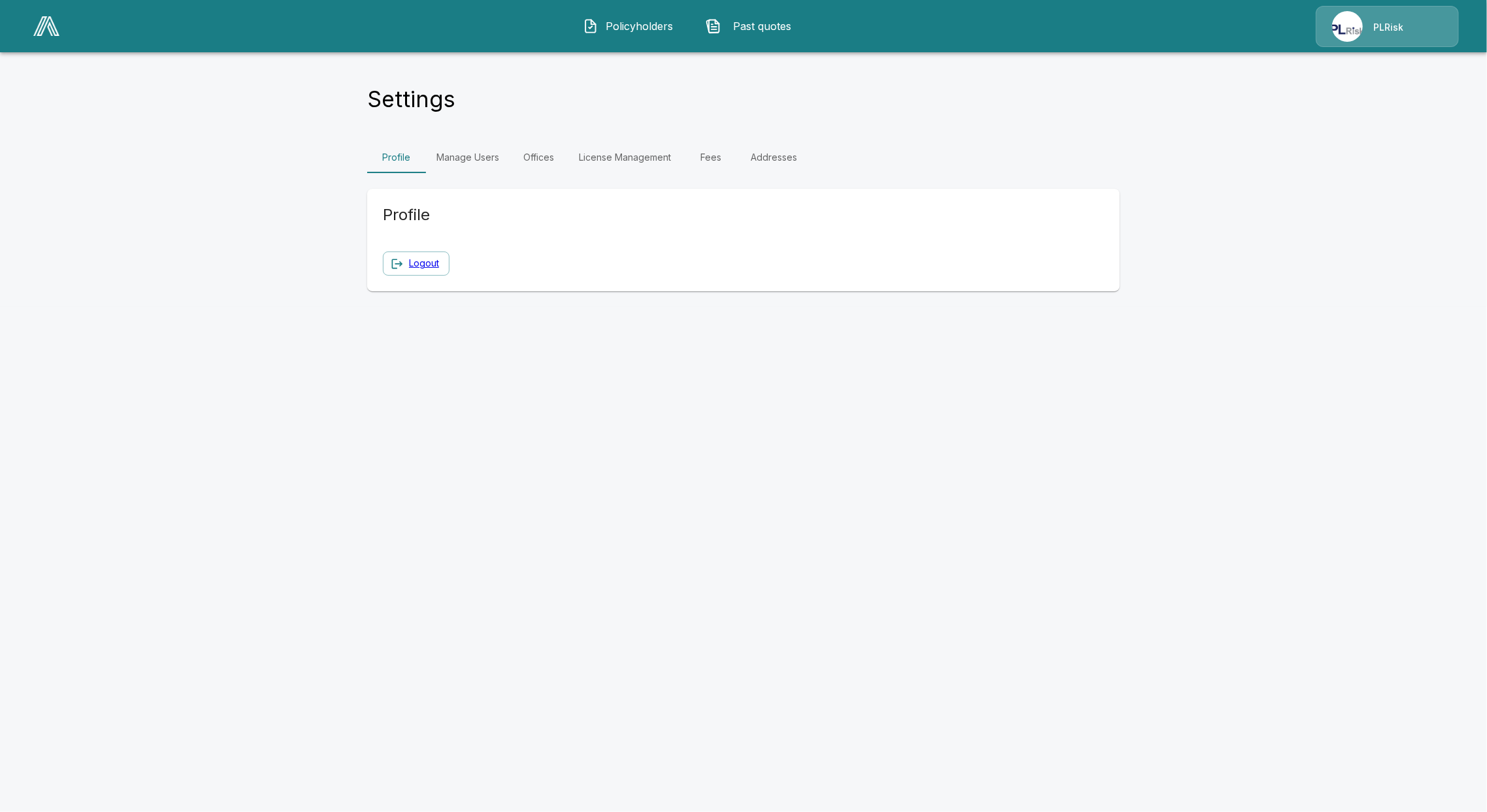
scroll to position [48, 0]
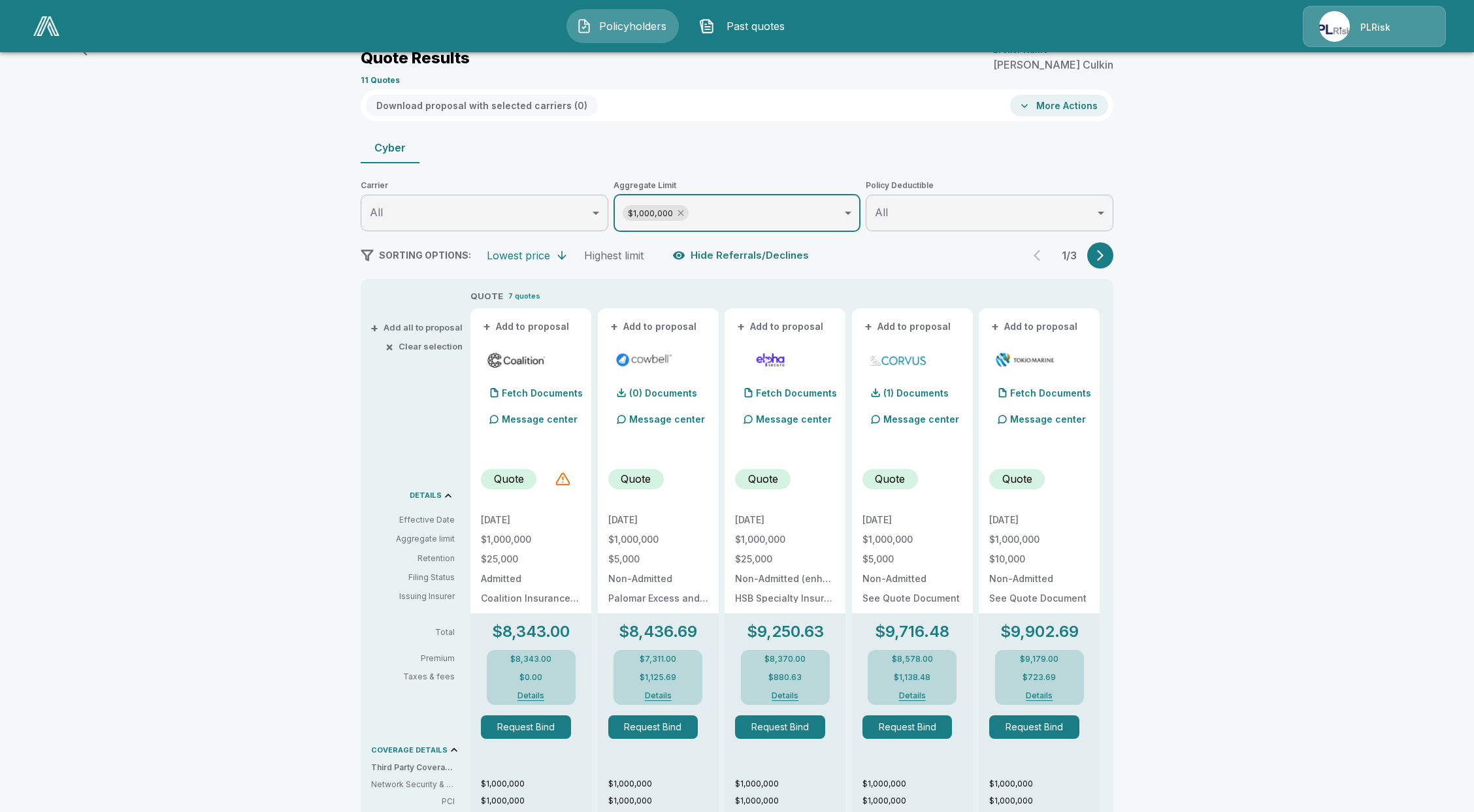
click at [686, 210] on icon at bounding box center [681, 213] width 11 height 11
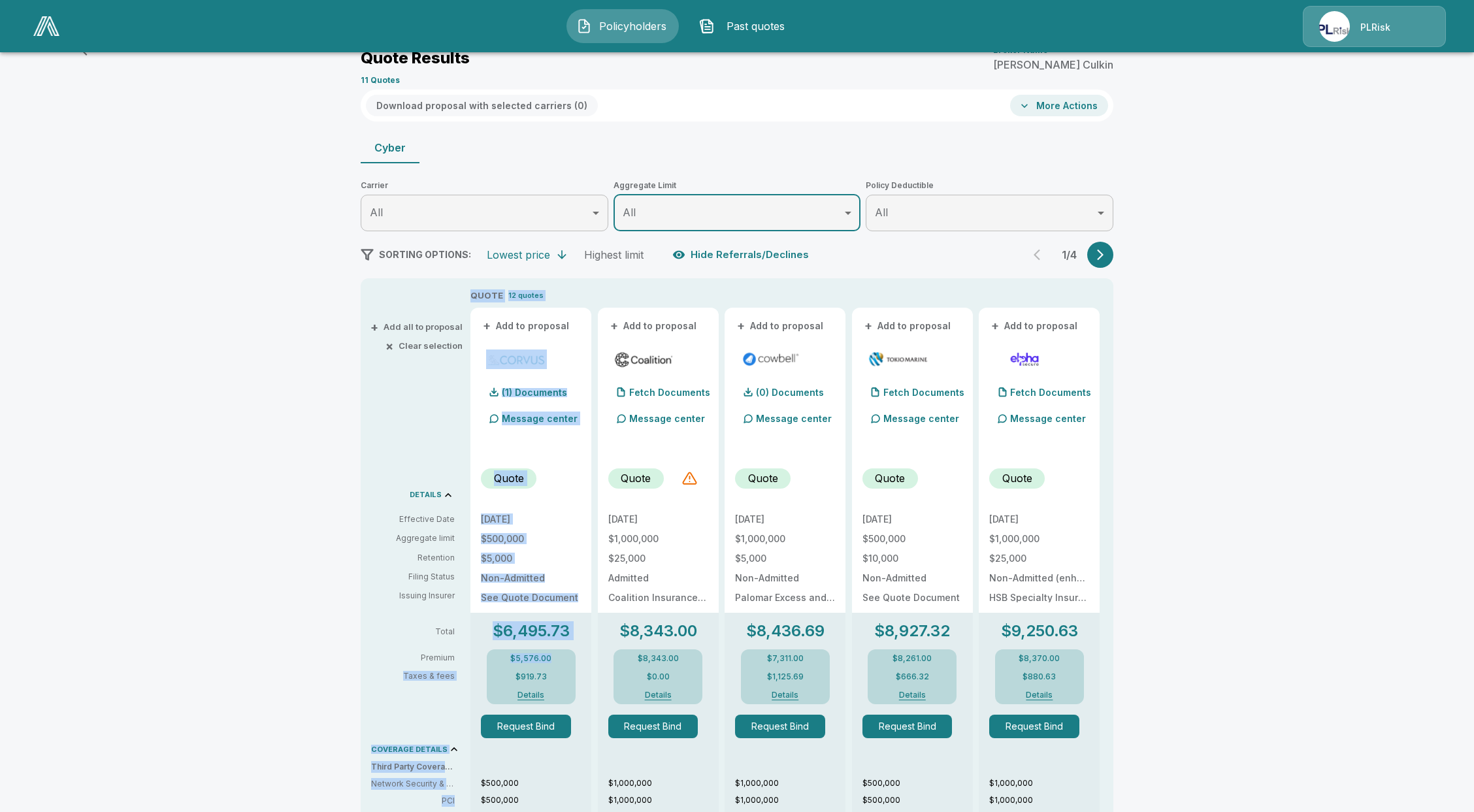
drag, startPoint x: 566, startPoint y: 657, endPoint x: 460, endPoint y: 655, distance: 106.0
click at [460, 655] on div "+ Add all to proposal × Clear selection DETAILS Effective Date Aggregate limit …" at bounding box center [737, 710] width 753 height 865
click at [551, 661] on p "$5,576.00" at bounding box center [531, 658] width 41 height 8
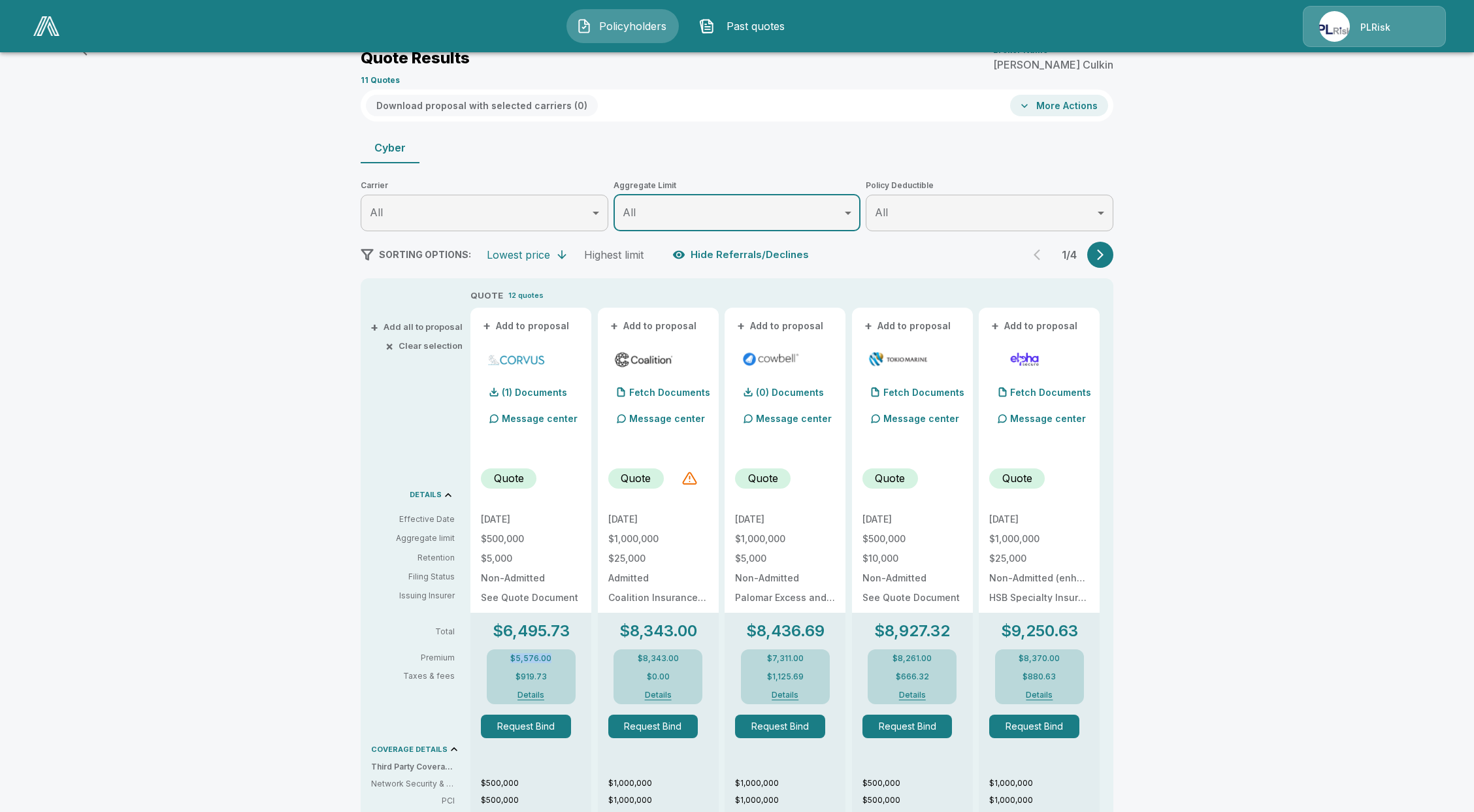
drag, startPoint x: 556, startPoint y: 660, endPoint x: 504, endPoint y: 661, distance: 52.0
click at [504, 661] on div "$5,576.00 $919.73 Details" at bounding box center [532, 677] width 89 height 55
copy p "$5,576.00"
click at [549, 695] on button "Details" at bounding box center [531, 694] width 53 height 8
